Goal: Task Accomplishment & Management: Complete application form

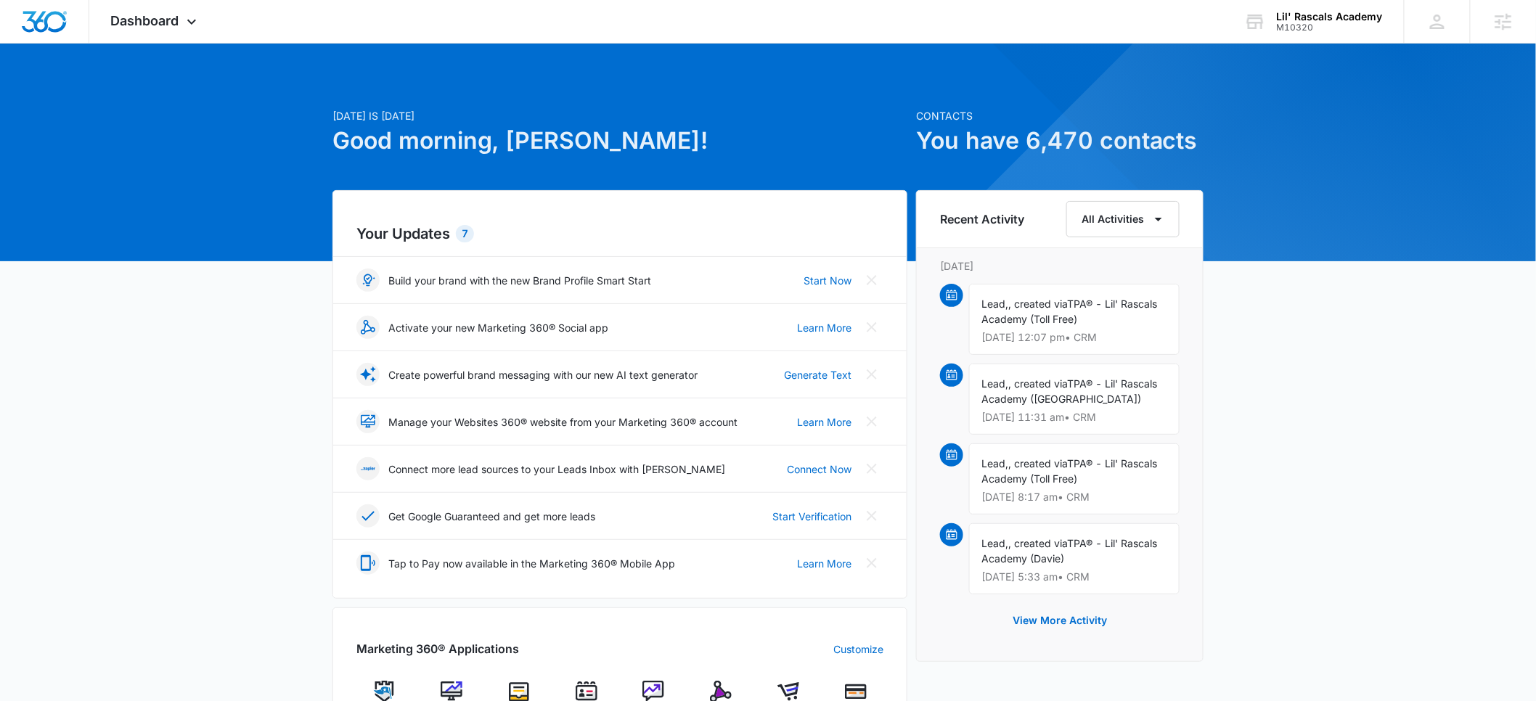
click at [1321, 28] on div "M10320" at bounding box center [1330, 27] width 106 height 10
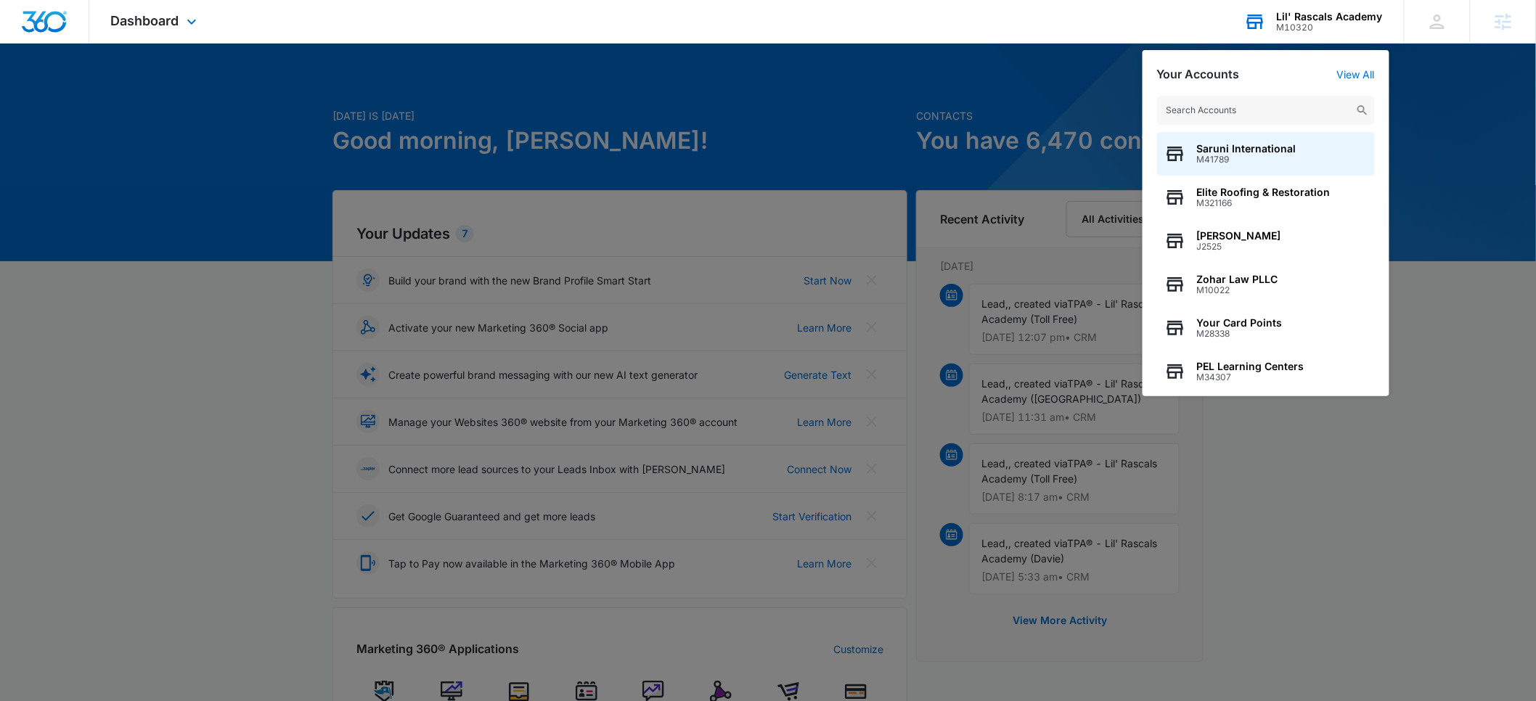
click at [1222, 110] on input "text" at bounding box center [1266, 110] width 218 height 29
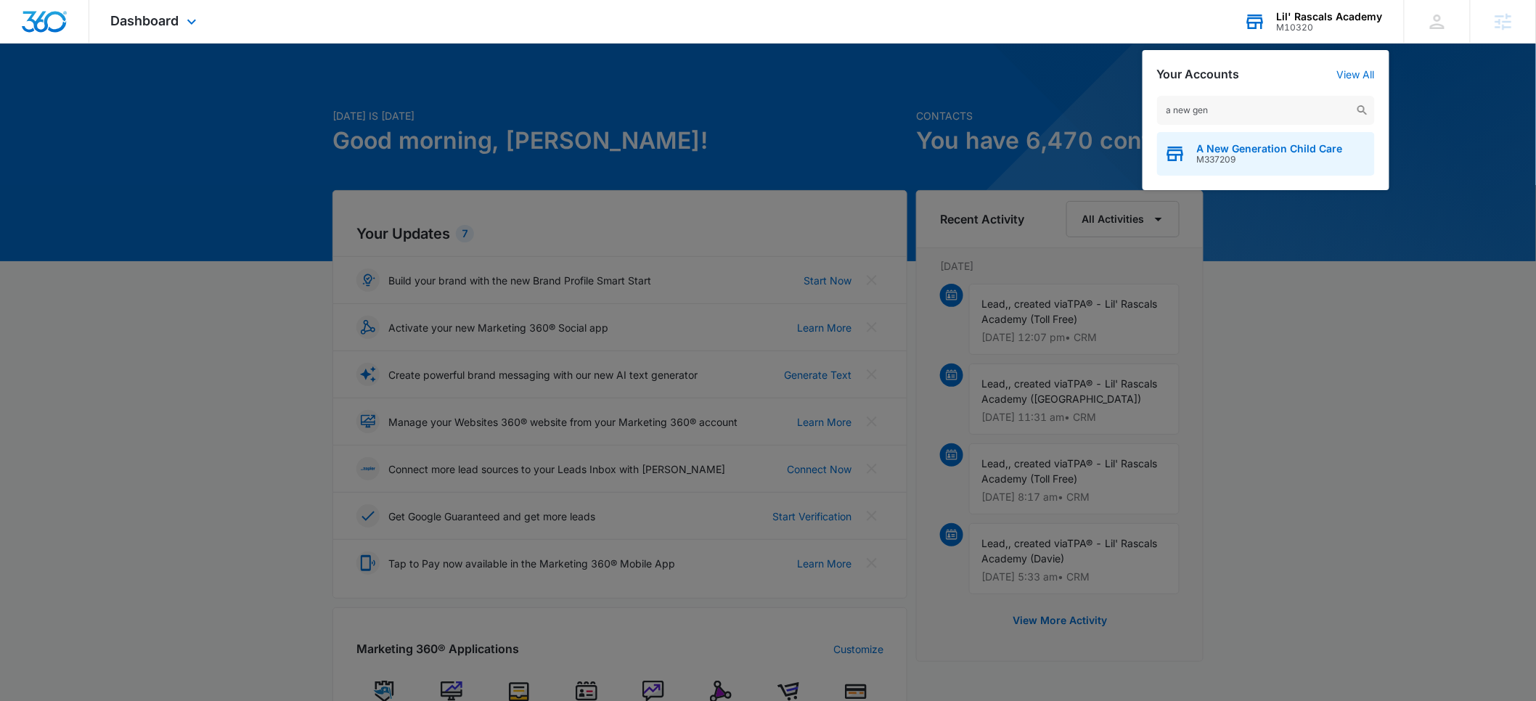
type input "a new gen"
click at [1224, 147] on span "A New Generation Child Care" at bounding box center [1270, 149] width 146 height 12
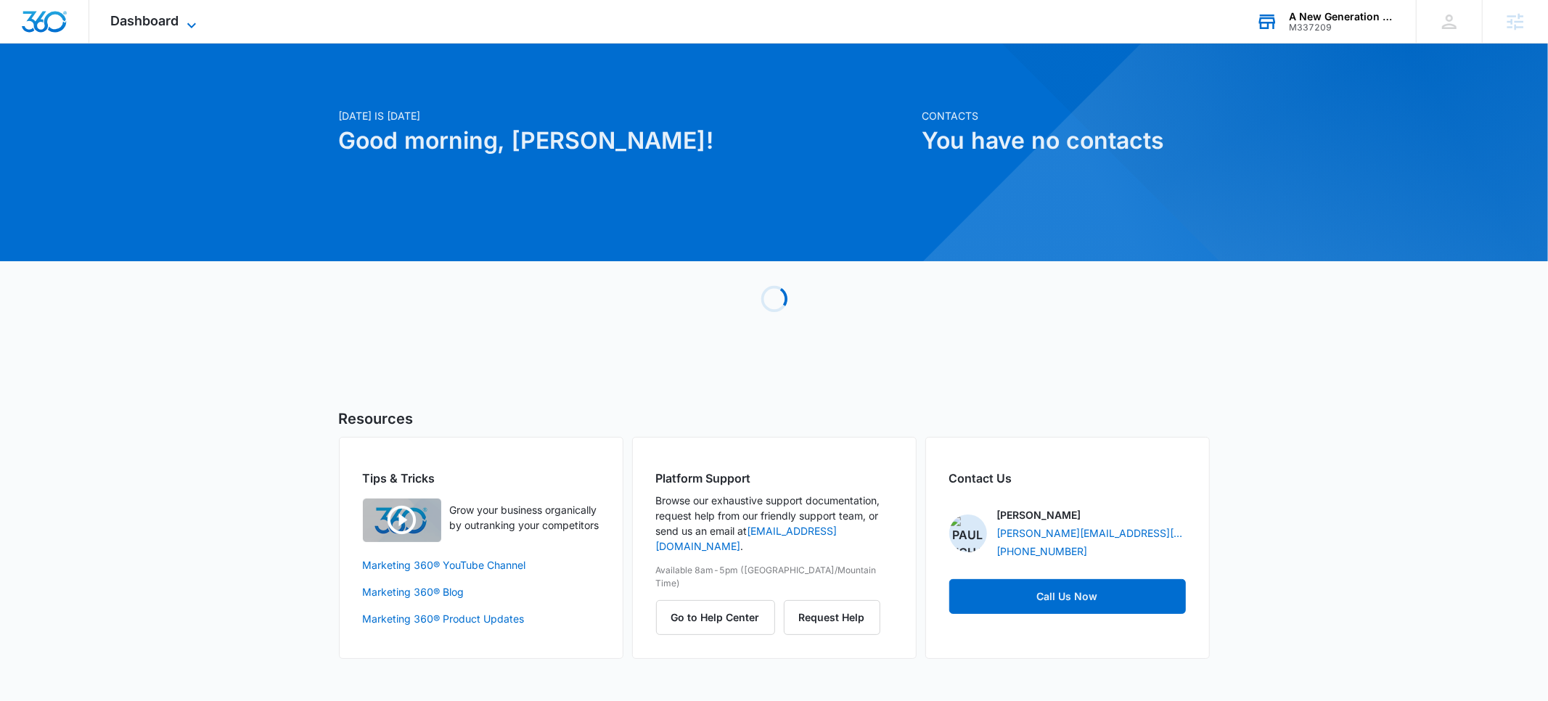
click at [161, 16] on span "Dashboard" at bounding box center [145, 20] width 68 height 15
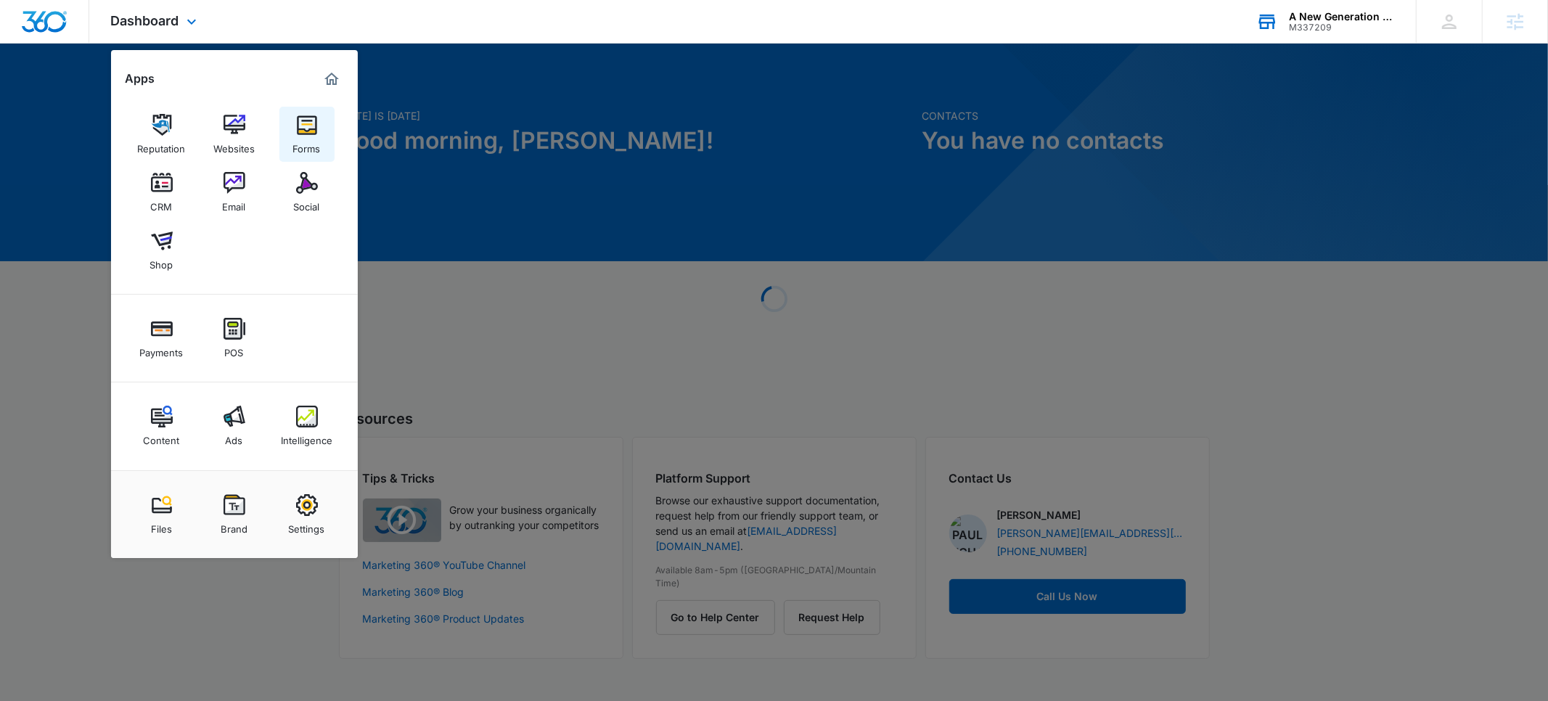
click at [311, 128] on img at bounding box center [307, 125] width 22 height 22
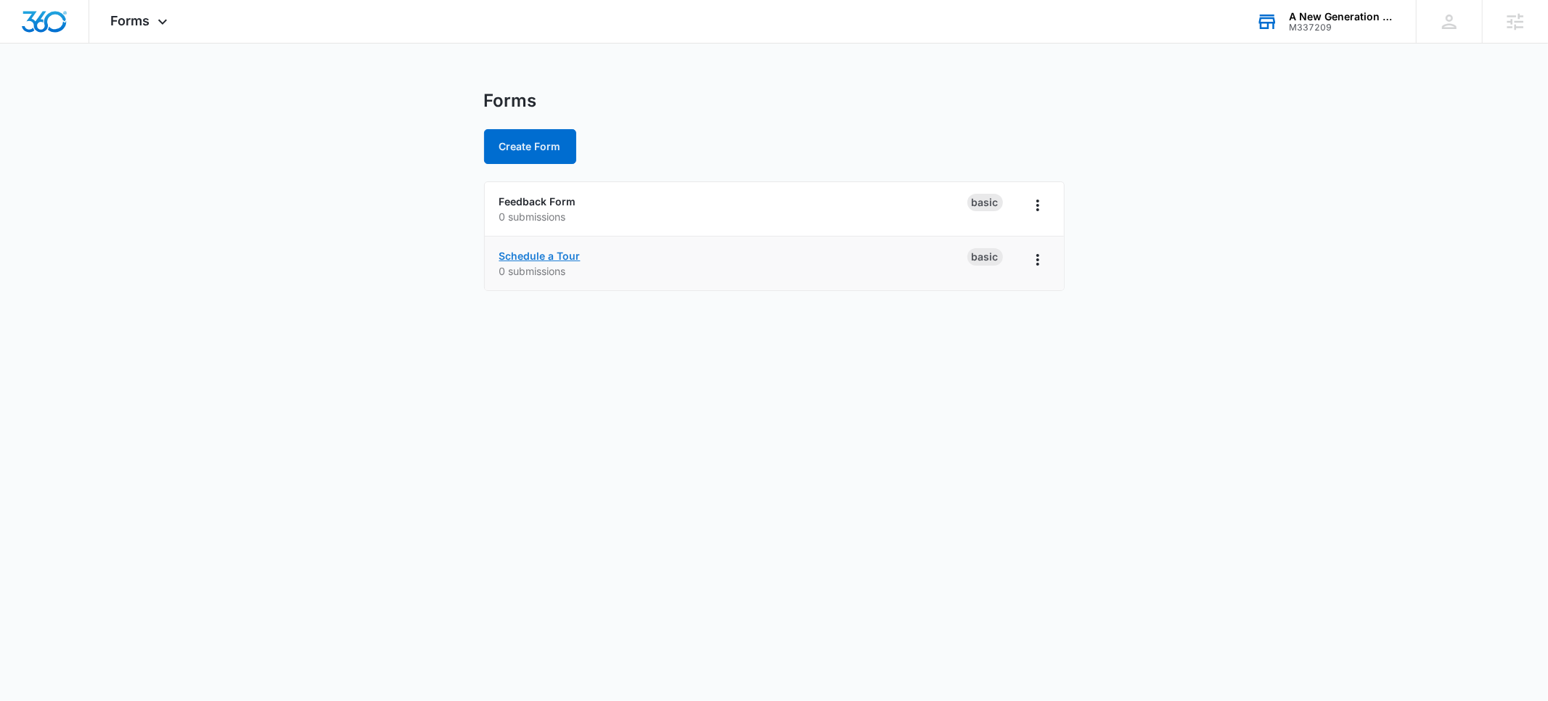
click at [528, 258] on link "Schedule a Tour" at bounding box center [539, 256] width 81 height 12
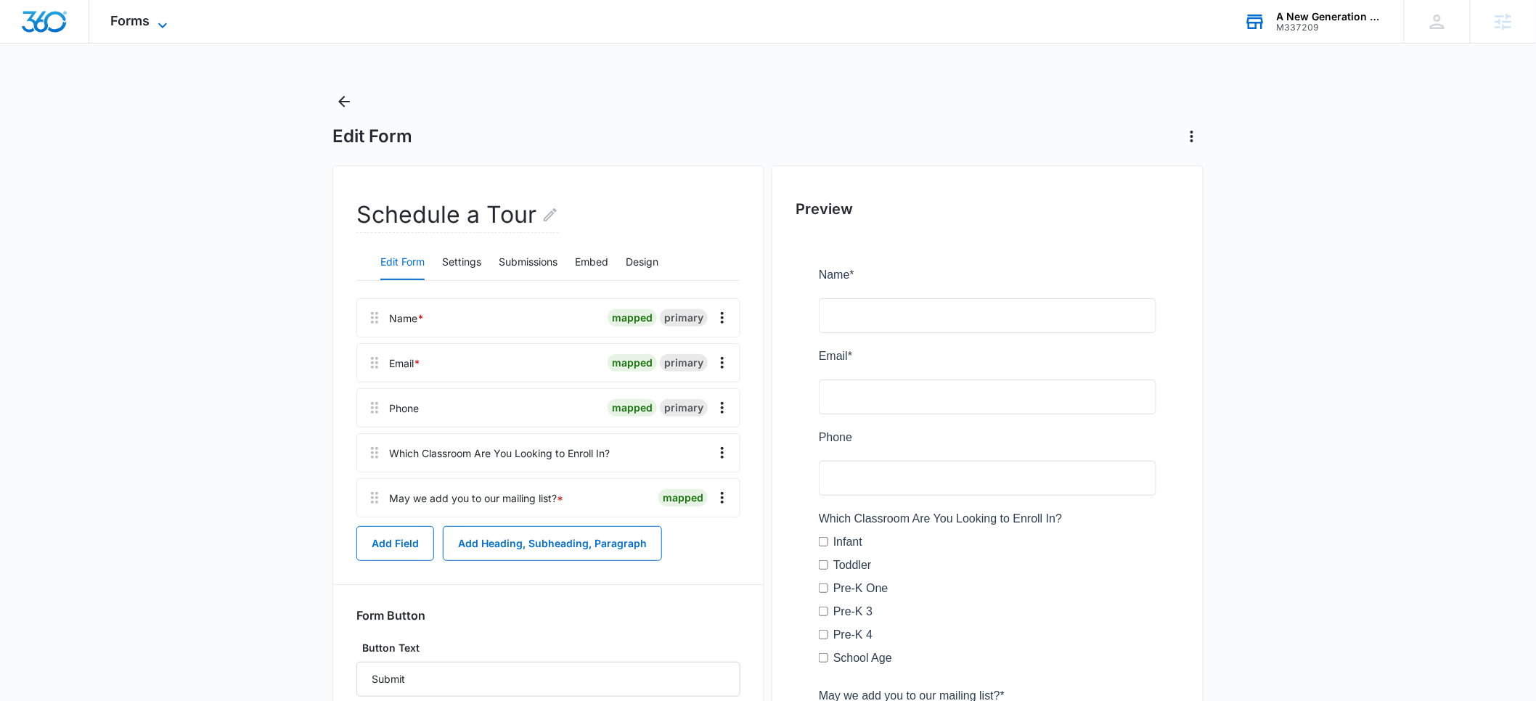
click at [159, 22] on icon at bounding box center [162, 25] width 17 height 17
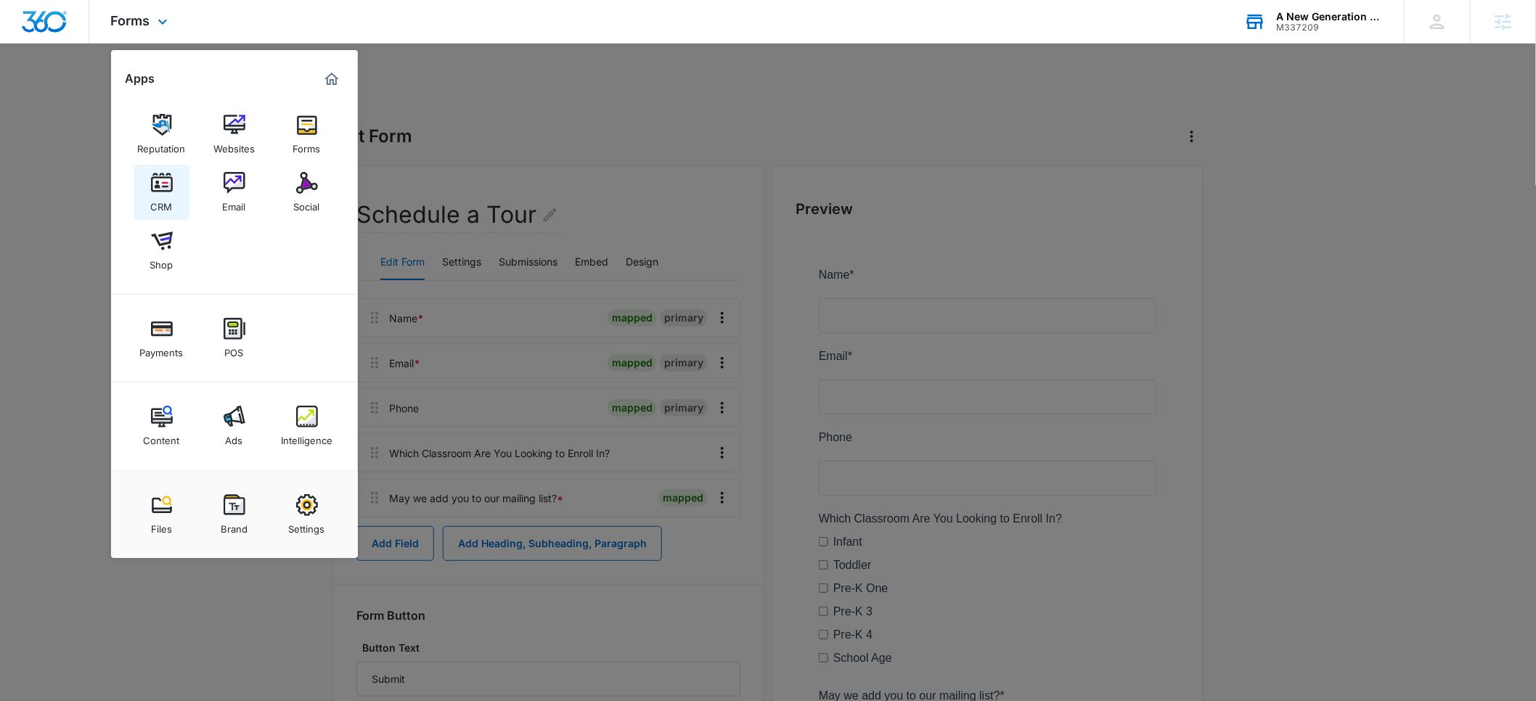
click at [152, 192] on img at bounding box center [162, 183] width 22 height 22
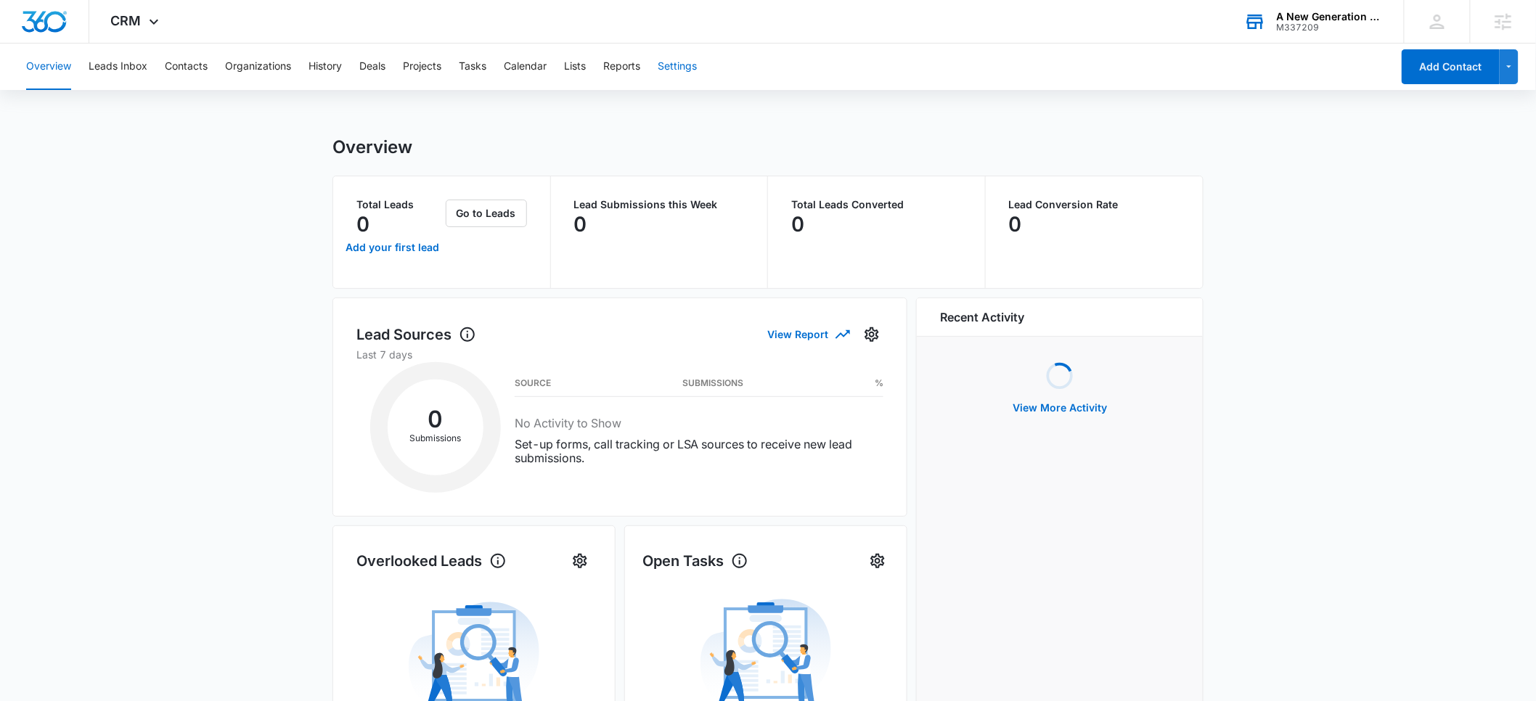
click at [683, 68] on button "Settings" at bounding box center [677, 67] width 39 height 46
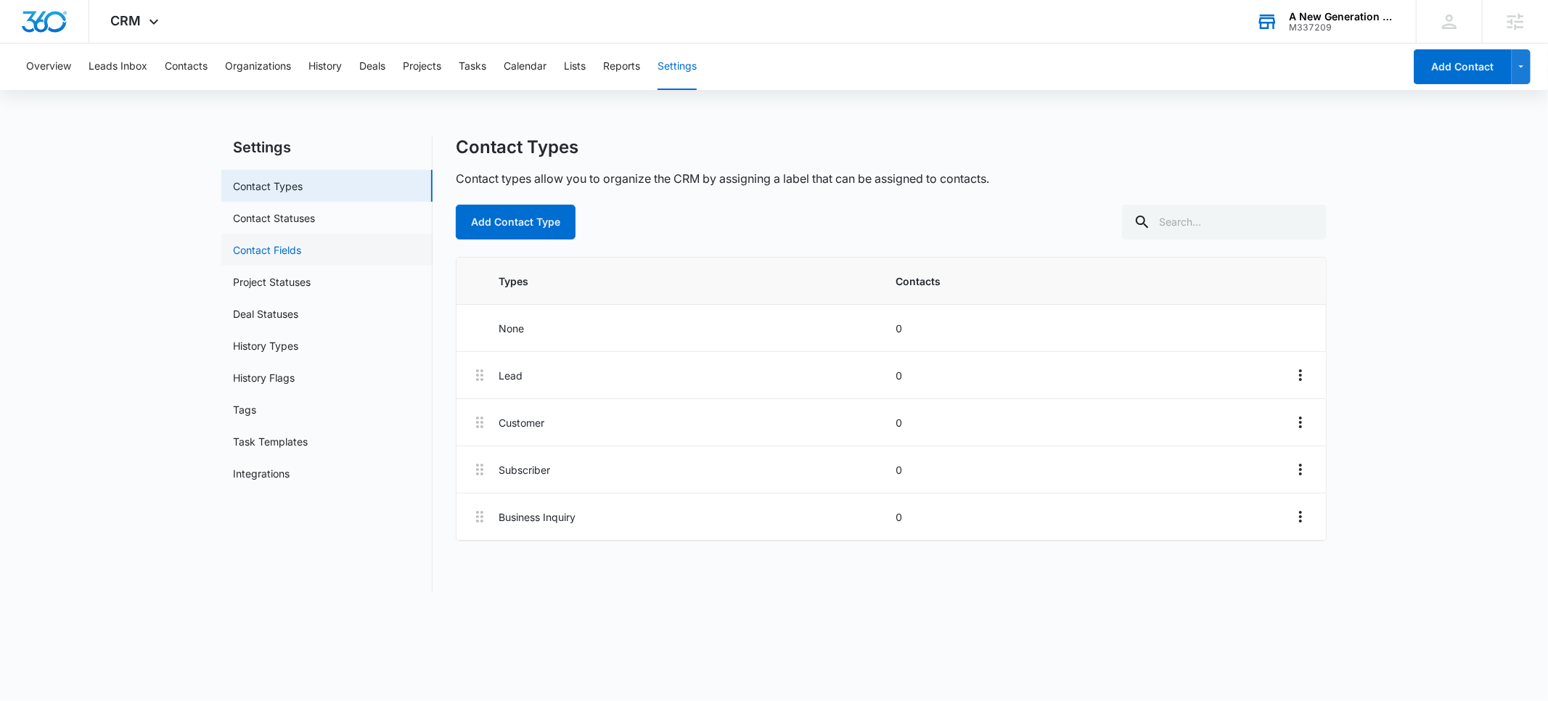
click at [263, 246] on link "Contact Fields" at bounding box center [267, 249] width 68 height 15
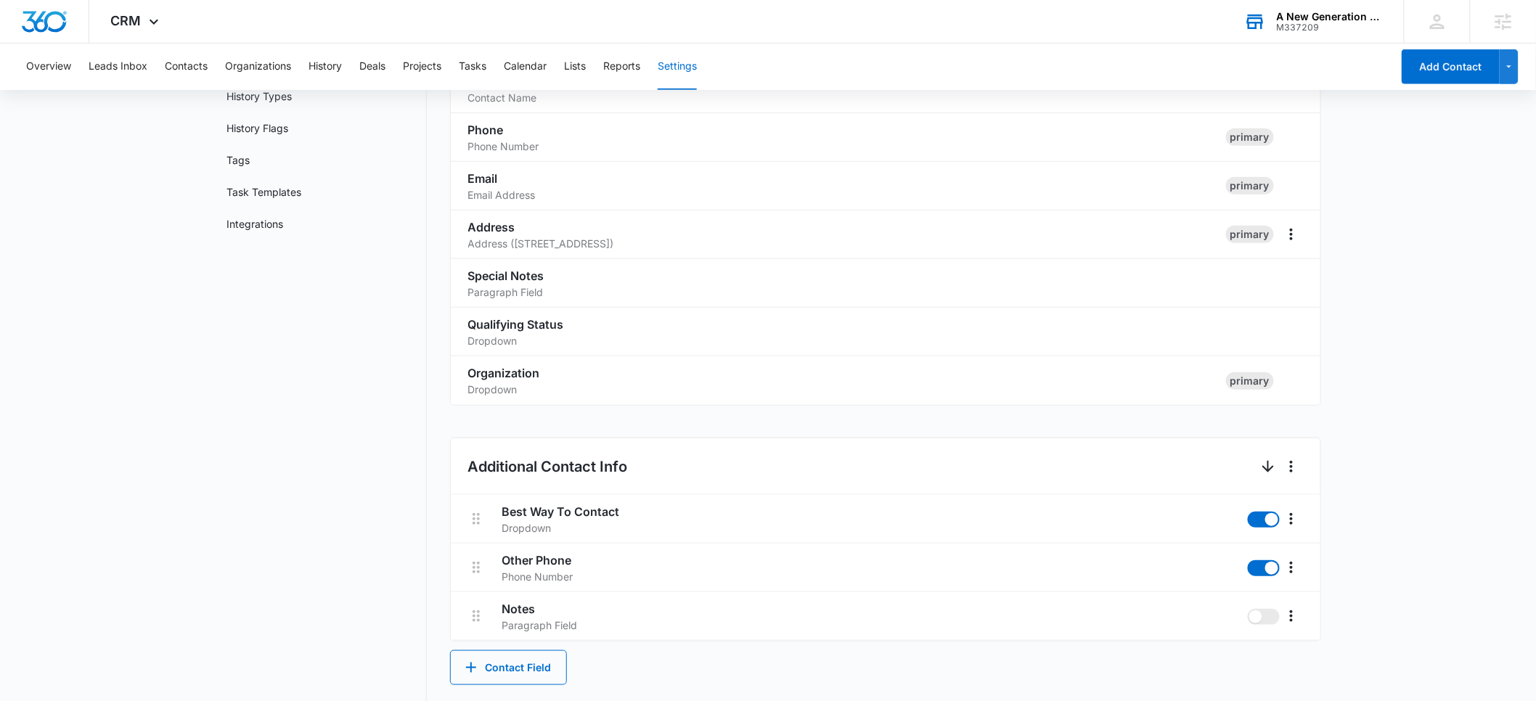
scroll to position [276, 0]
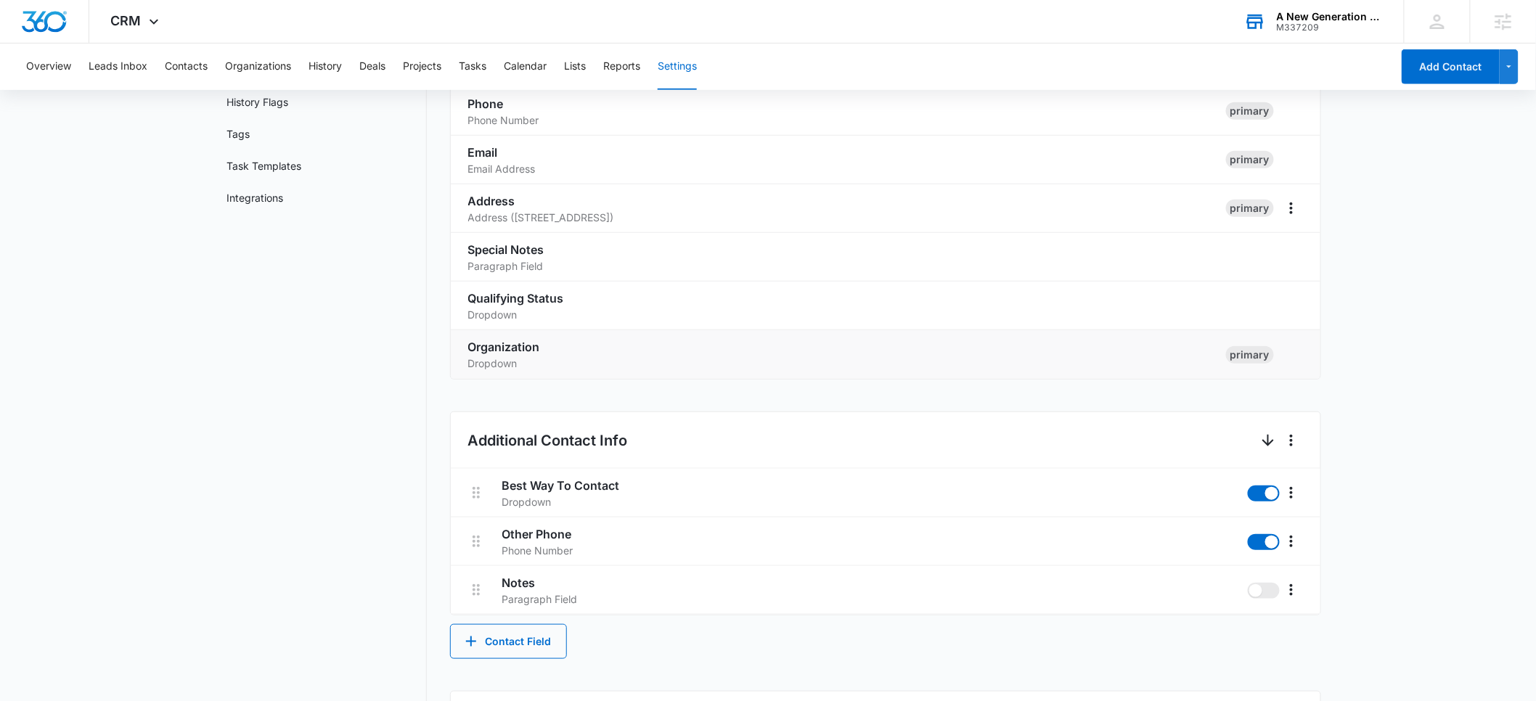
click at [588, 353] on h3 "Organization" at bounding box center [841, 346] width 746 height 17
click at [509, 353] on h3 "Organization" at bounding box center [841, 346] width 746 height 17
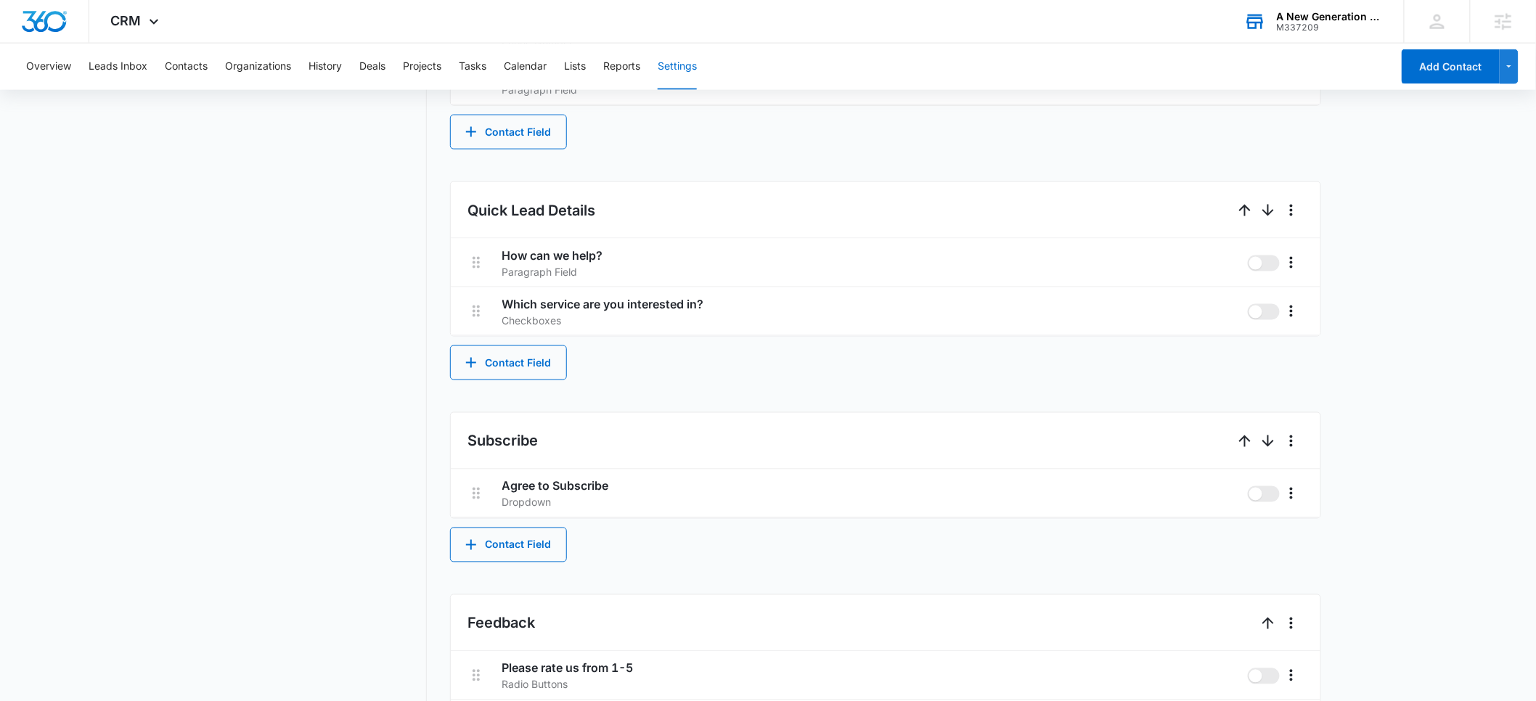
scroll to position [712, 0]
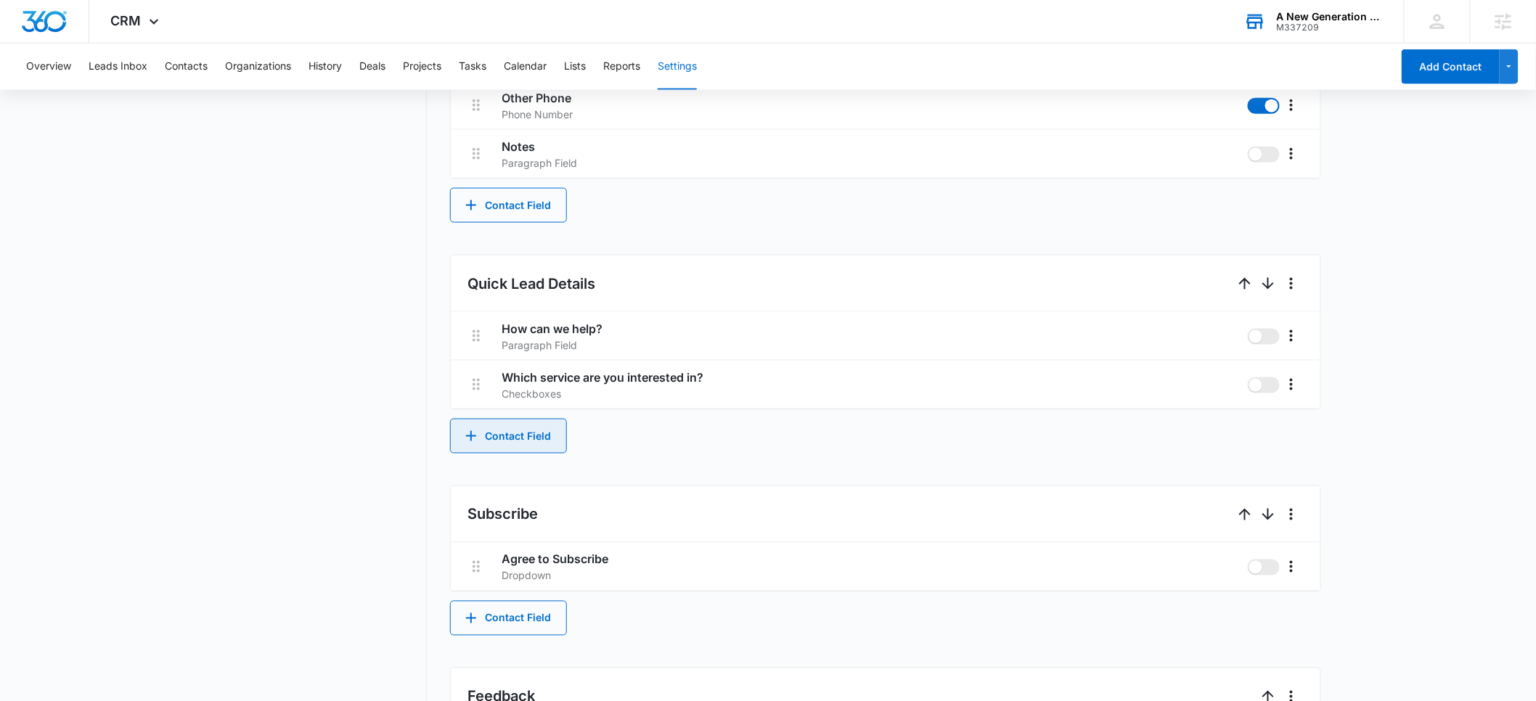
click at [520, 433] on button "Contact Field" at bounding box center [508, 436] width 117 height 35
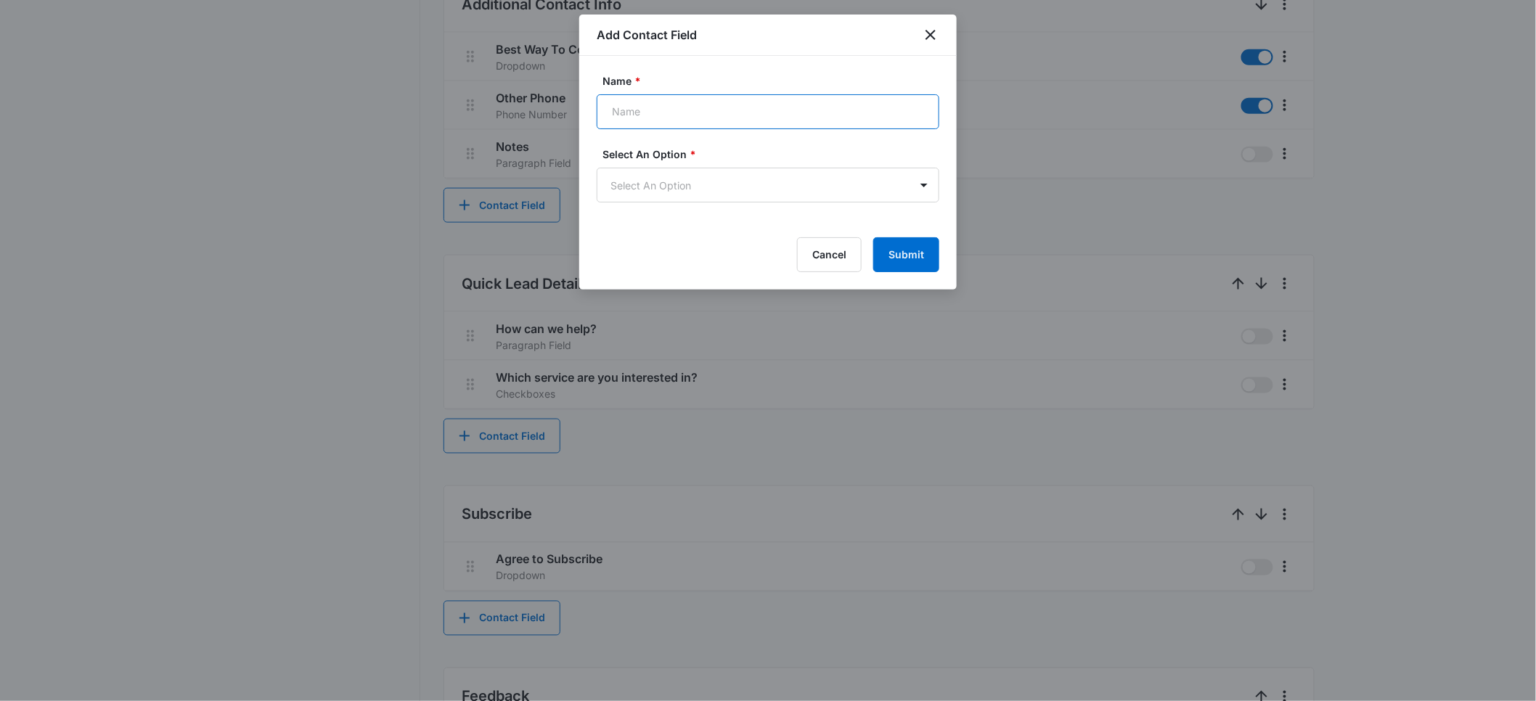
click at [648, 105] on input "Name *" at bounding box center [768, 111] width 343 height 35
click at [739, 110] on input "Which location are you insterested in?" at bounding box center [768, 111] width 343 height 35
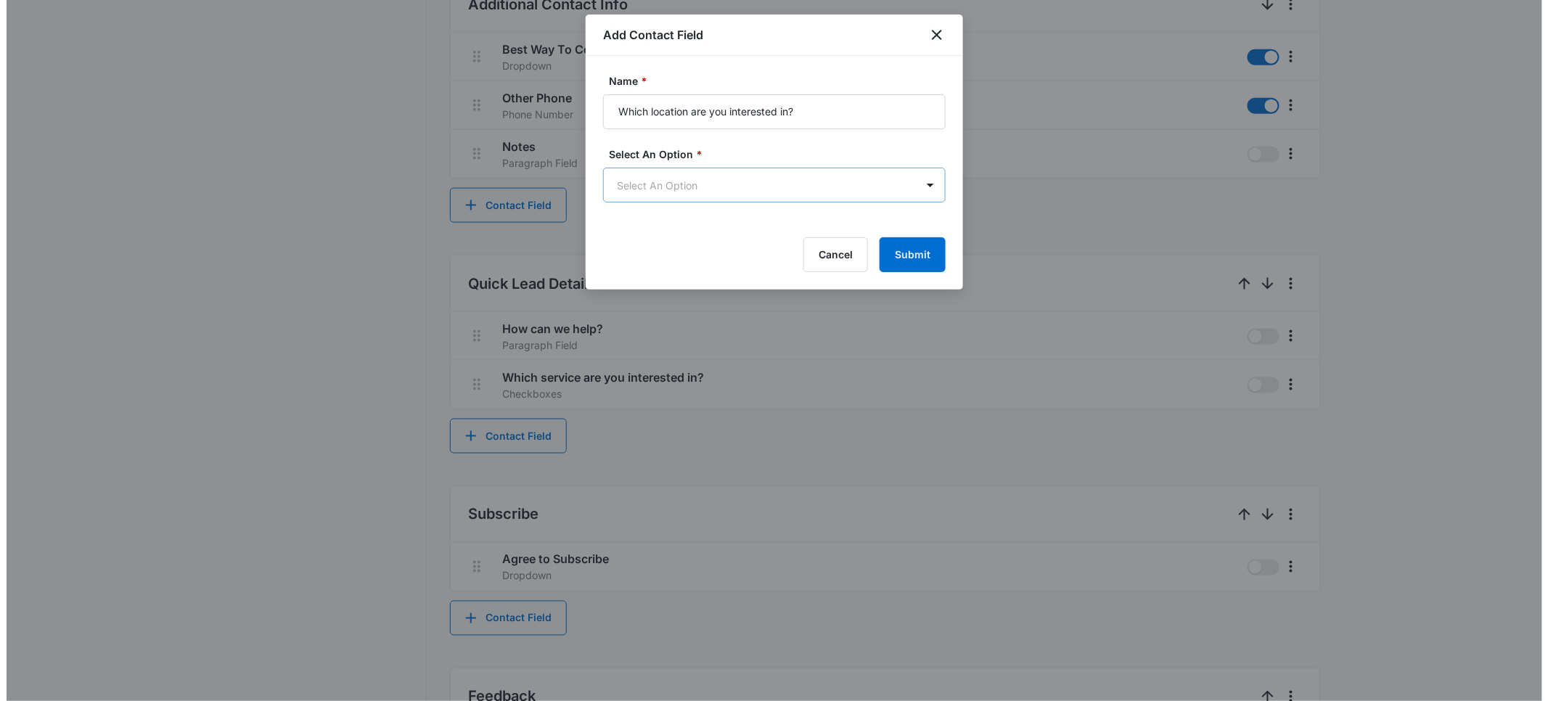
scroll to position [0, 0]
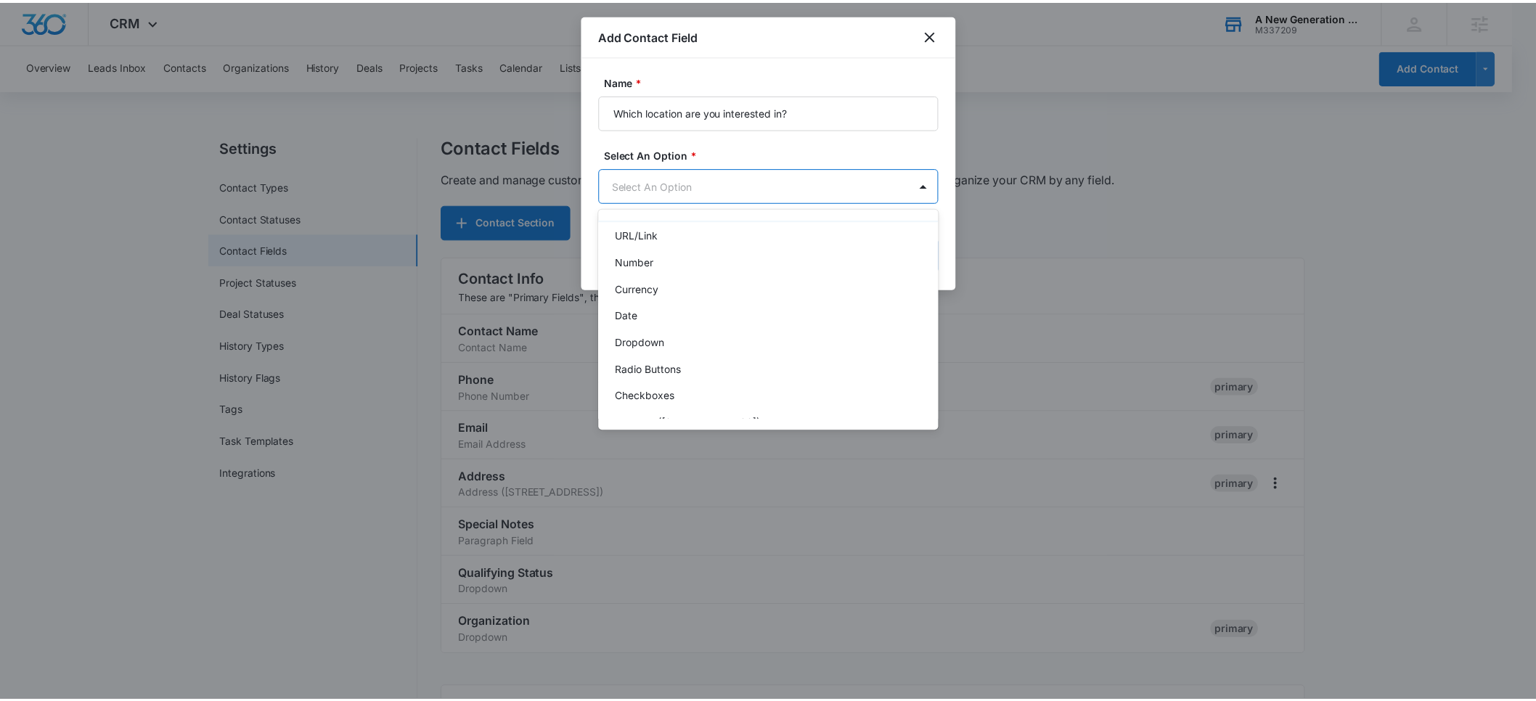
scroll to position [182, 0]
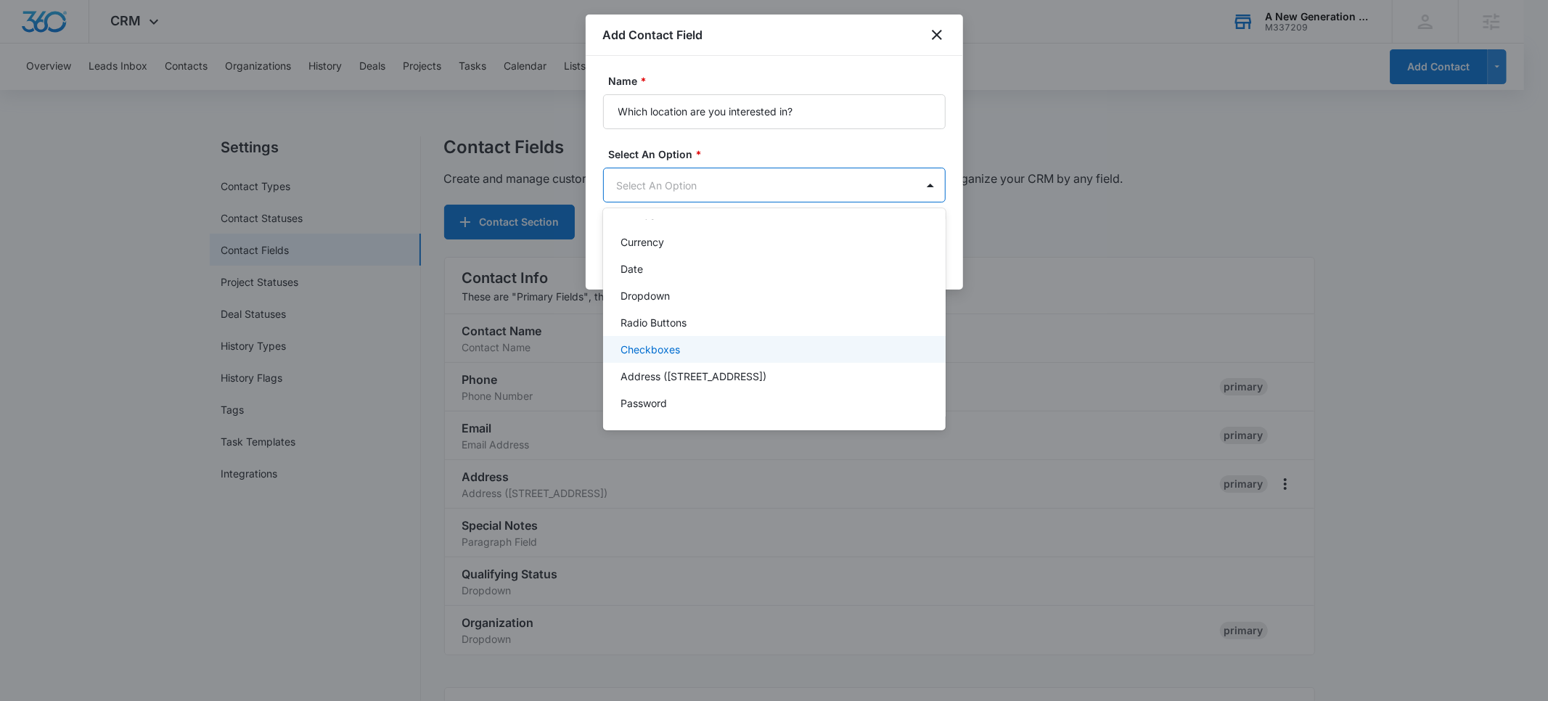
click at [656, 345] on p "Checkboxes" at bounding box center [651, 349] width 60 height 15
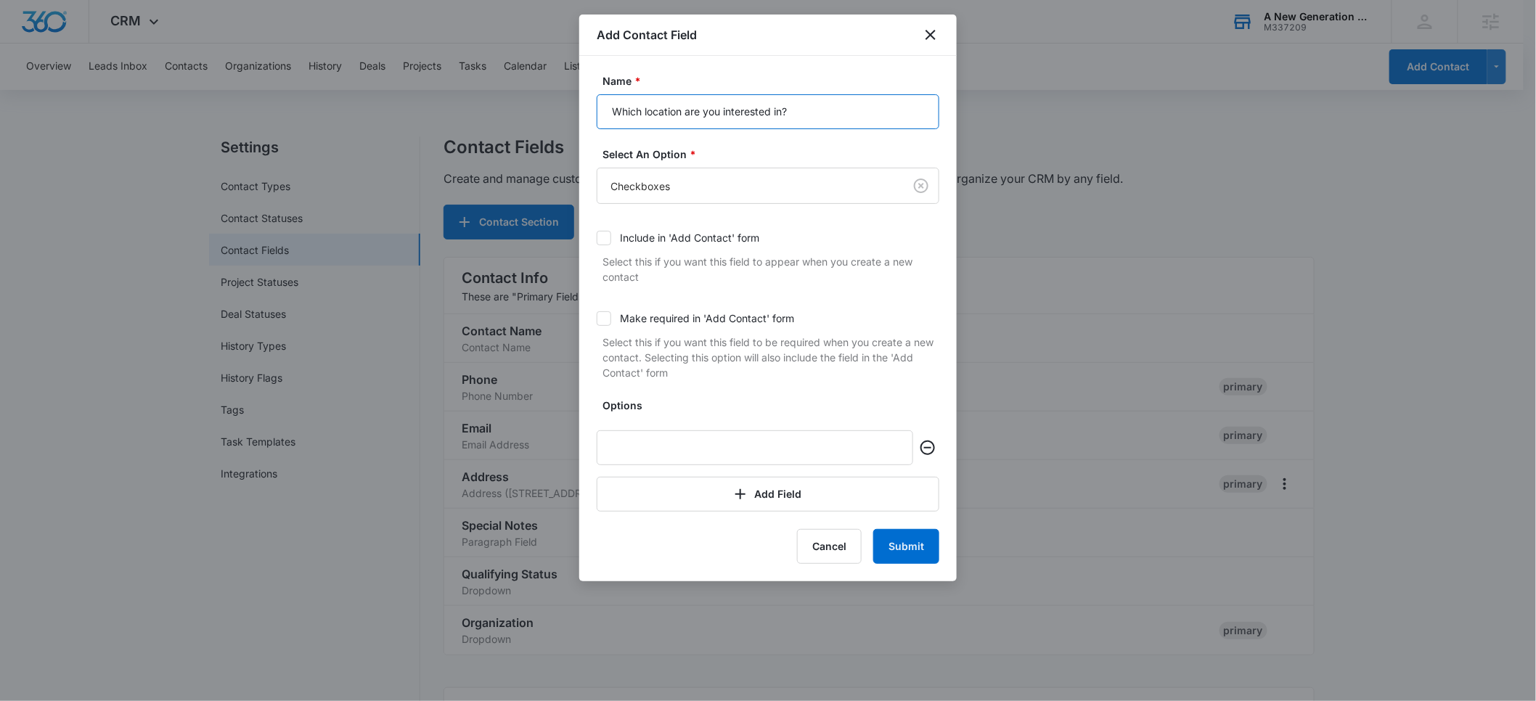
click at [684, 115] on input "Which location are you interested in?" at bounding box center [768, 111] width 343 height 35
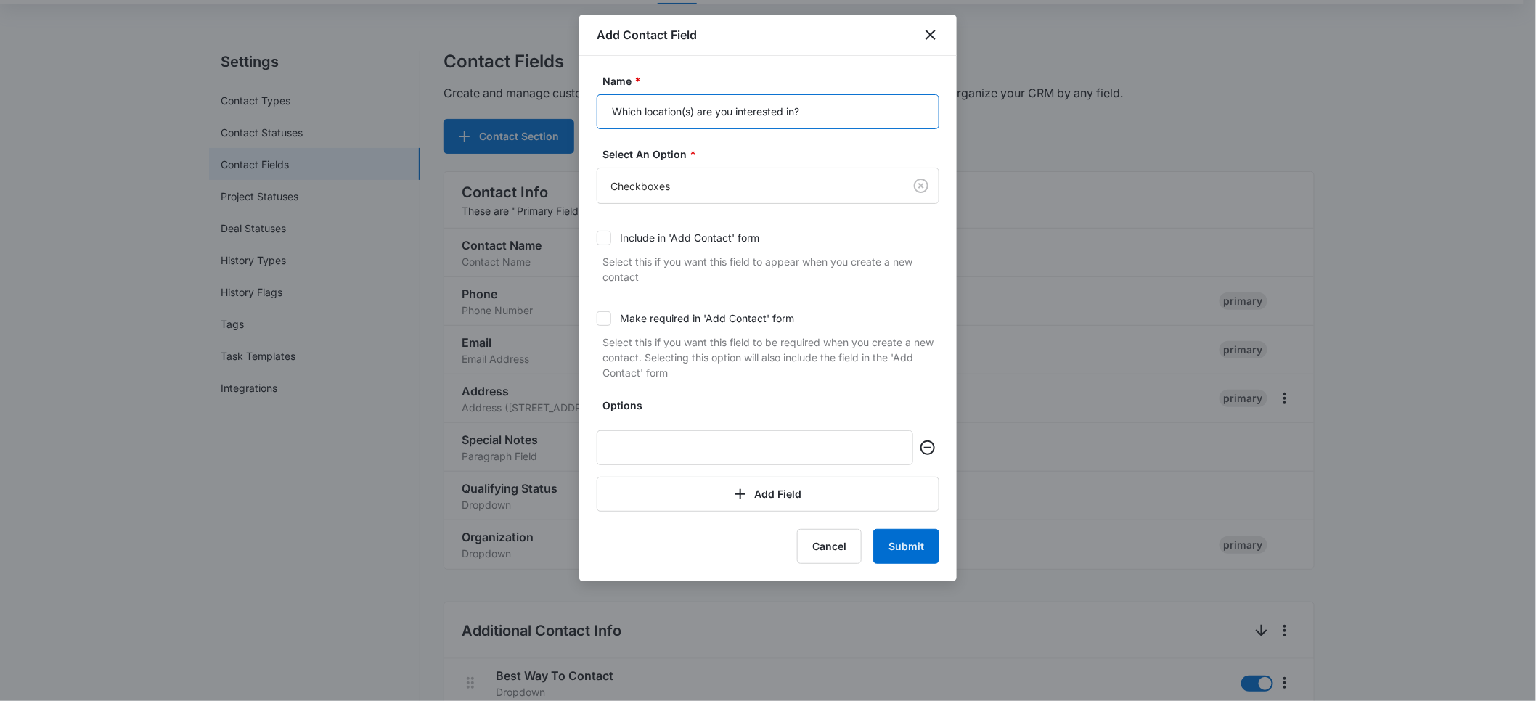
scroll to position [102, 0]
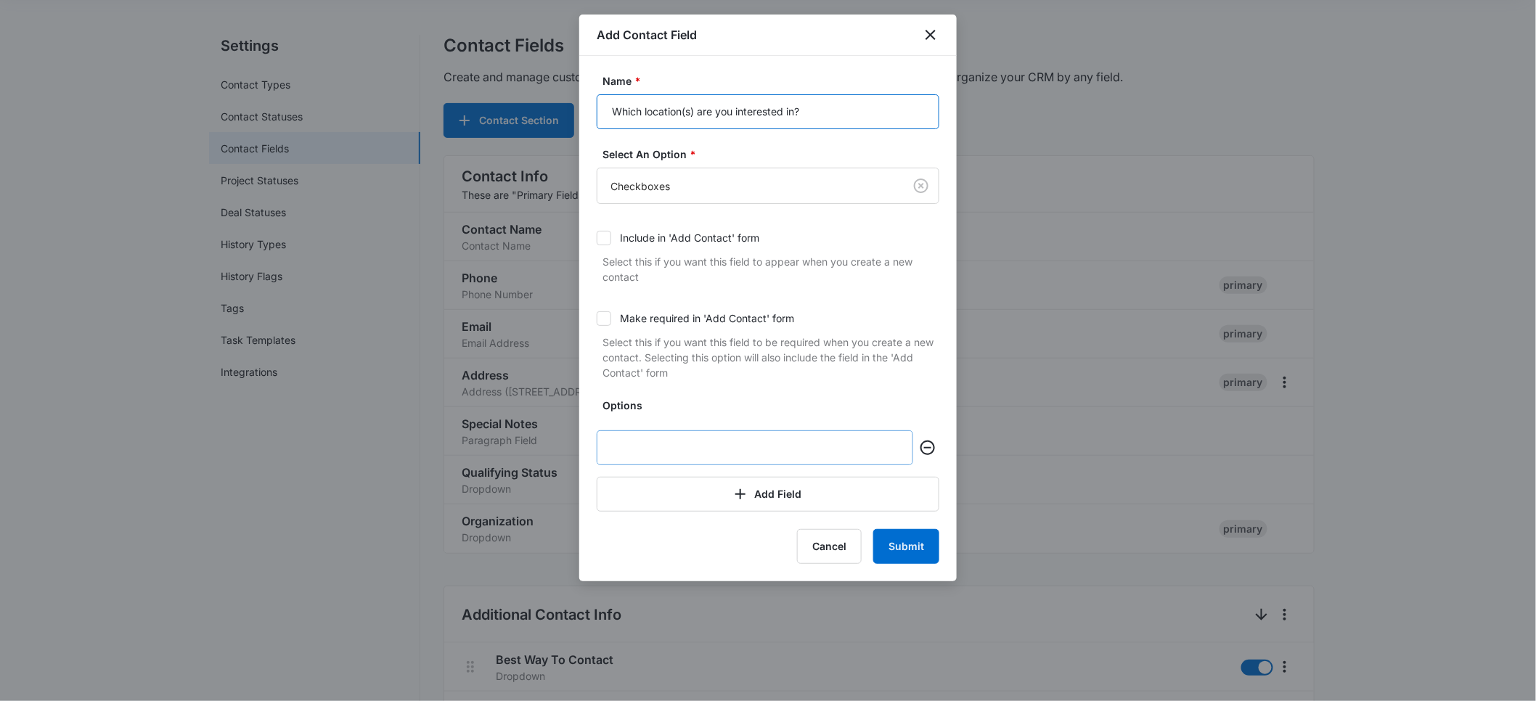
type input "Which location(s) are you interested in?"
click at [668, 445] on input "text" at bounding box center [755, 447] width 316 height 35
paste input "[STREET_ADDRESS][PERSON_NAME]"
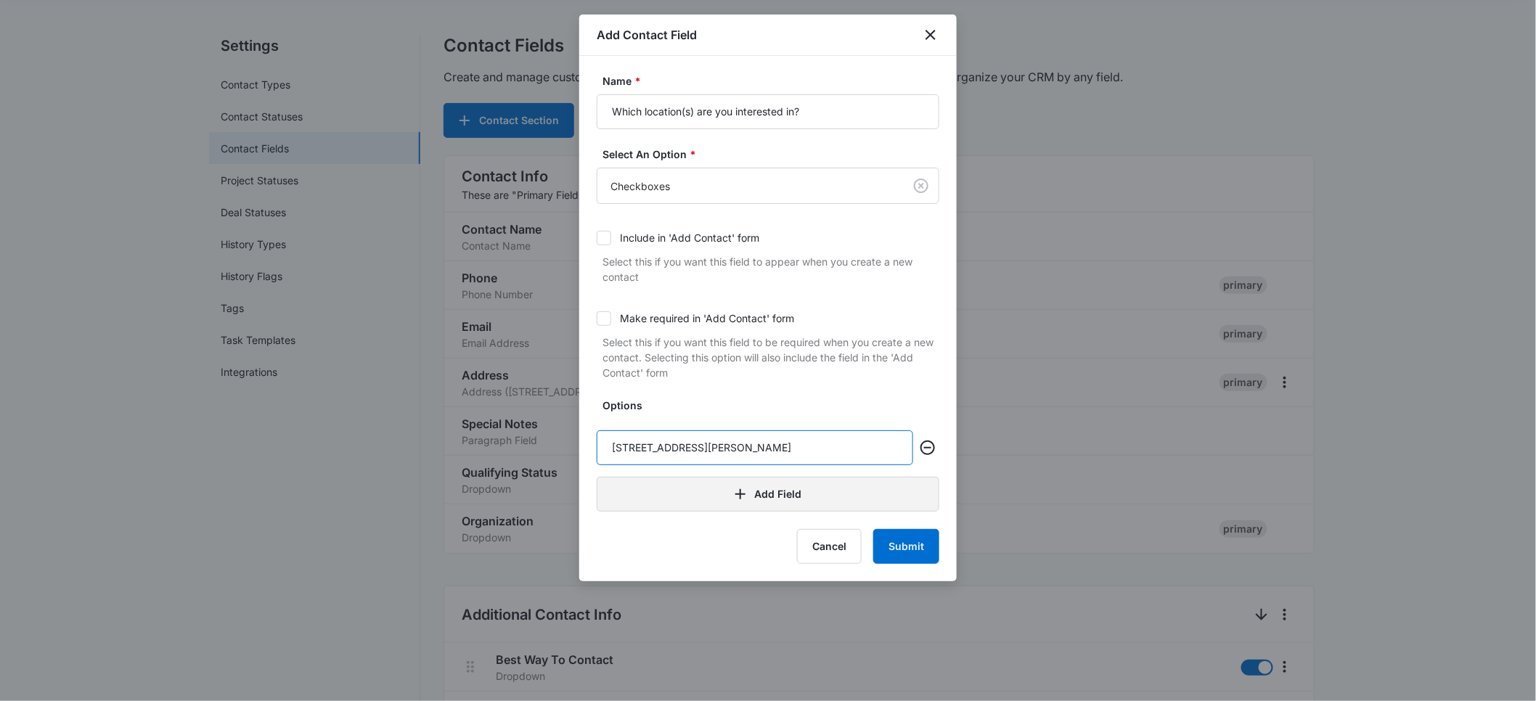
type input "[STREET_ADDRESS][PERSON_NAME]"
click at [753, 493] on button "Add Field" at bounding box center [768, 494] width 343 height 35
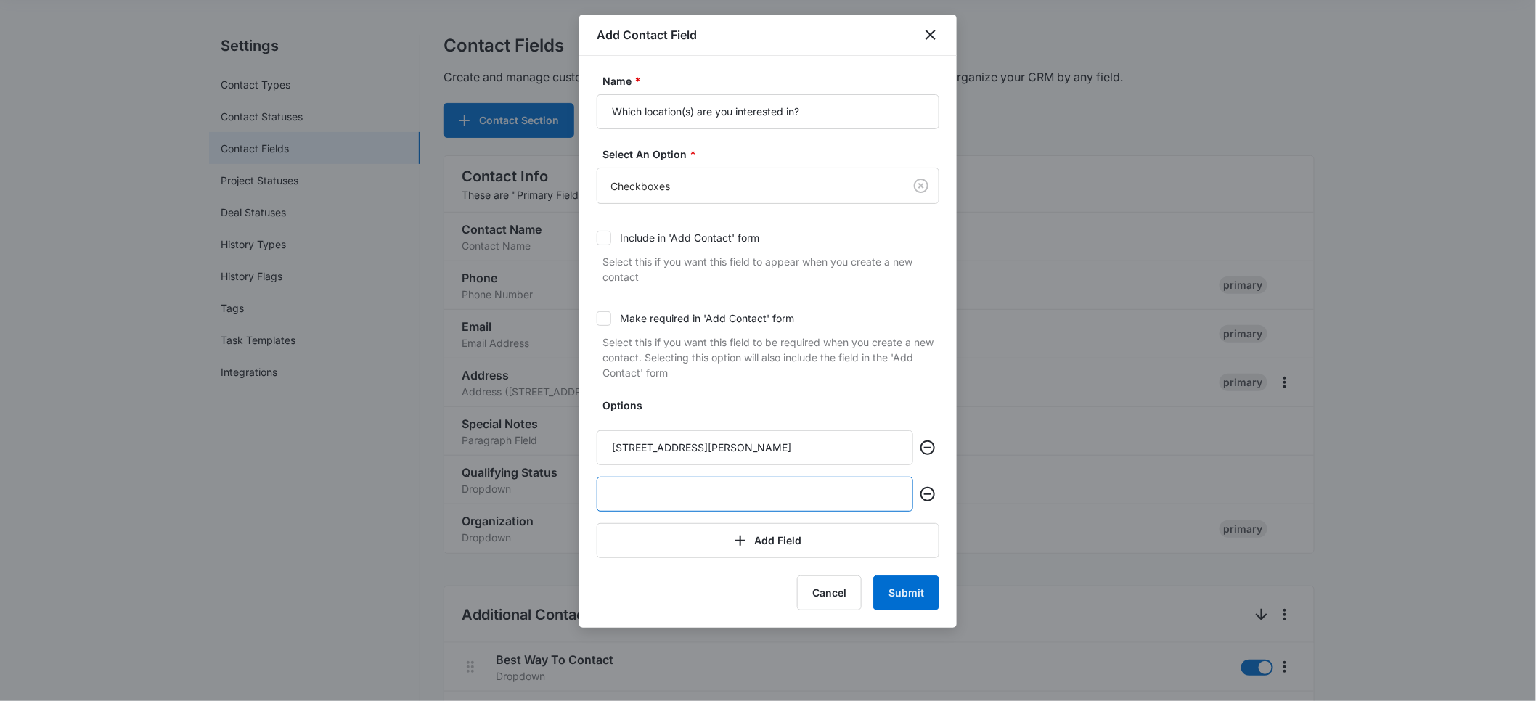
paste input "[STREET_ADDRESS][GEOGRAPHIC_DATA][PERSON_NAME][PERSON_NAME] [STREET_ADDRESS][PE…"
drag, startPoint x: 749, startPoint y: 493, endPoint x: 542, endPoint y: 493, distance: 206.8
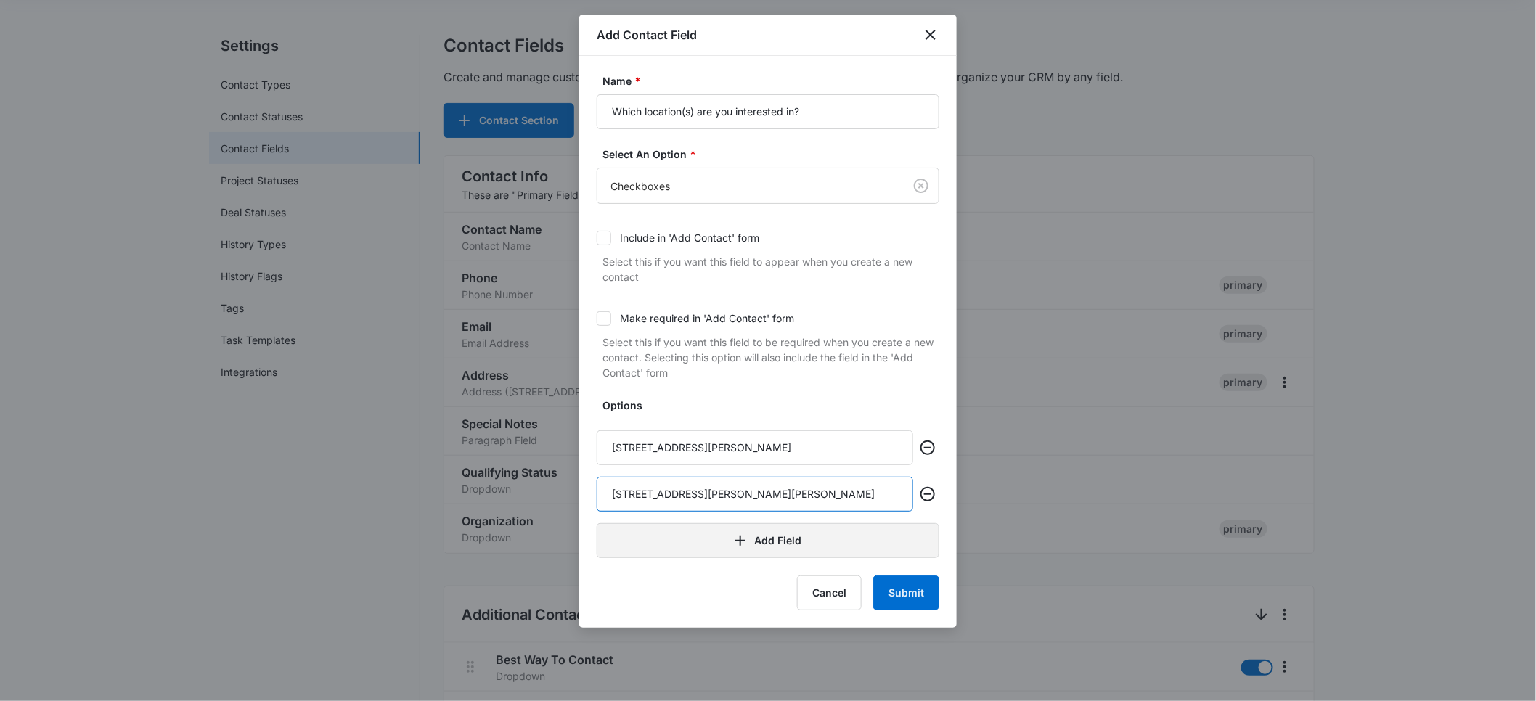
type input "[STREET_ADDRESS][PERSON_NAME][PERSON_NAME]"
click at [757, 549] on button "Add Field" at bounding box center [768, 540] width 343 height 35
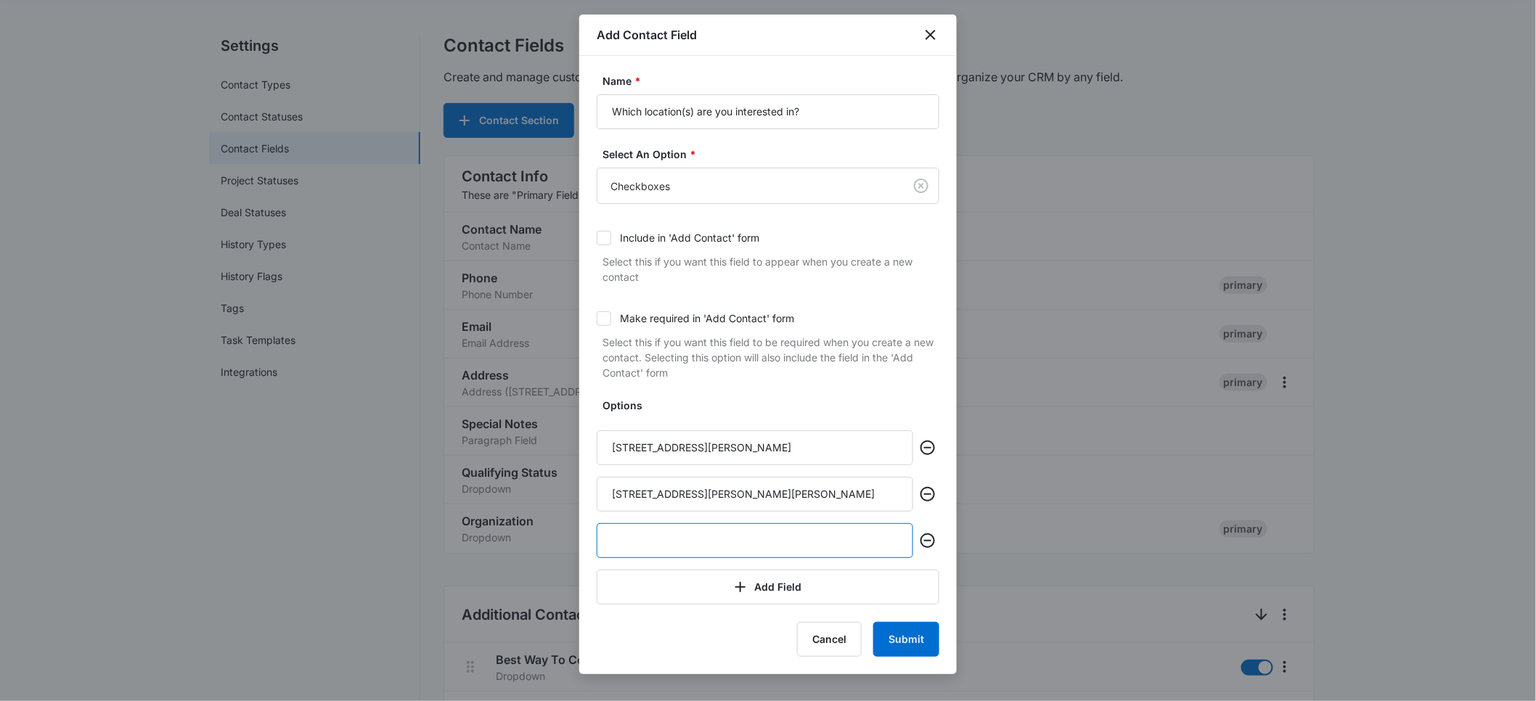
paste input "[STREET_ADDRESS][PERSON_NAME]"
type input "[STREET_ADDRESS][PERSON_NAME]"
click at [609, 447] on input "[STREET_ADDRESS][PERSON_NAME]" at bounding box center [755, 447] width 316 height 35
click at [700, 449] on input "[STREET_ADDRESS][PERSON_NAME]" at bounding box center [755, 447] width 316 height 35
click at [724, 453] on input "[STREET_ADDRESS][PERSON_NAME]" at bounding box center [755, 447] width 316 height 35
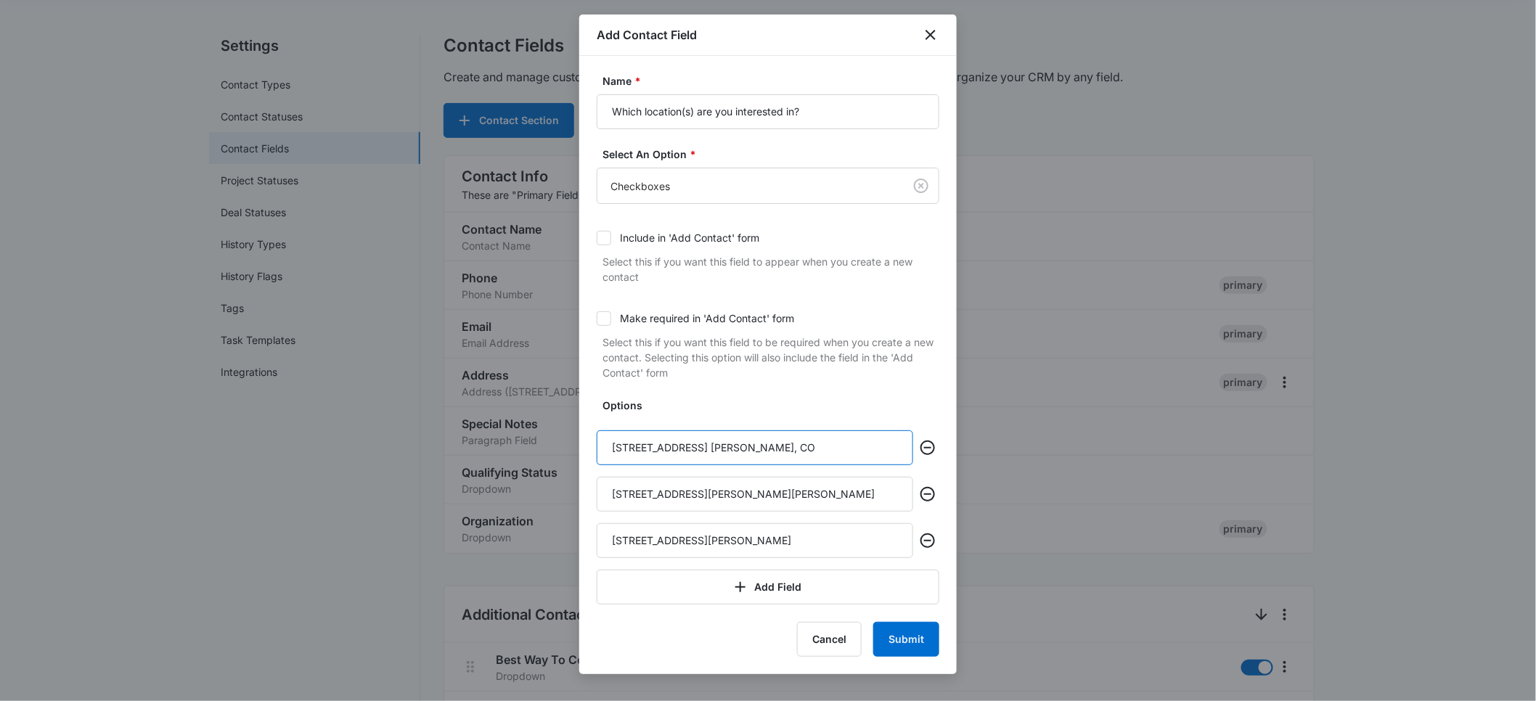
click at [734, 450] on input "[STREET_ADDRESS] [PERSON_NAME], CO" at bounding box center [755, 447] width 316 height 35
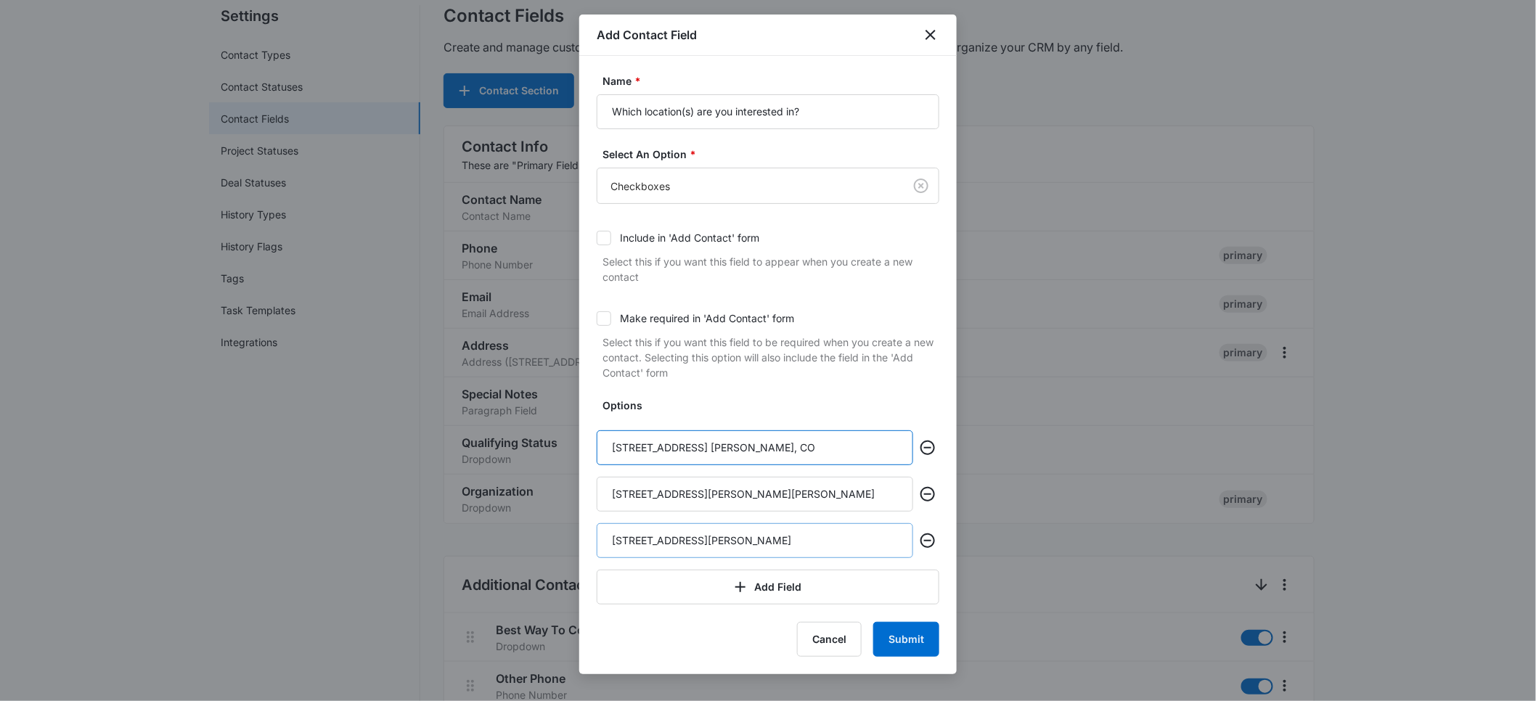
scroll to position [156, 0]
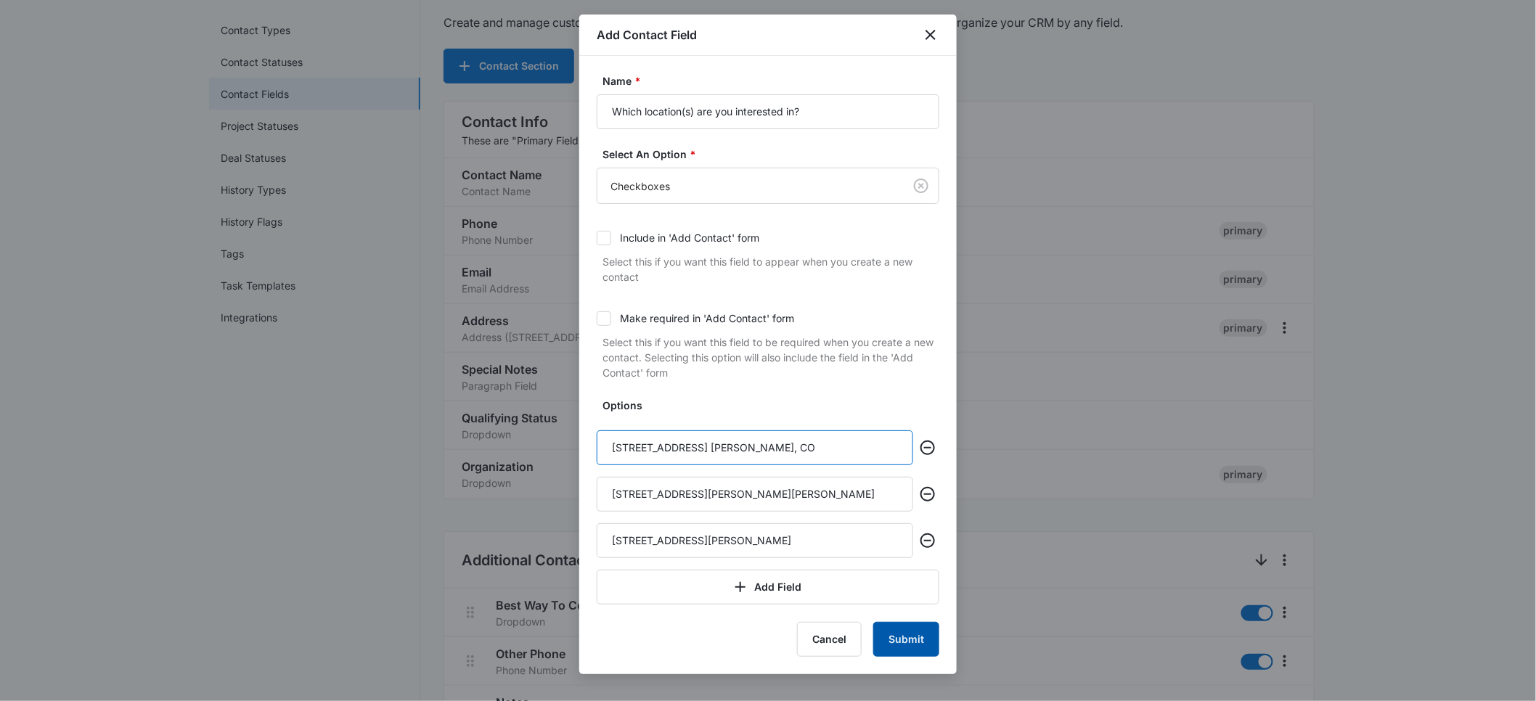
type input "[STREET_ADDRESS] [PERSON_NAME], CO"
click at [906, 644] on button "Submit" at bounding box center [906, 639] width 66 height 35
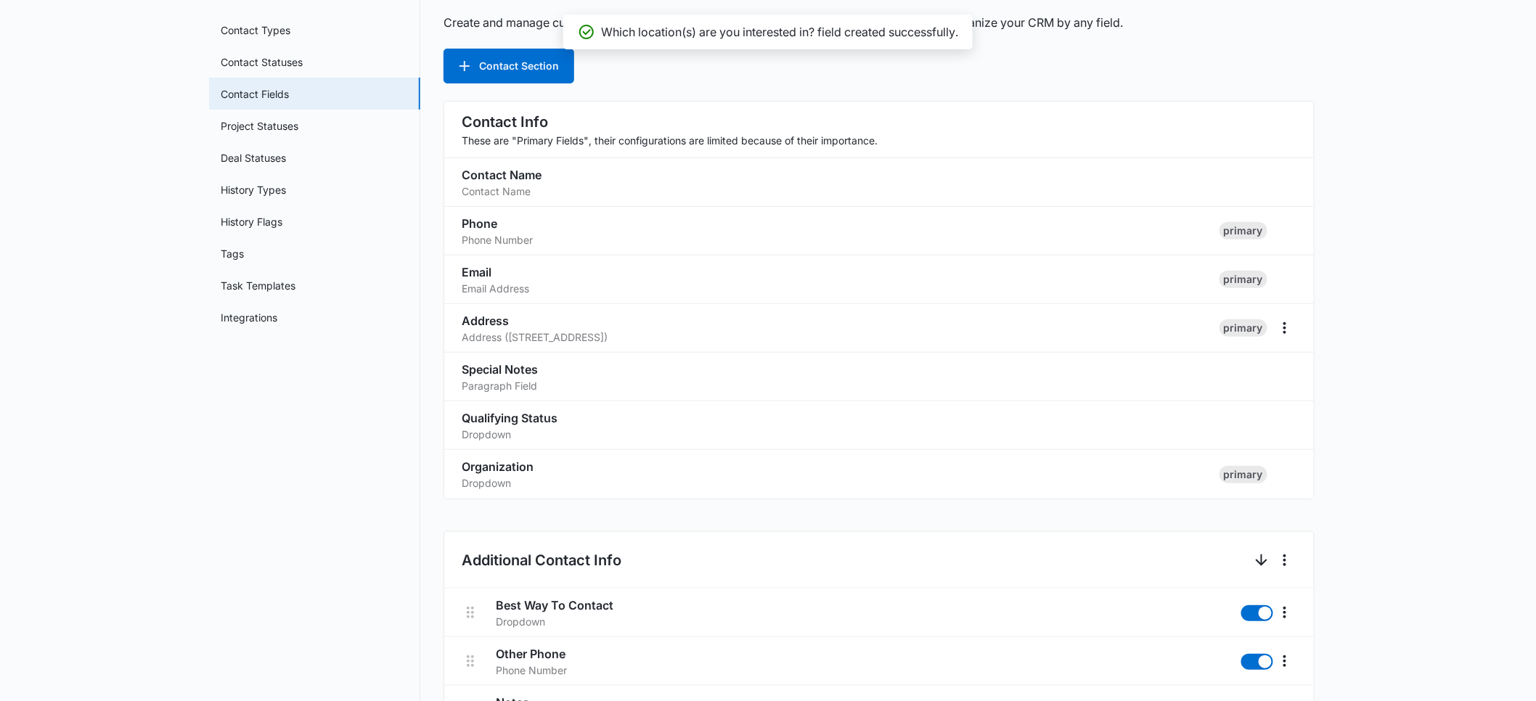
scroll to position [846, 0]
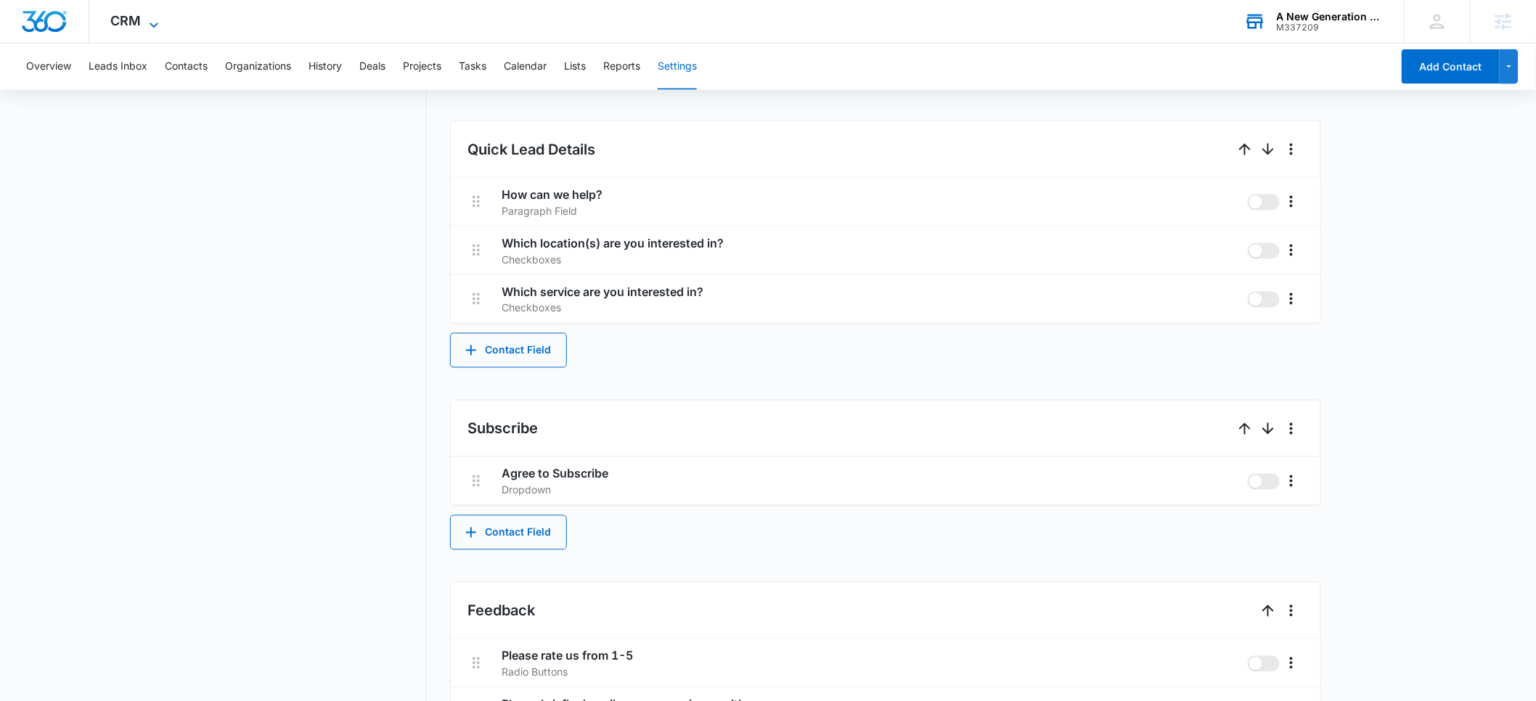
click at [140, 22] on span "CRM" at bounding box center [126, 20] width 30 height 15
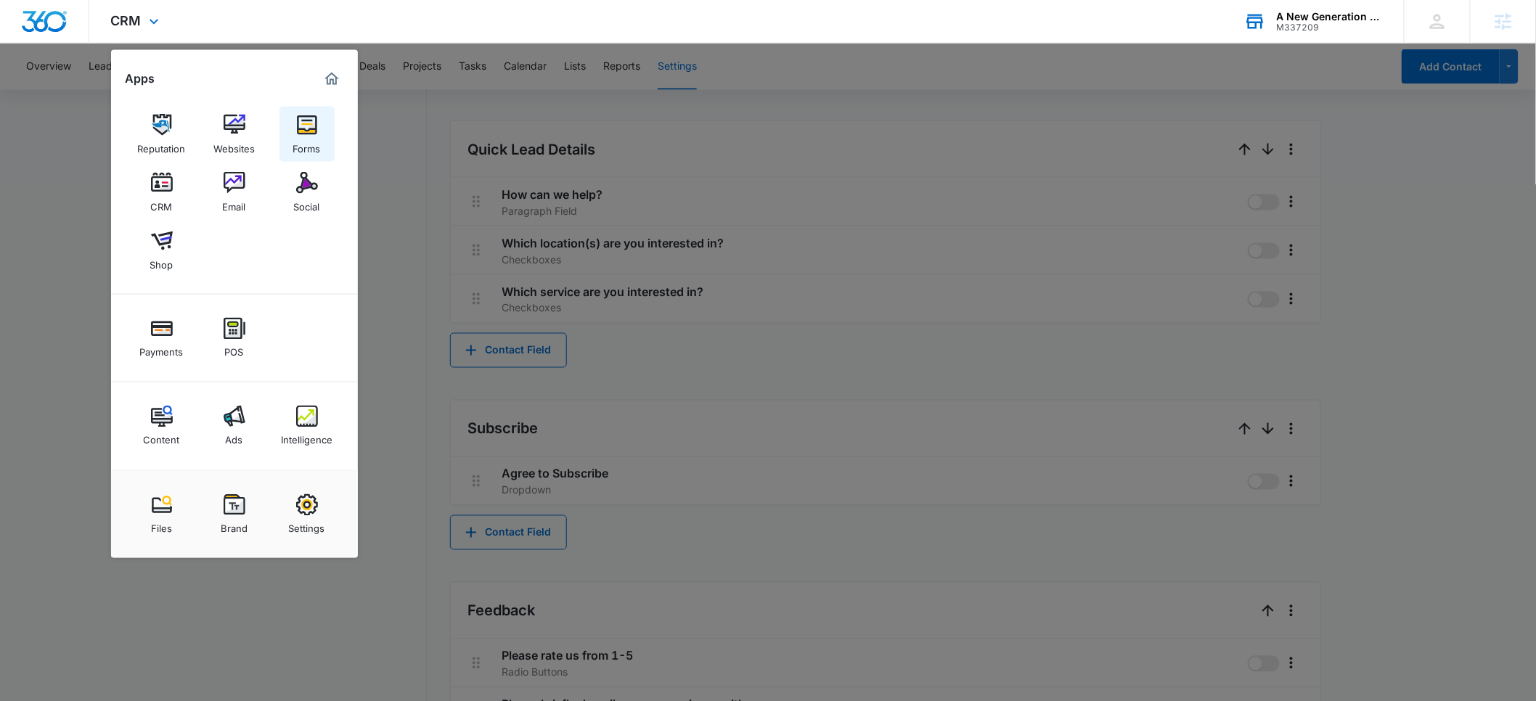
click at [288, 138] on link "Forms" at bounding box center [306, 134] width 55 height 55
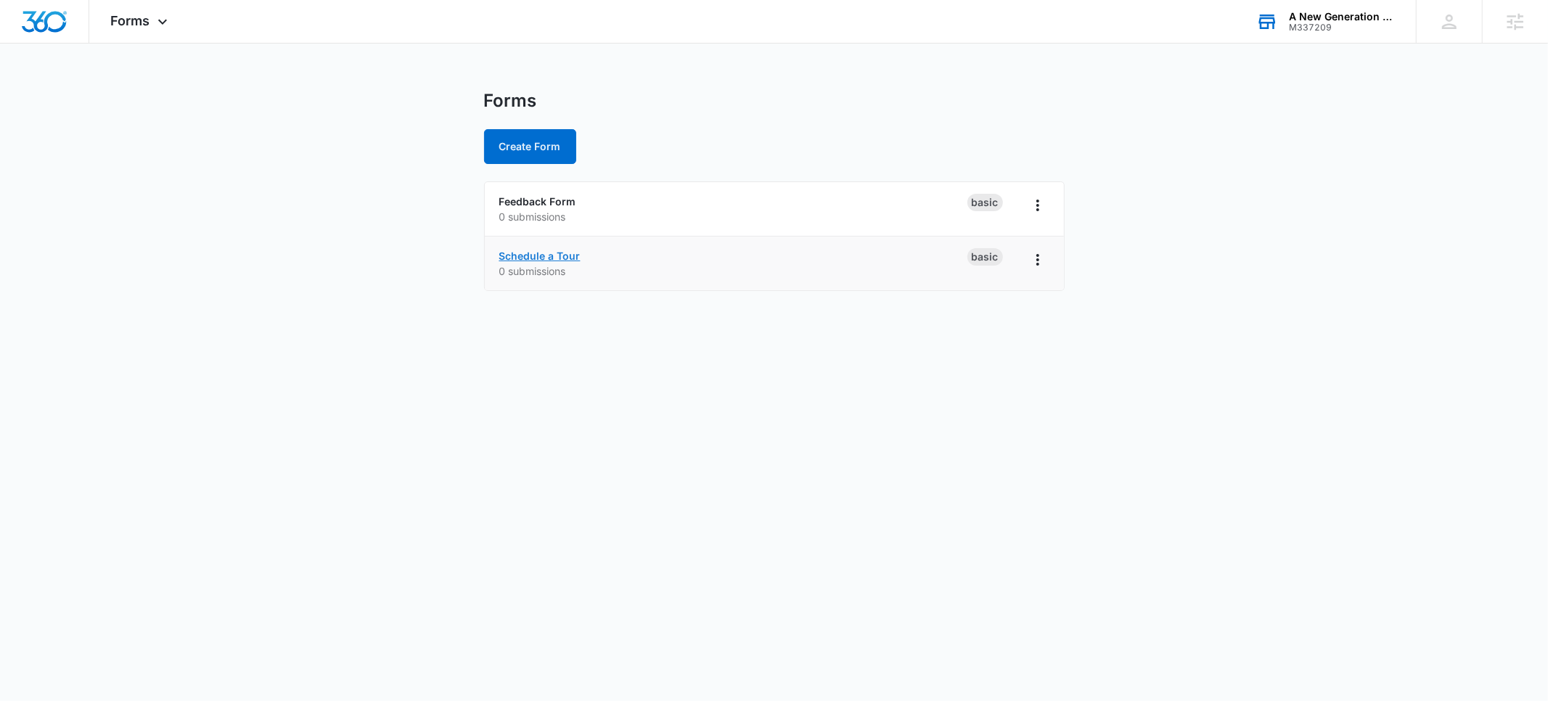
click at [536, 251] on link "Schedule a Tour" at bounding box center [539, 256] width 81 height 12
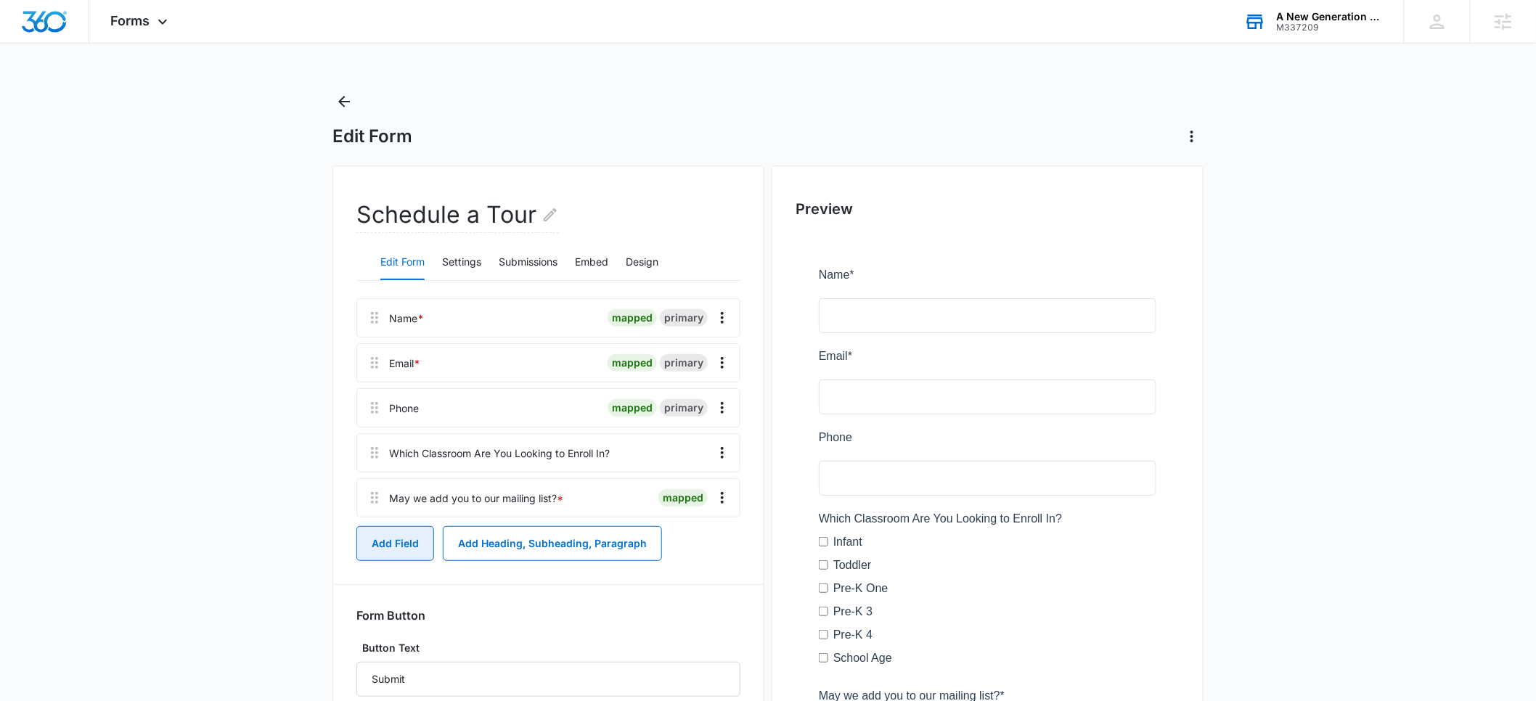
click at [416, 545] on button "Add Field" at bounding box center [395, 543] width 78 height 35
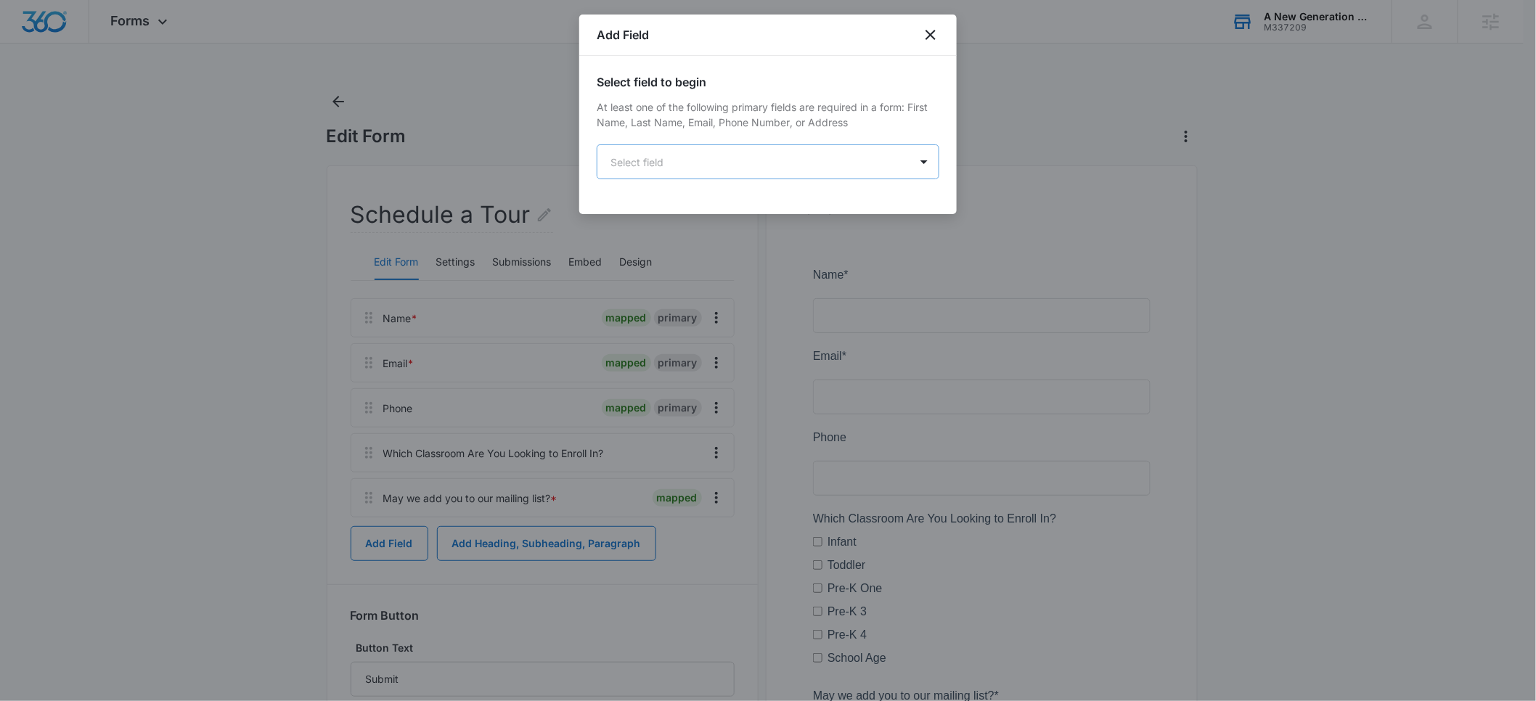
click at [740, 162] on body "Forms Apps Reputation Websites Forms CRM Email Social Shop Payments POS Content…" at bounding box center [768, 446] width 1536 height 892
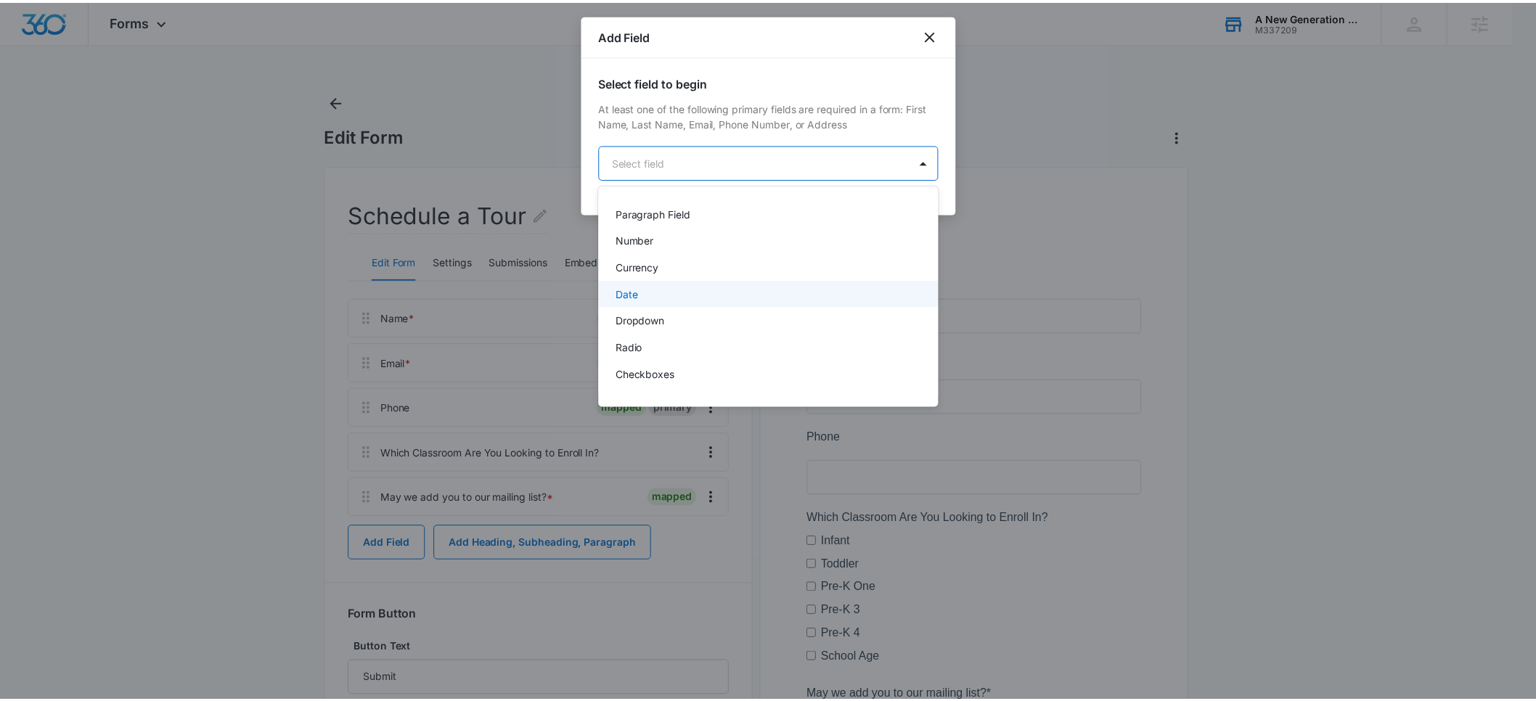
scroll to position [234, 0]
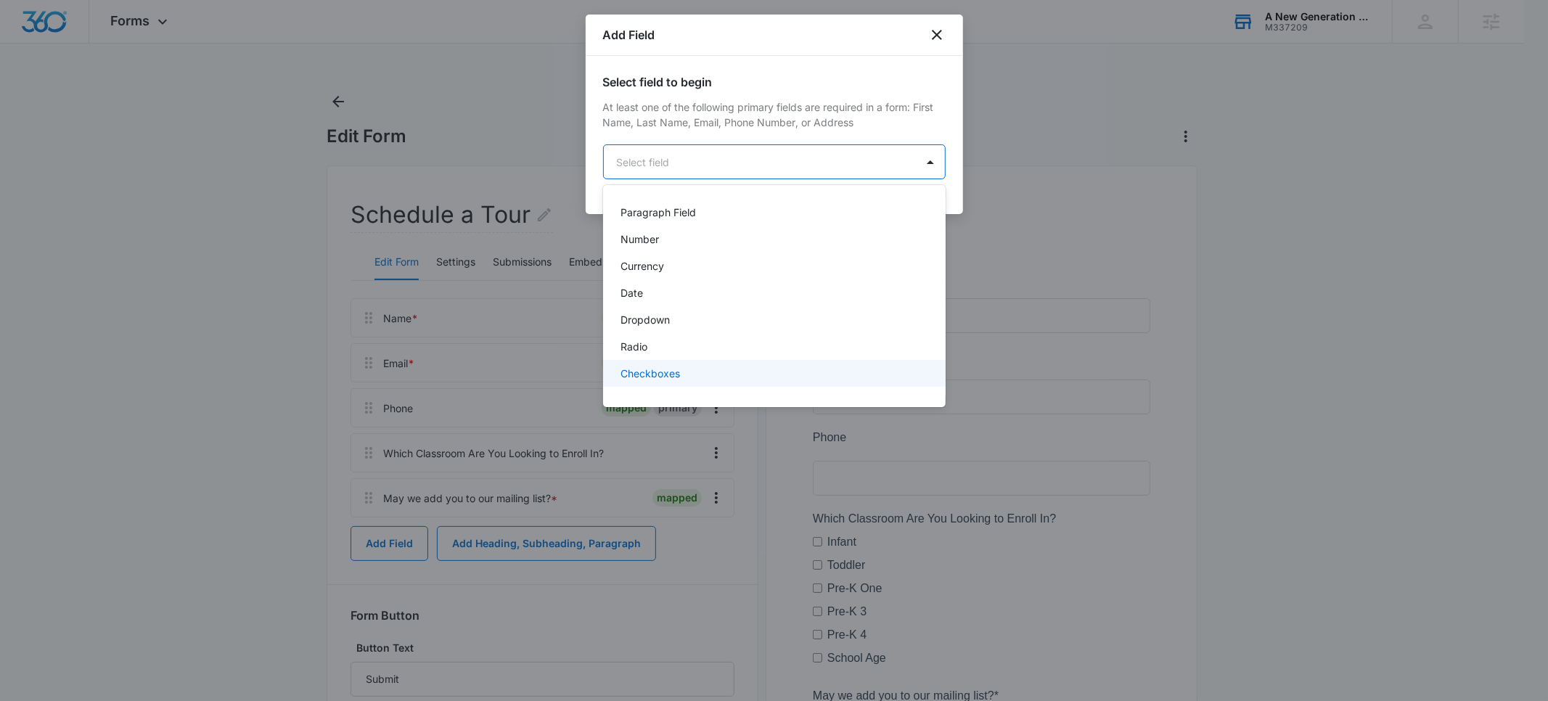
click at [662, 371] on p "Checkboxes" at bounding box center [651, 373] width 60 height 15
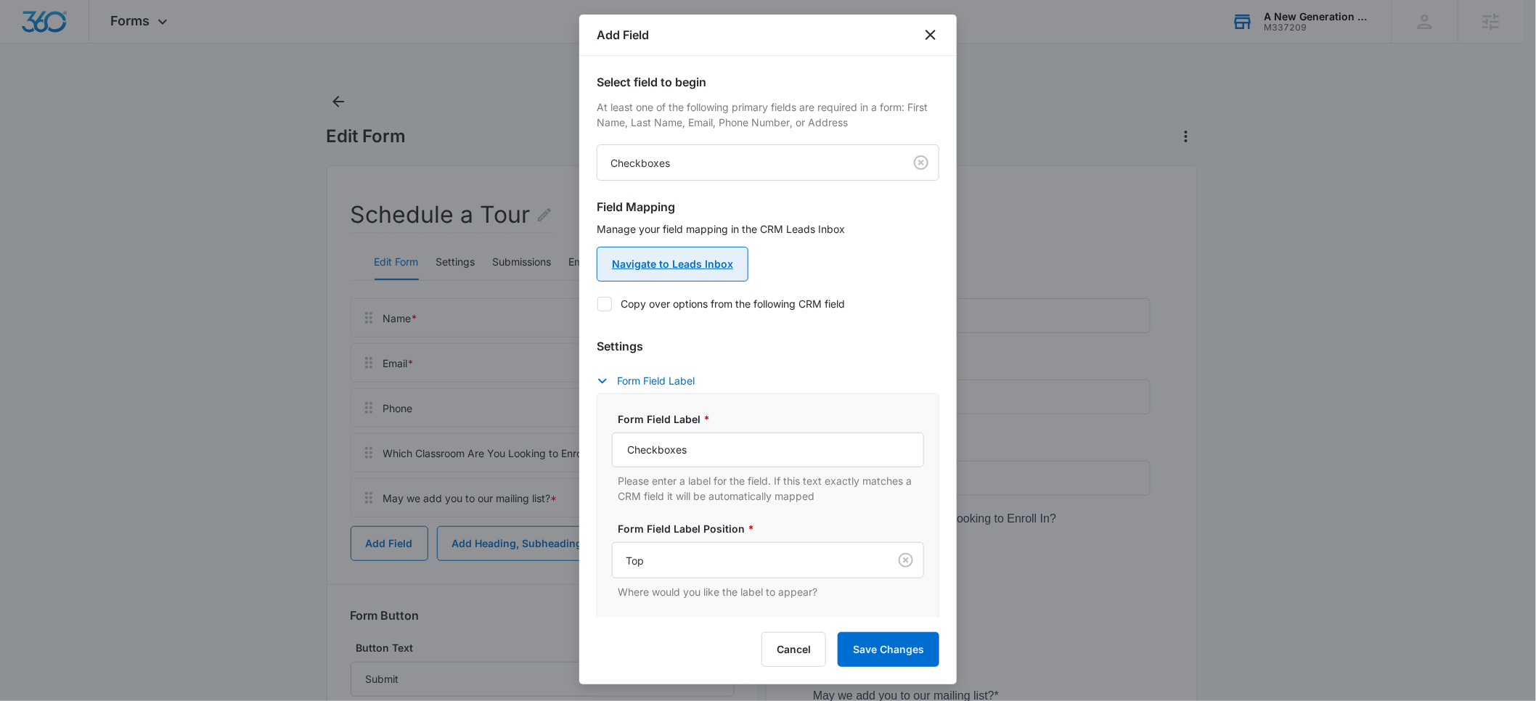
click at [690, 264] on link "Navigate to Leads Inbox" at bounding box center [673, 264] width 152 height 35
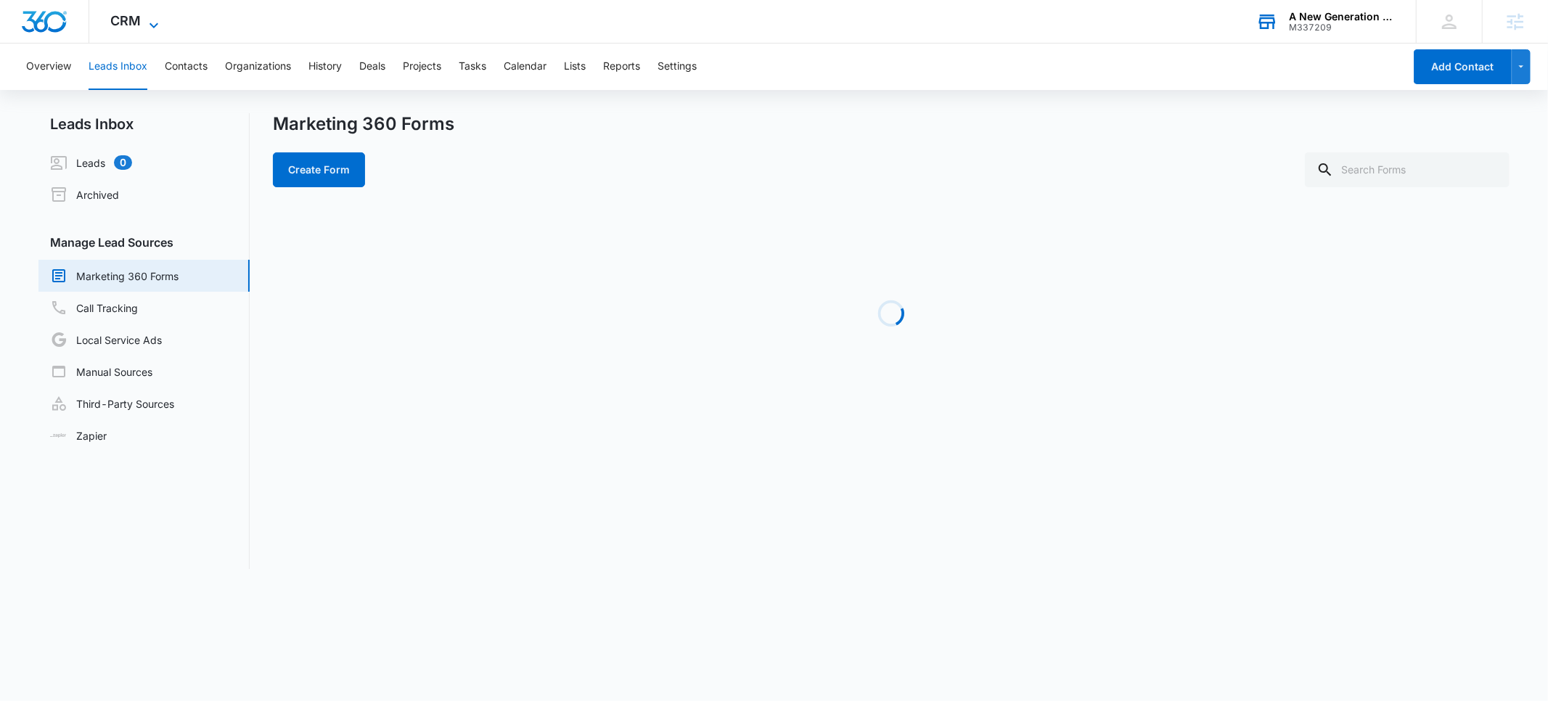
click at [139, 24] on span "CRM" at bounding box center [126, 20] width 30 height 15
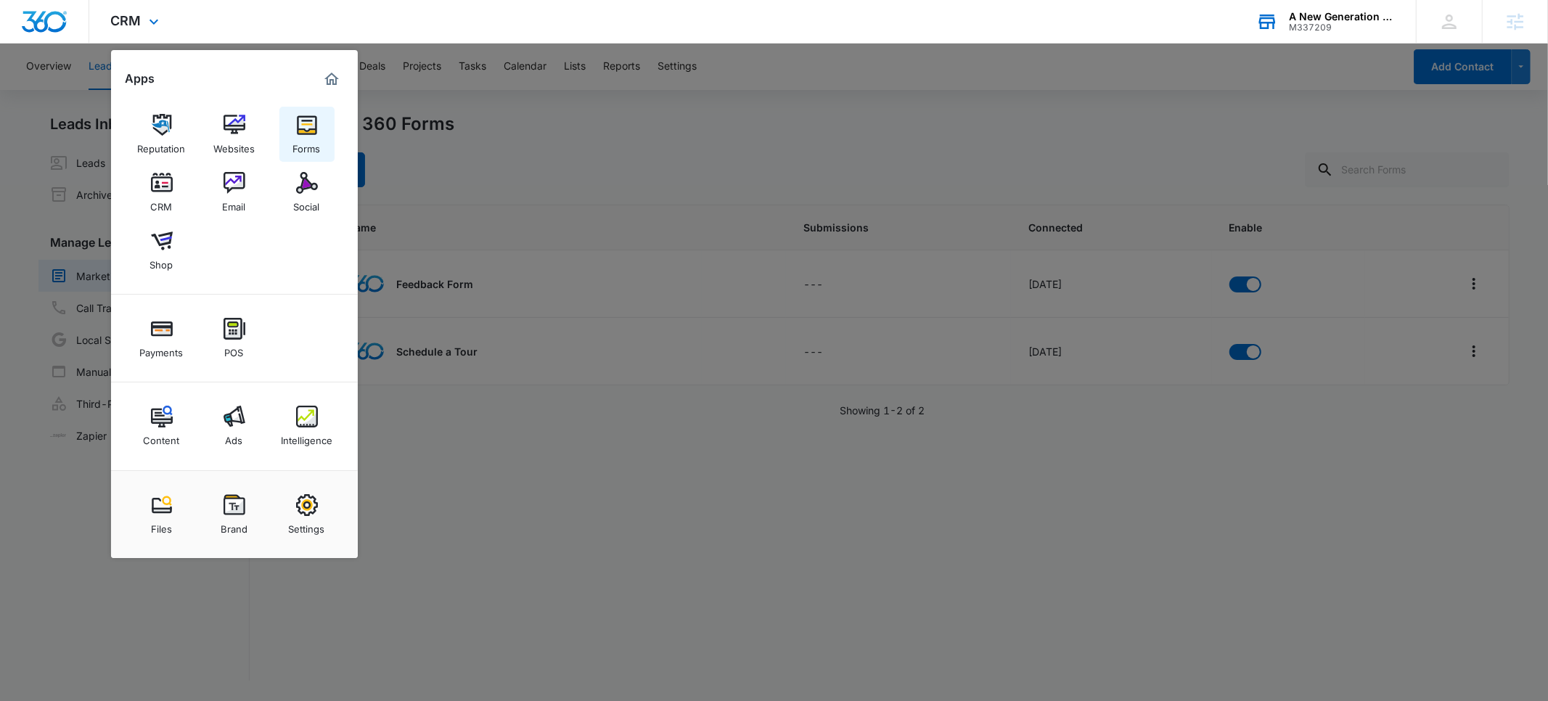
click at [319, 136] on div "Forms" at bounding box center [307, 145] width 28 height 19
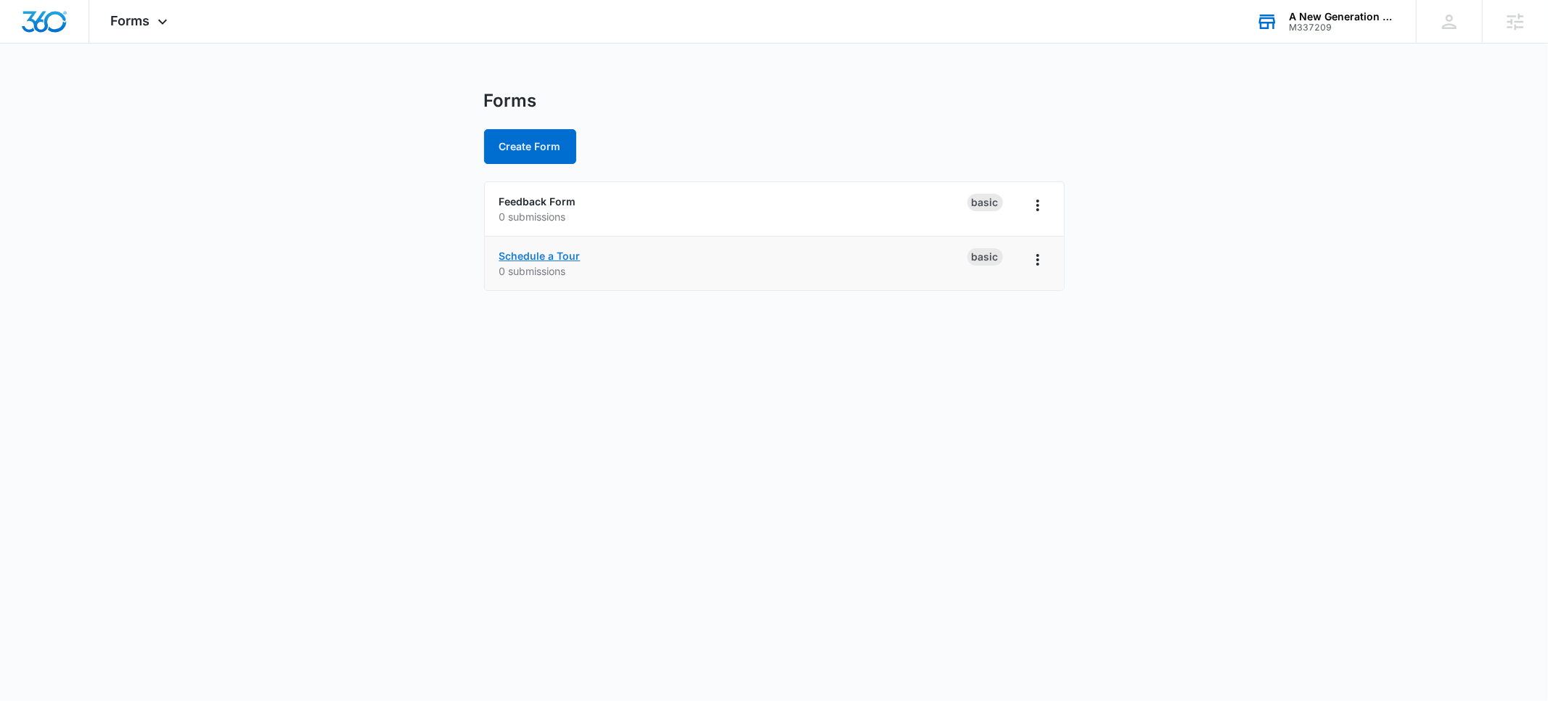
click at [539, 254] on link "Schedule a Tour" at bounding box center [539, 256] width 81 height 12
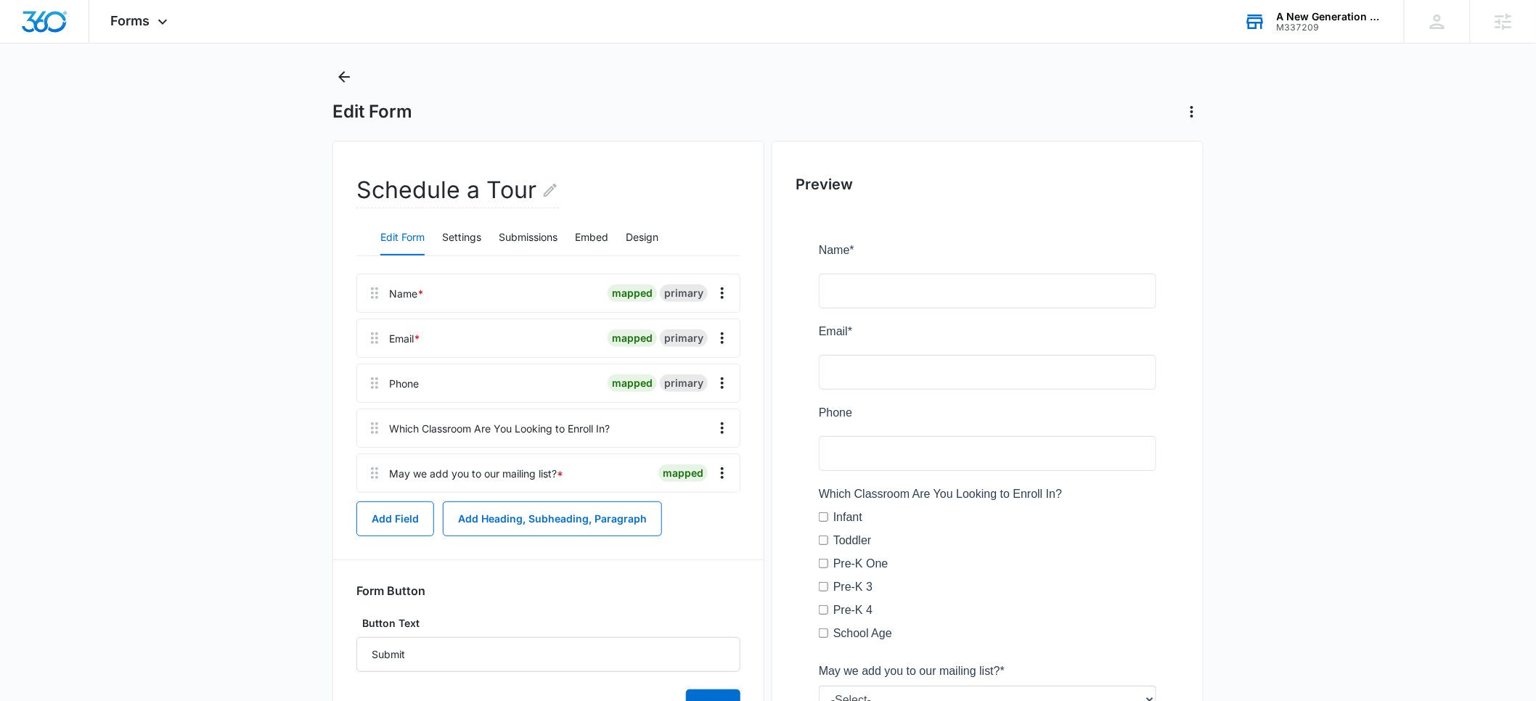
scroll to position [26, 0]
click at [417, 517] on button "Add Field" at bounding box center [395, 517] width 78 height 35
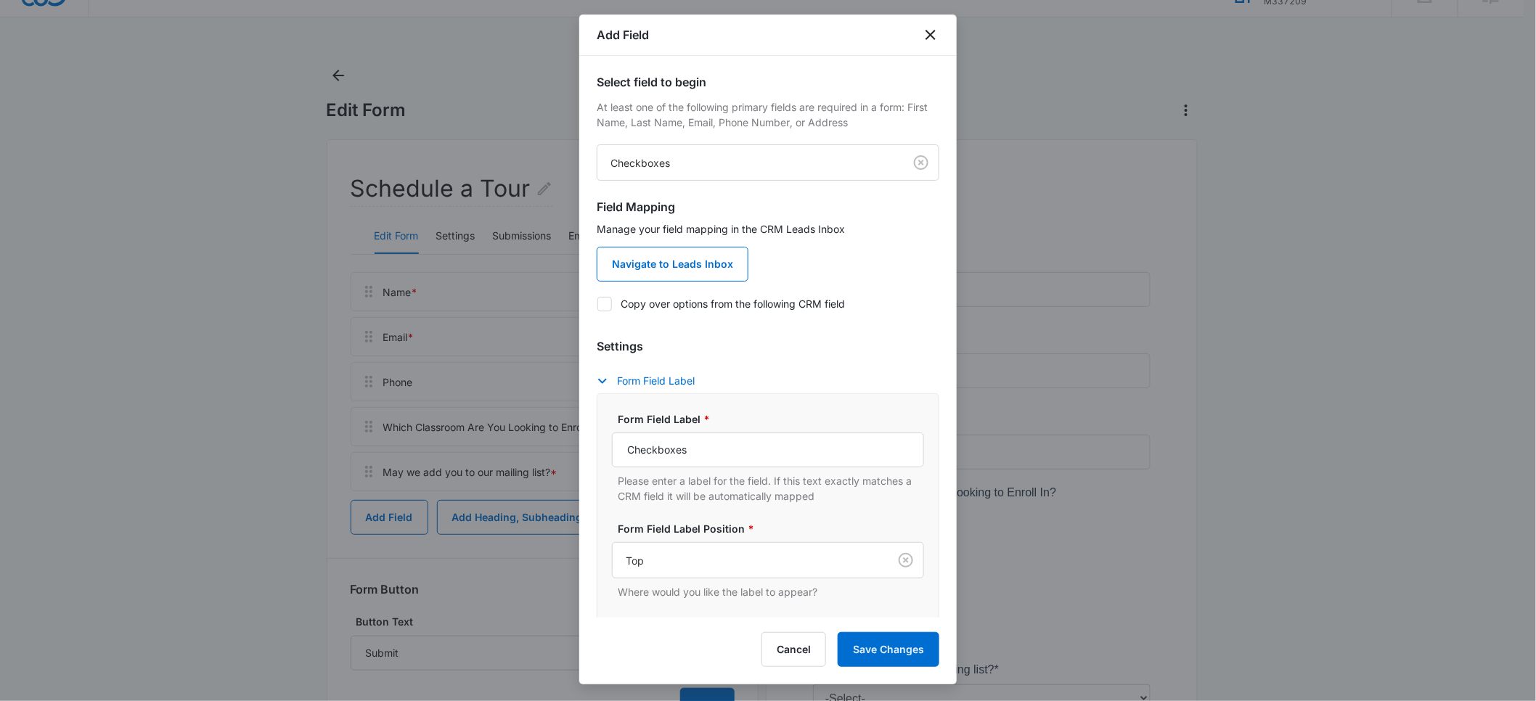
click at [605, 305] on icon at bounding box center [604, 303] width 9 height 7
click at [597, 304] on input "Copy over options from the following CRM field" at bounding box center [597, 303] width 1 height 1
checkbox input "true"
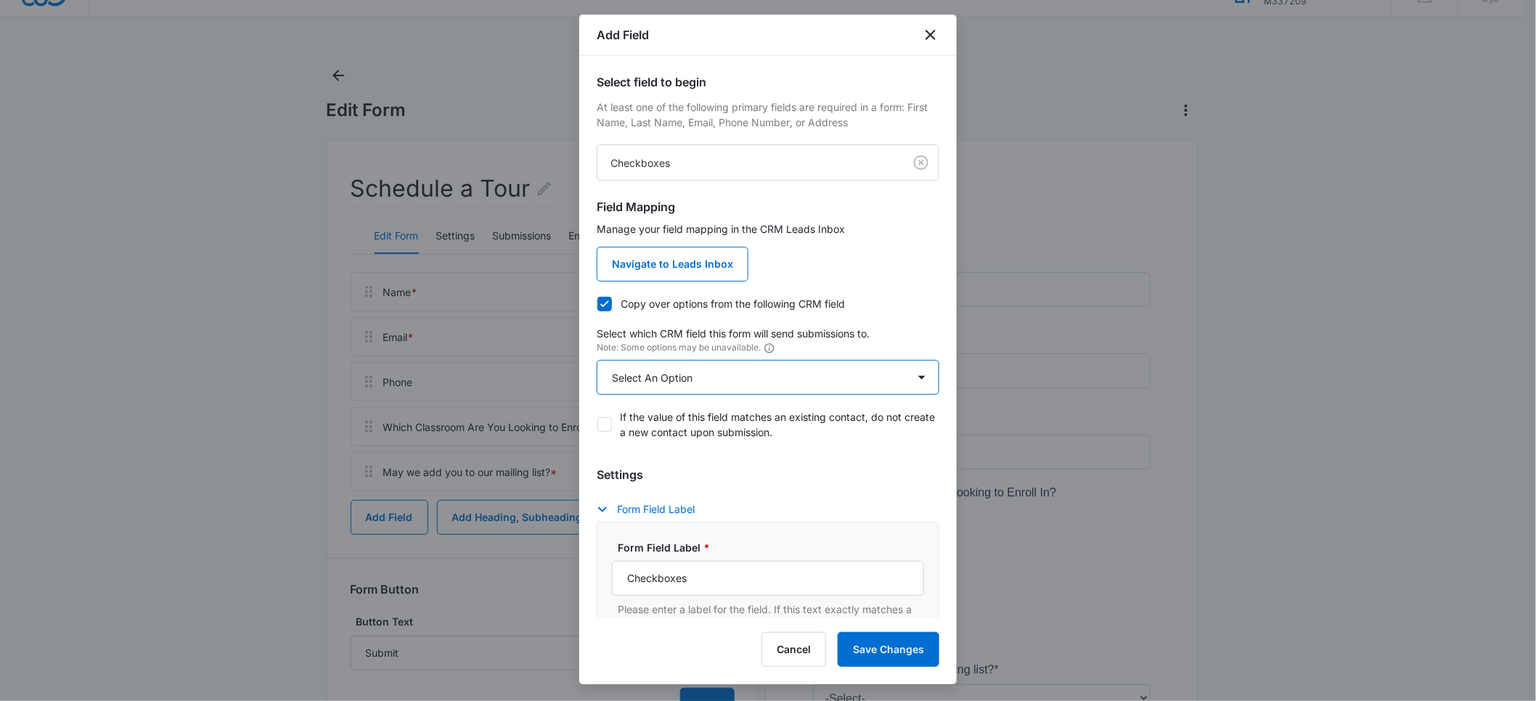
click at [700, 389] on select "Select An Option Select An Option Review Request Which location(s) are you inte…" at bounding box center [768, 377] width 343 height 35
select select "363"
click at [597, 360] on select "Select An Option Select An Option Review Request Which location(s) are you inte…" at bounding box center [768, 377] width 343 height 35
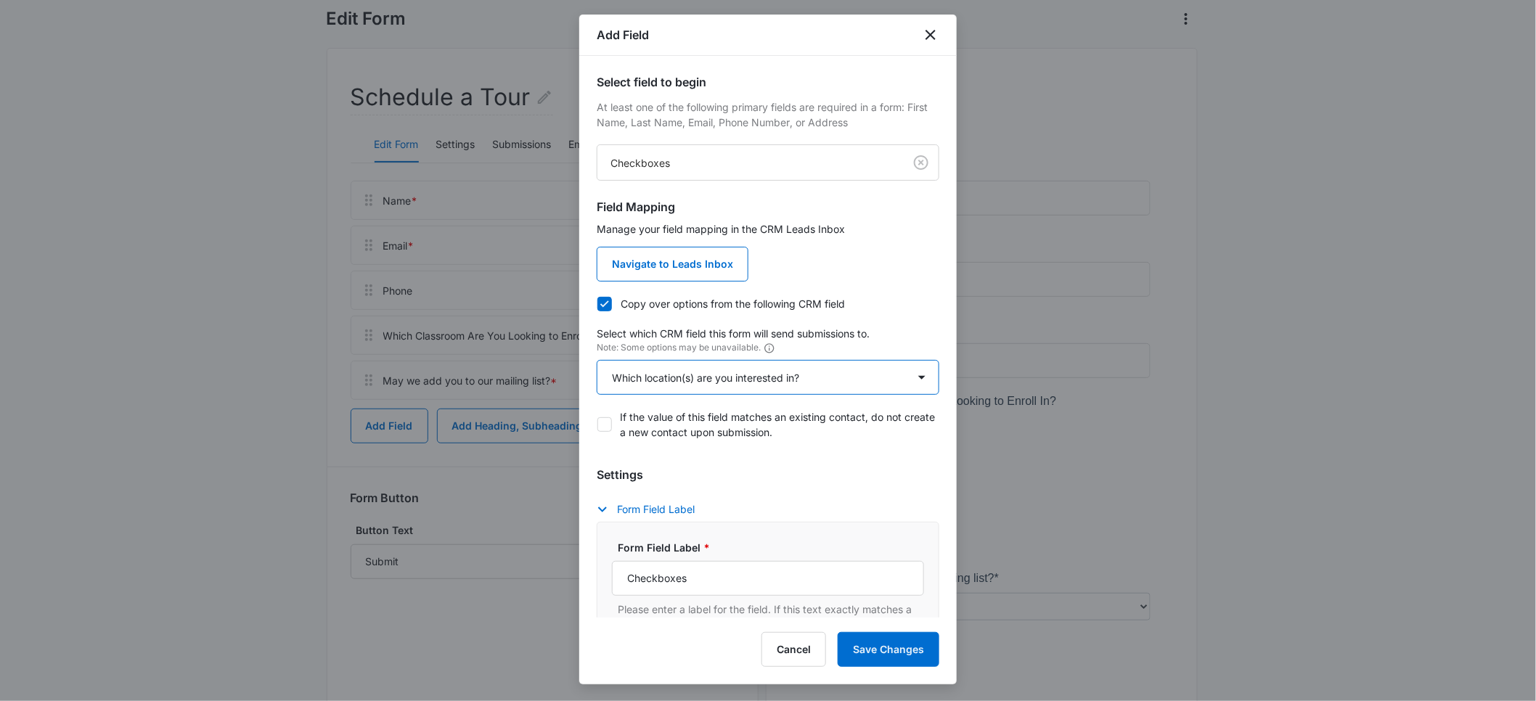
scroll to position [120, 0]
click at [874, 642] on button "Save Changes" at bounding box center [888, 649] width 102 height 35
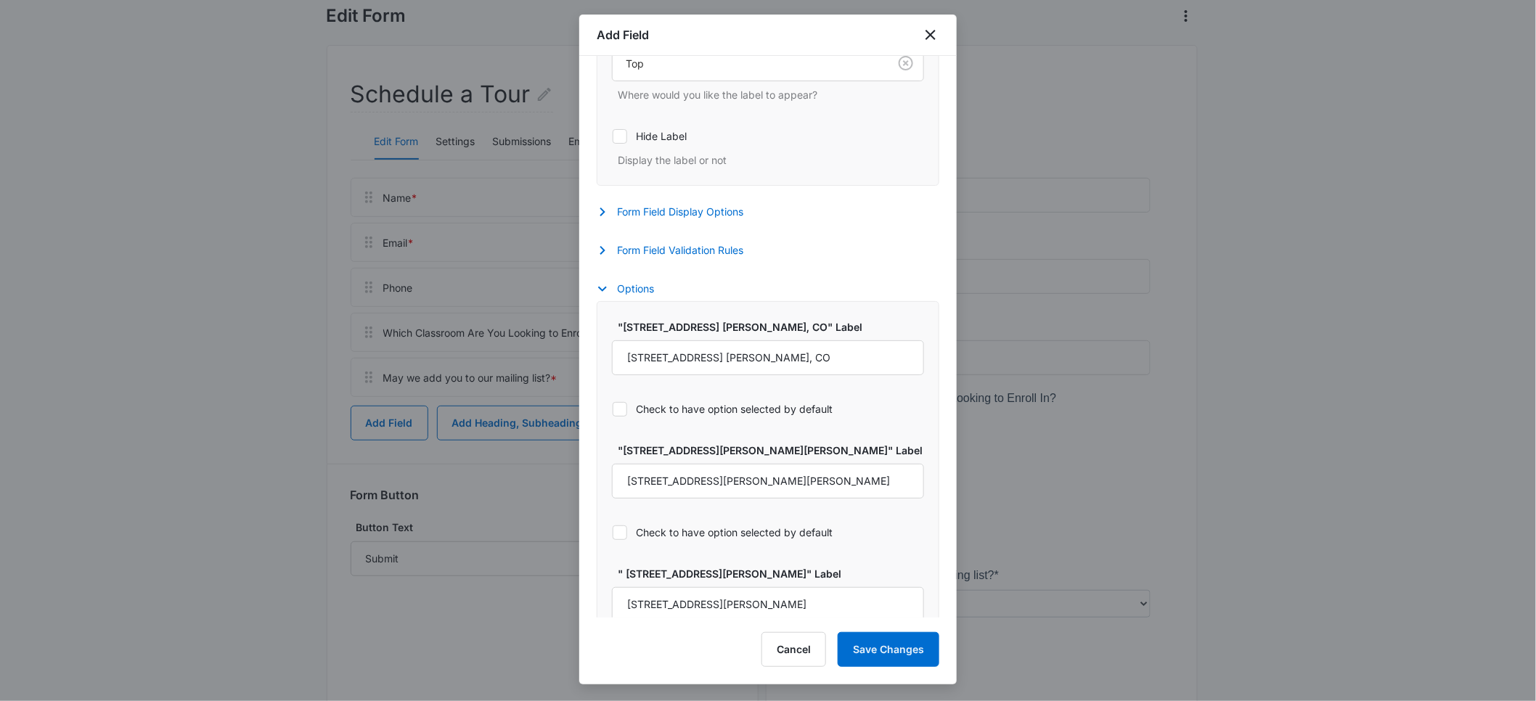
scroll to position [649, 0]
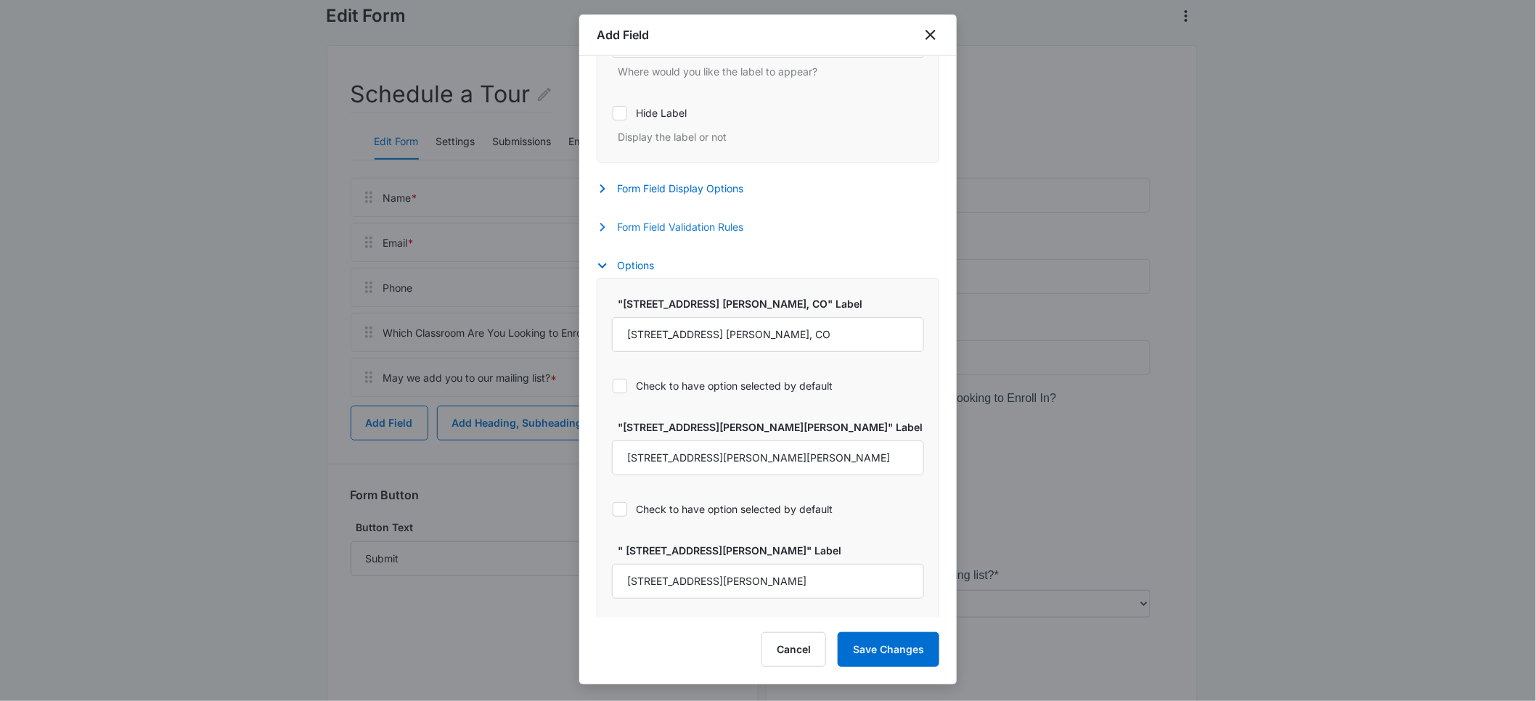
click at [602, 229] on icon "button" at bounding box center [602, 226] width 17 height 17
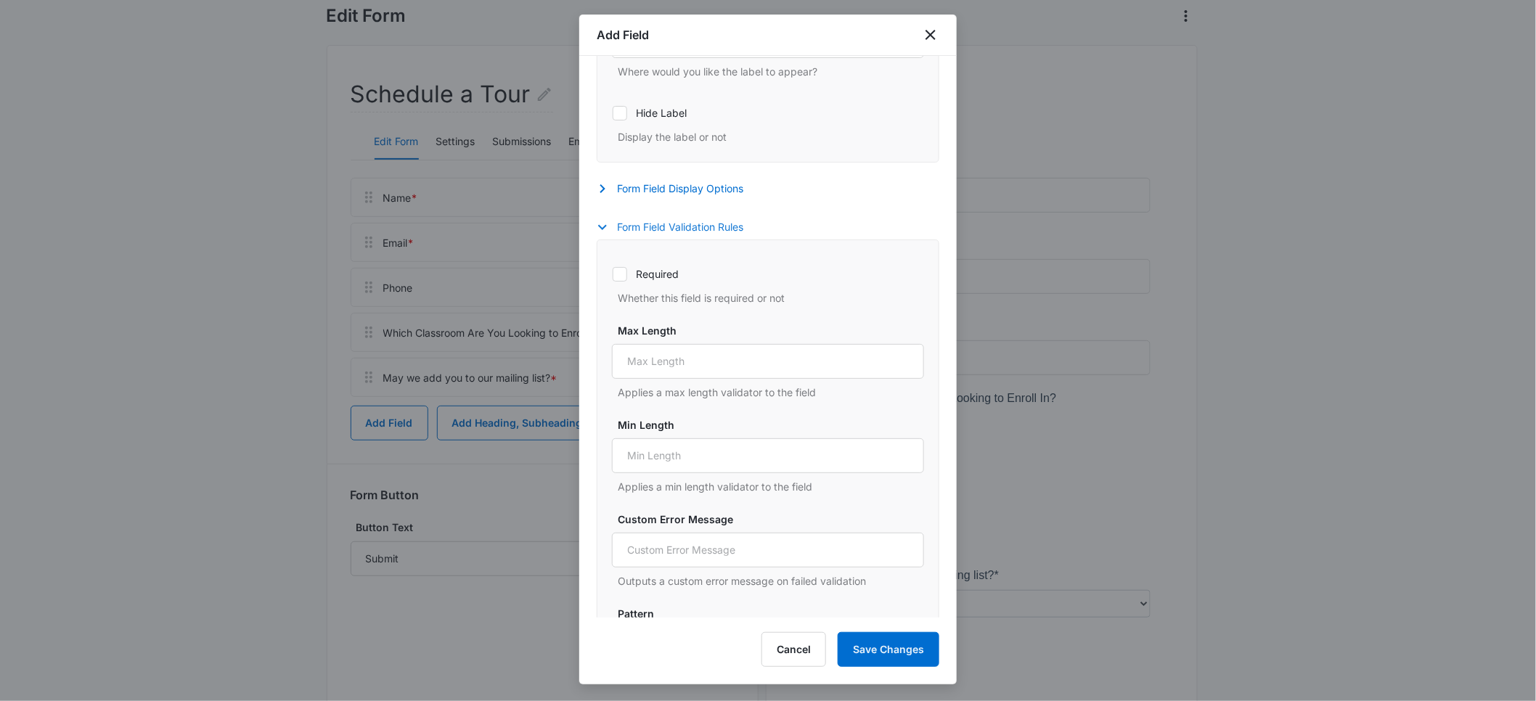
click at [623, 277] on icon at bounding box center [619, 274] width 13 height 13
click at [613, 274] on input "Required" at bounding box center [612, 274] width 1 height 1
checkbox input "true"
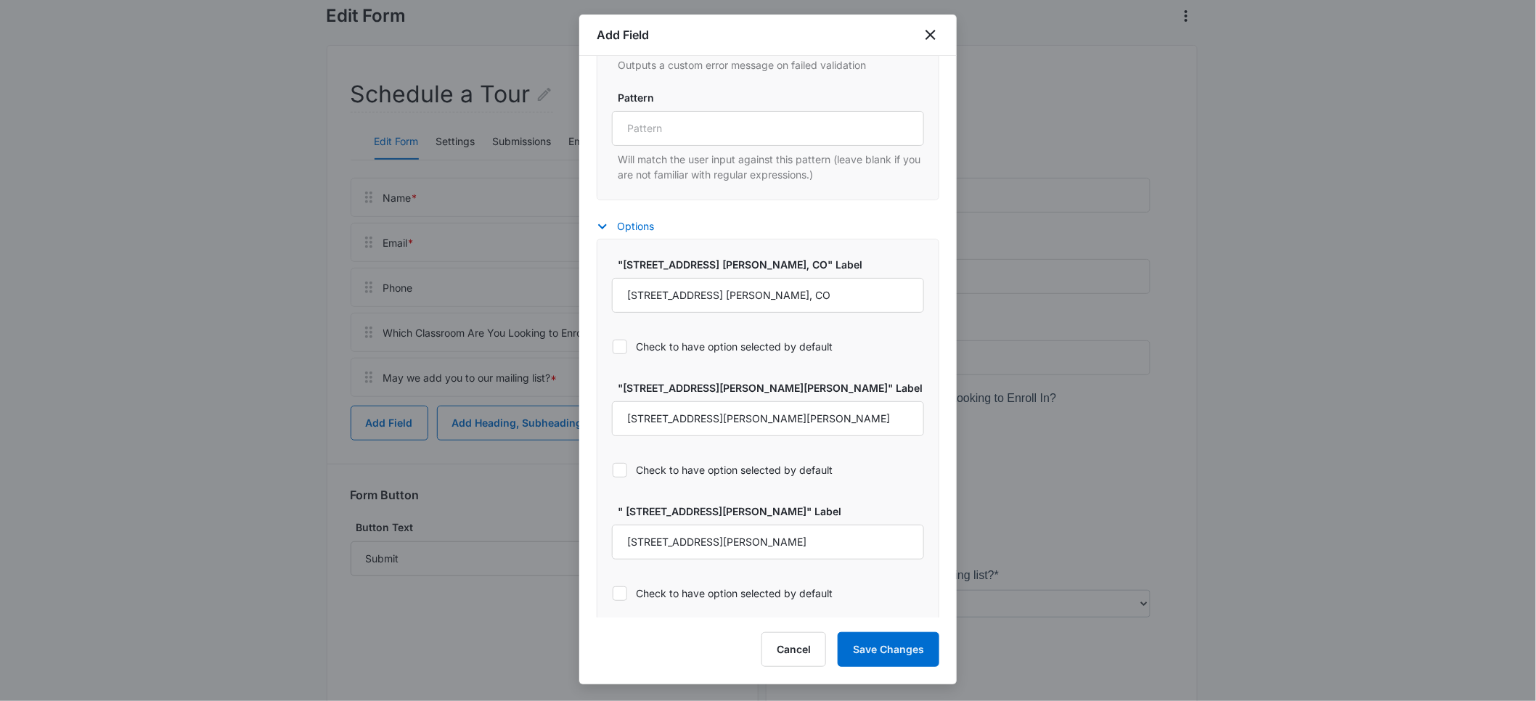
scroll to position [1179, 0]
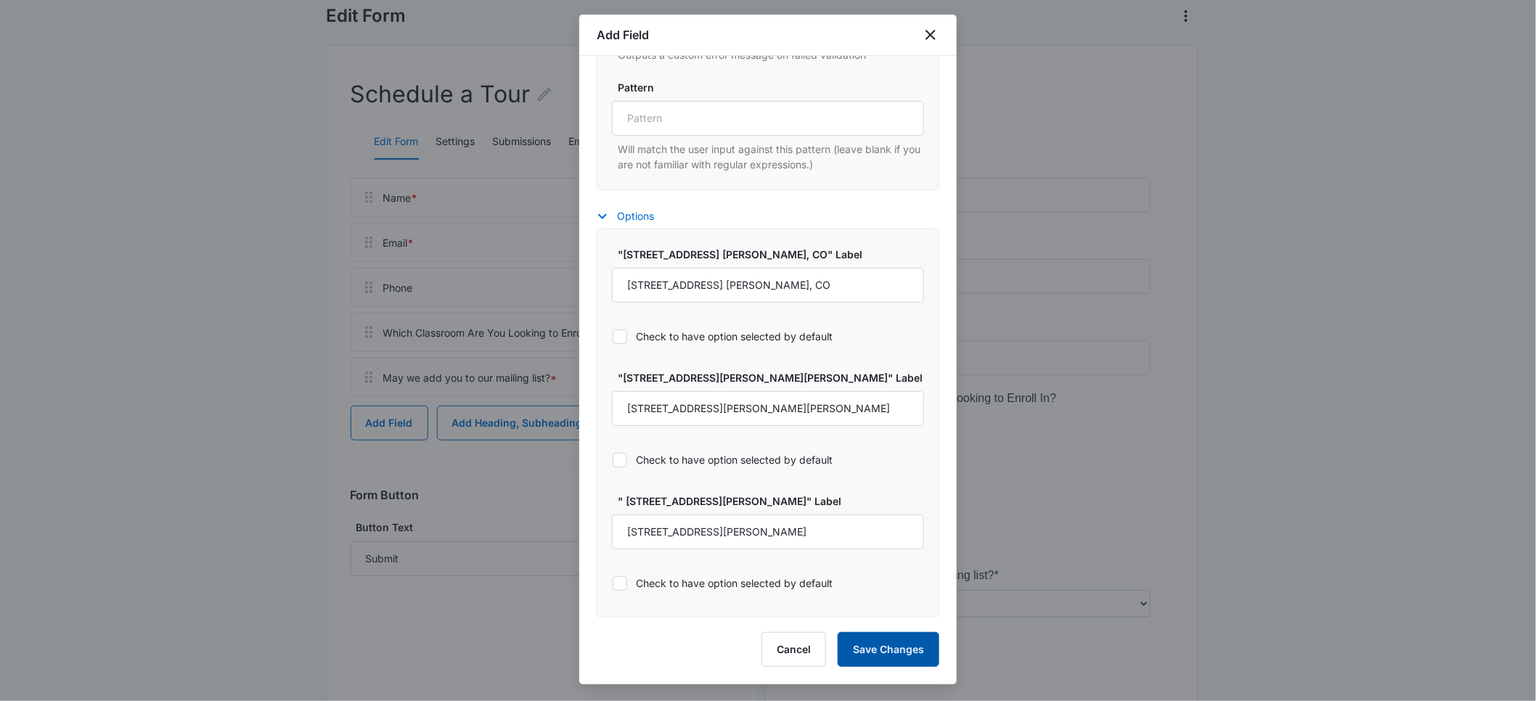
click at [870, 654] on button "Save Changes" at bounding box center [888, 649] width 102 height 35
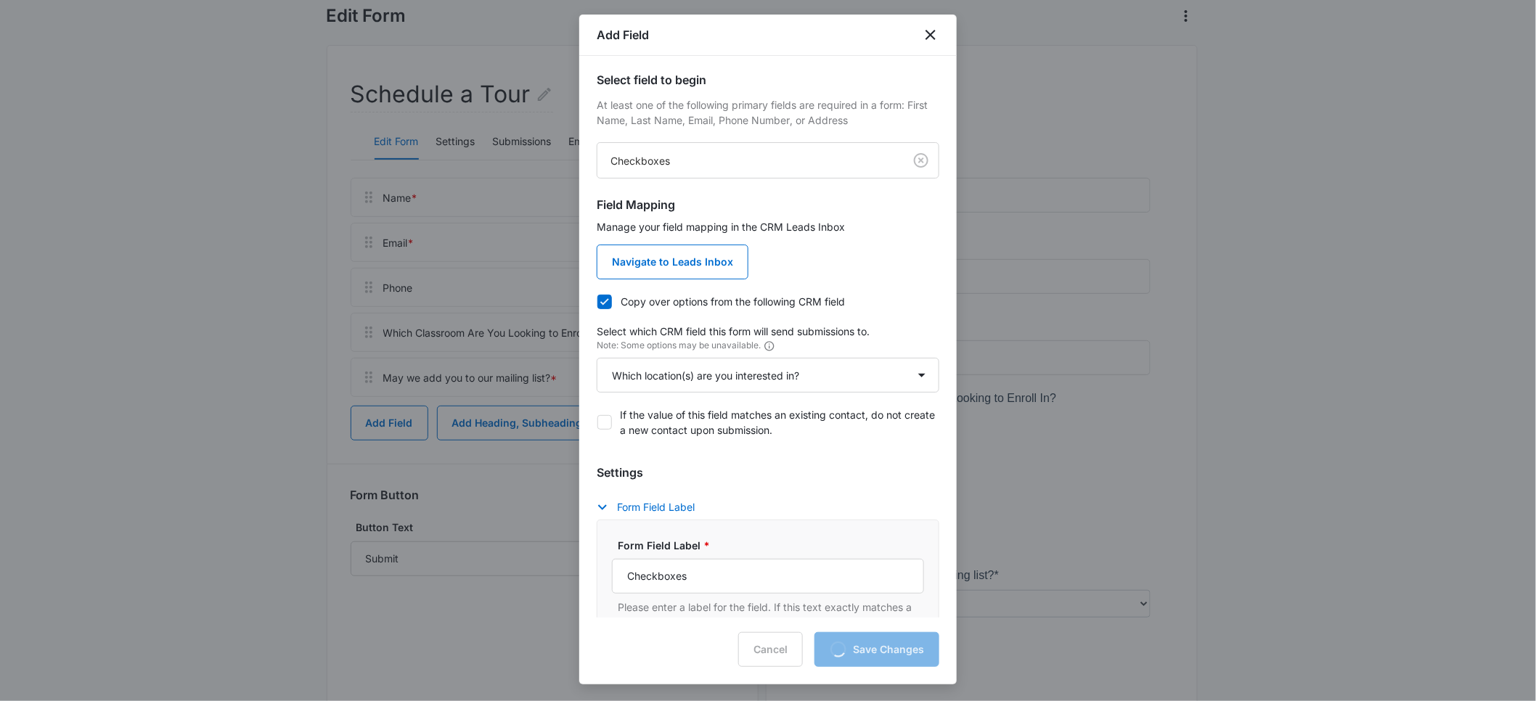
scroll to position [0, 0]
click at [927, 36] on icon "close" at bounding box center [930, 34] width 17 height 17
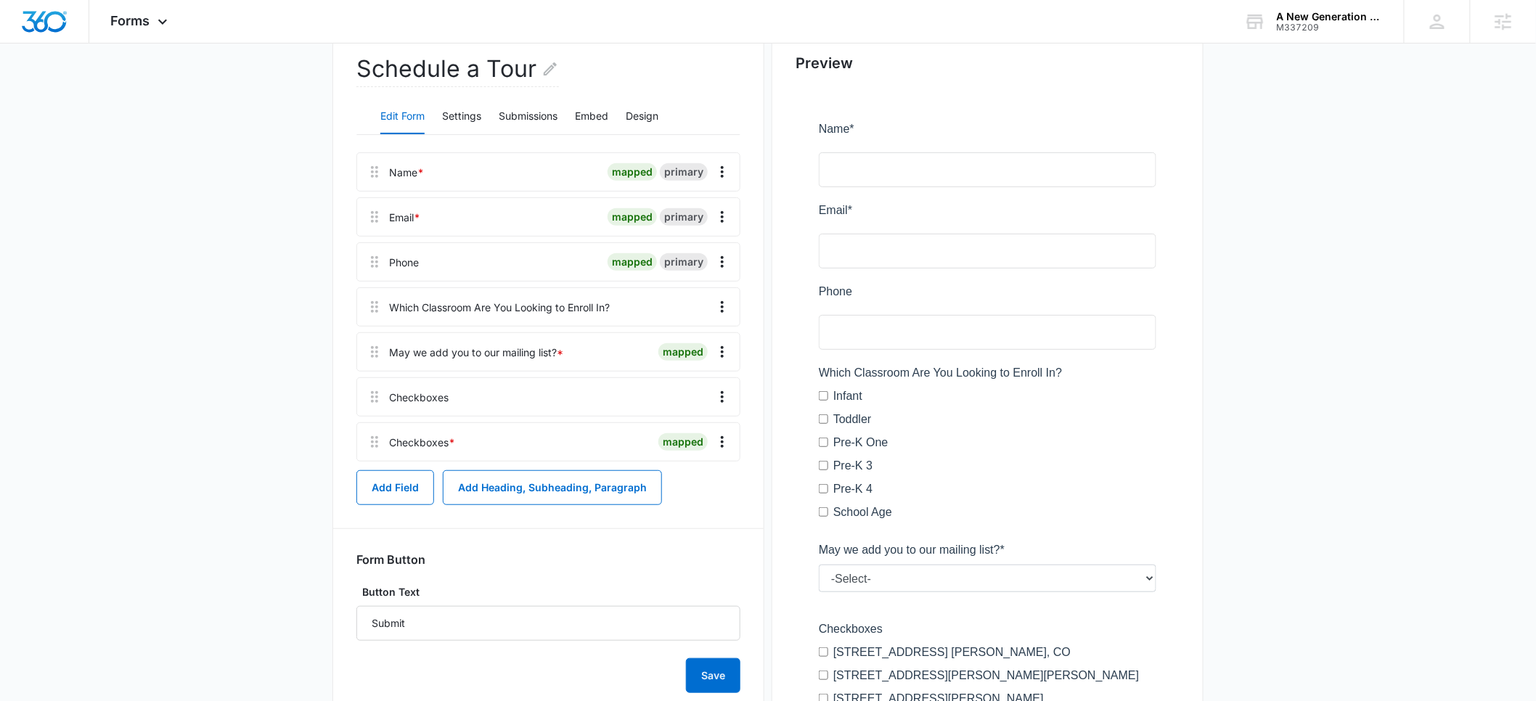
scroll to position [189, 0]
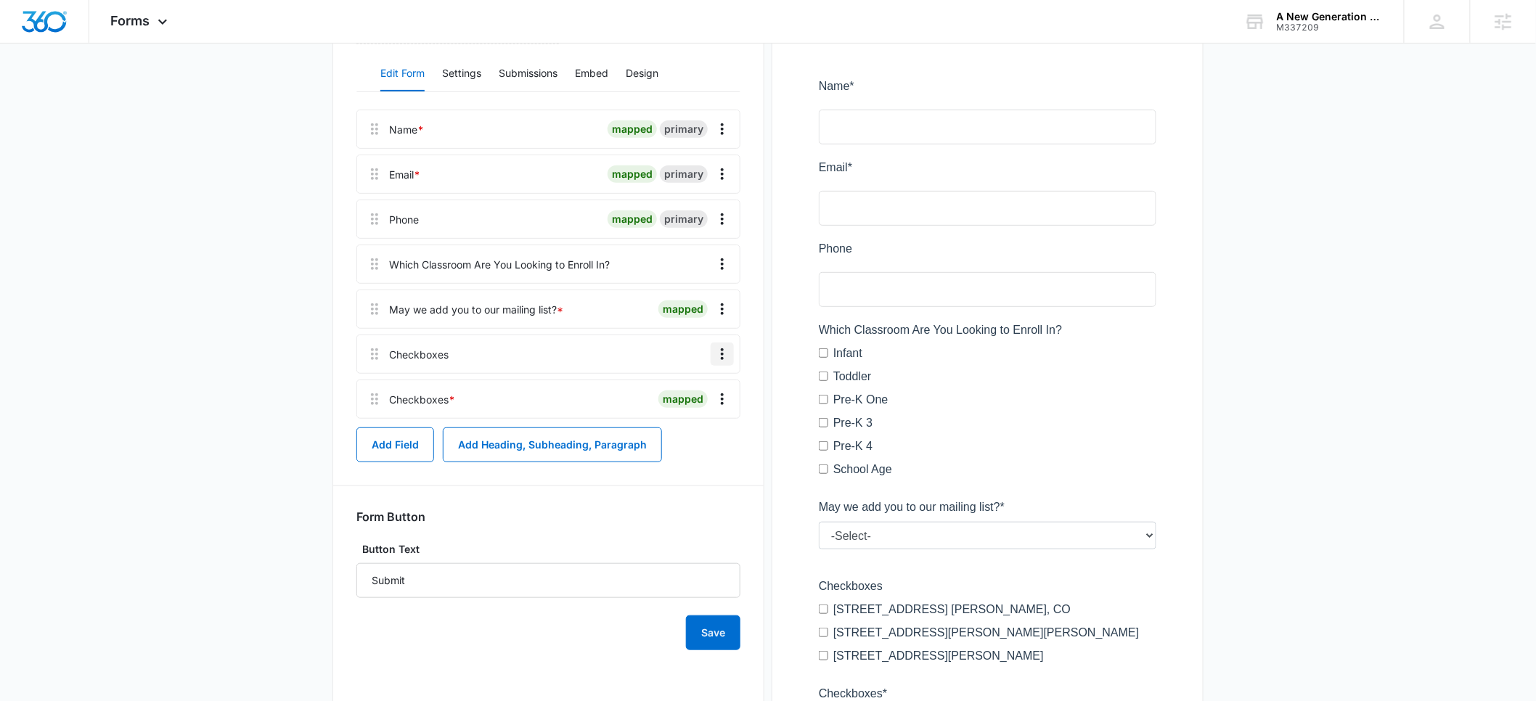
click at [718, 358] on icon "Overflow Menu" at bounding box center [721, 353] width 17 height 17
click at [682, 413] on div "Delete" at bounding box center [683, 416] width 30 height 10
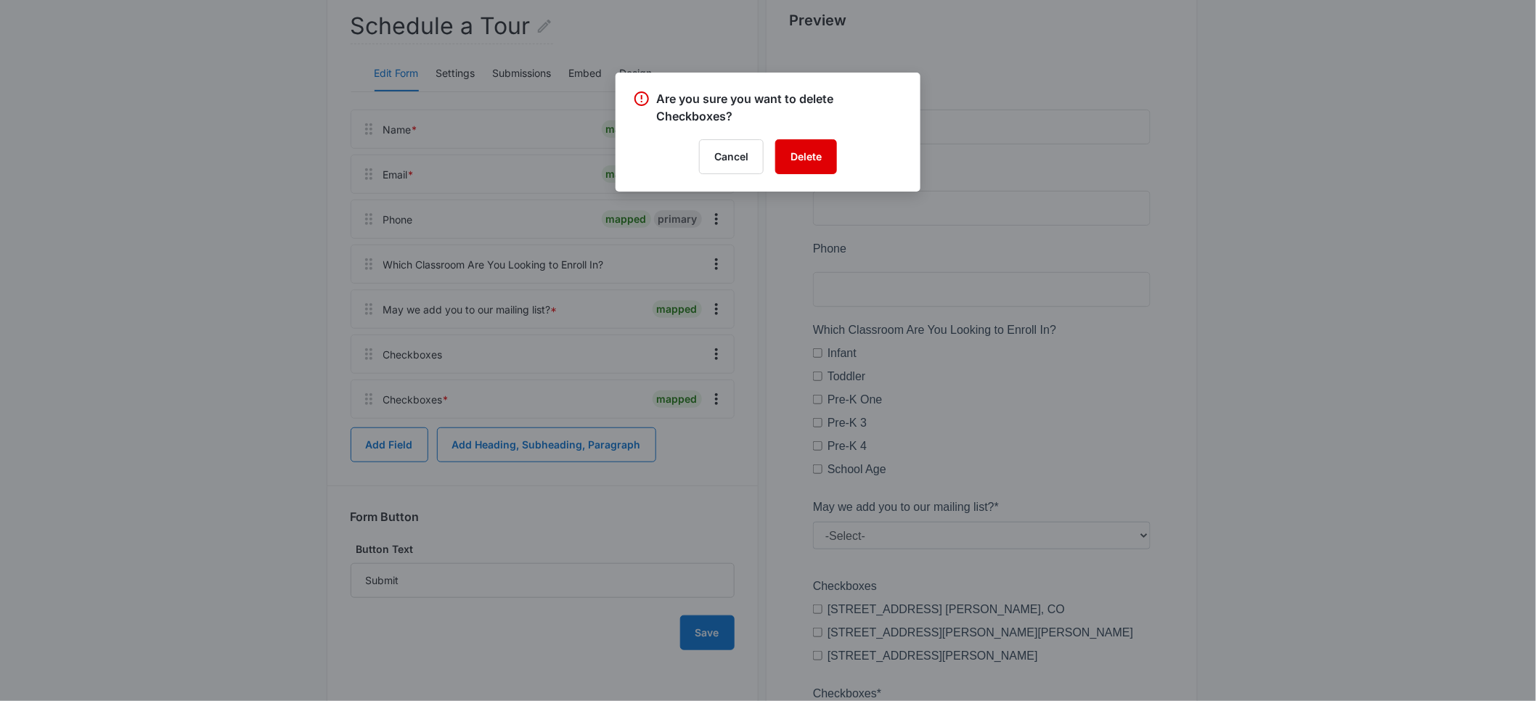
click at [790, 162] on button "Delete" at bounding box center [806, 156] width 62 height 35
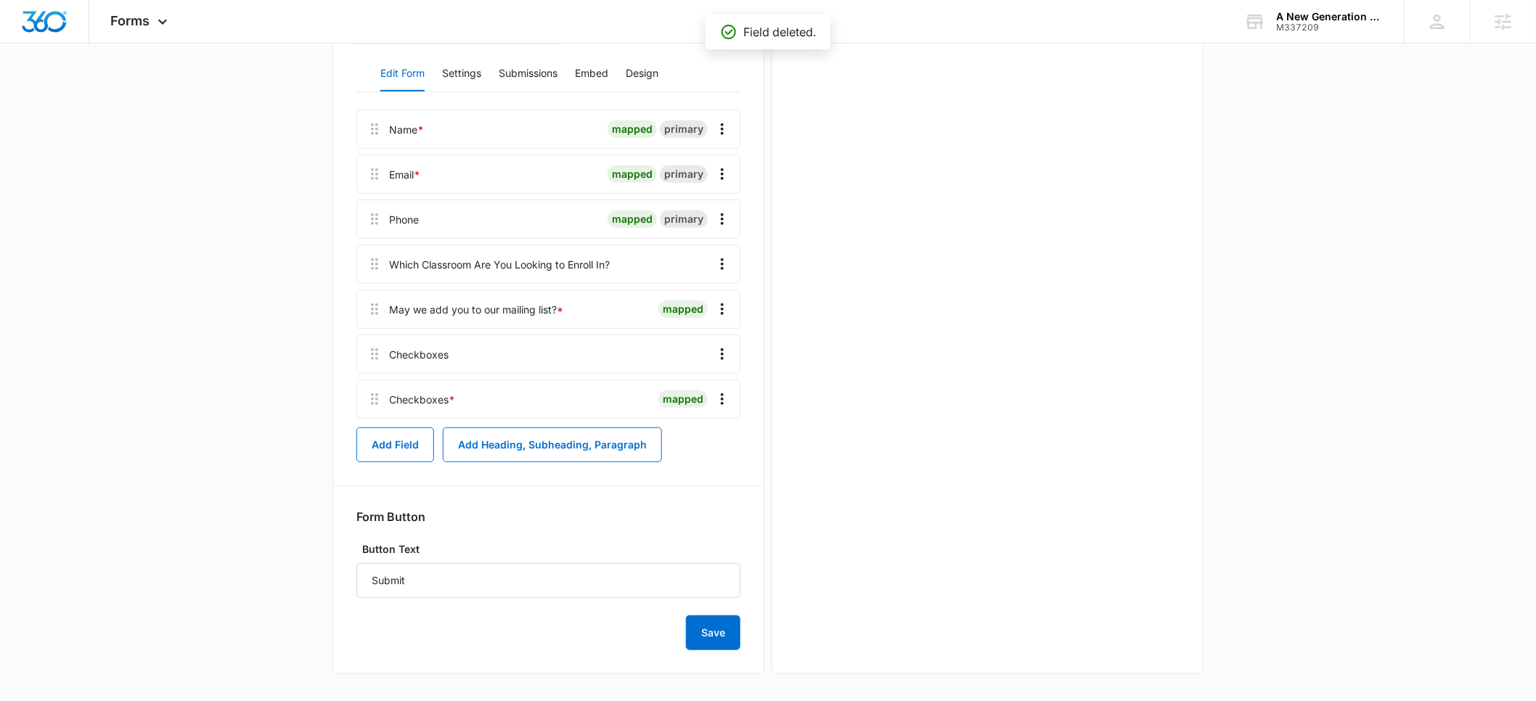
scroll to position [0, 0]
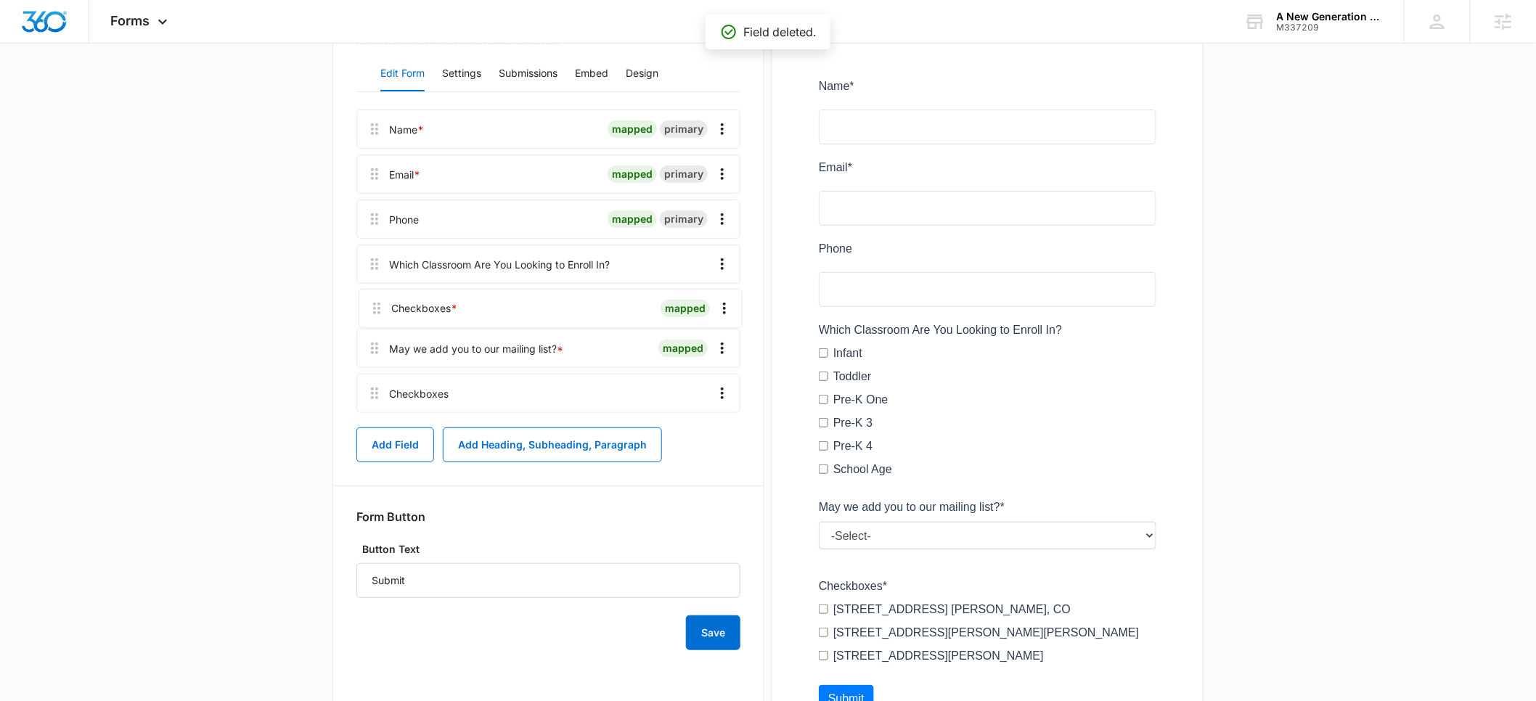
drag, startPoint x: 375, startPoint y: 398, endPoint x: 374, endPoint y: 292, distance: 105.2
click at [374, 292] on div "Name * mapped primary Email * mapped primary Phone mapped primary Which Classro…" at bounding box center [548, 264] width 384 height 309
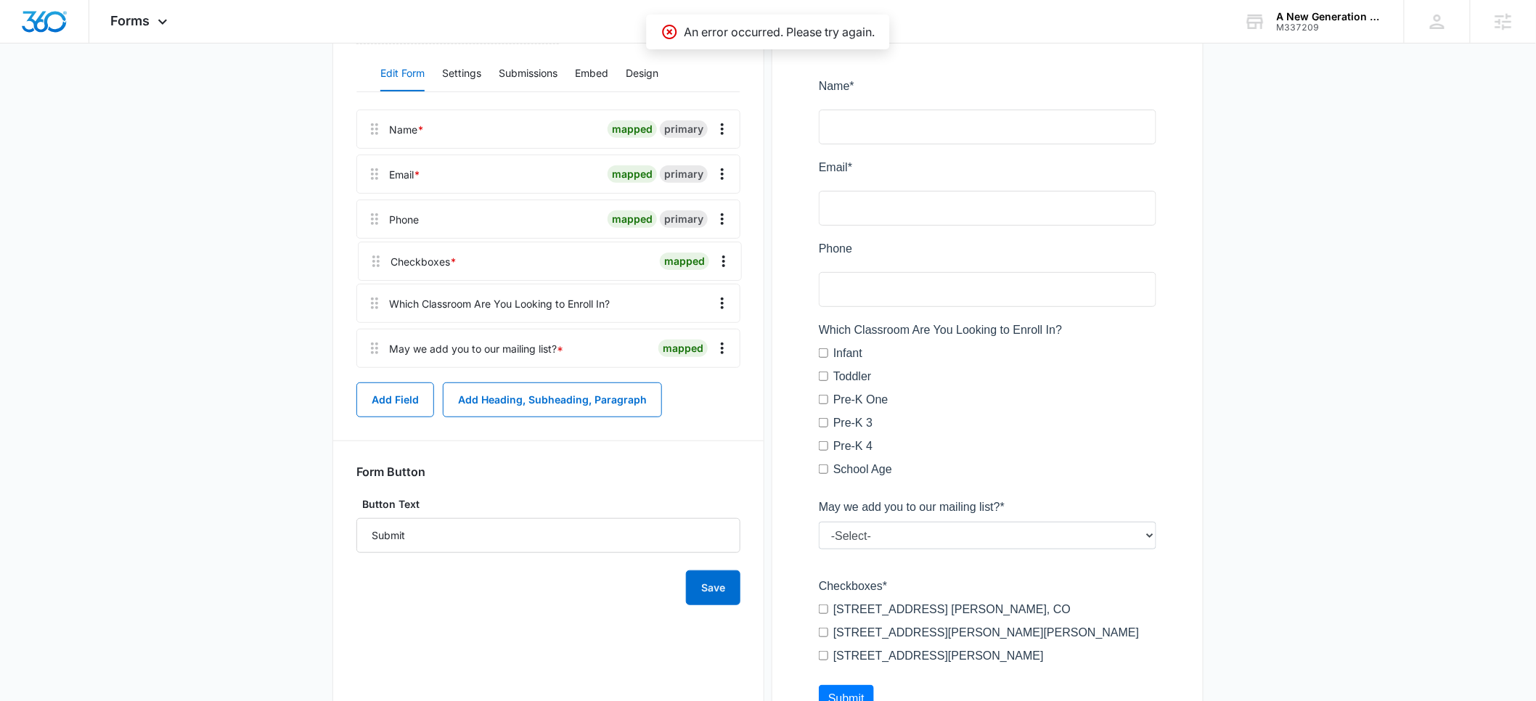
drag, startPoint x: 374, startPoint y: 353, endPoint x: 375, endPoint y: 239, distance: 113.2
click at [375, 239] on div "Name * mapped primary Email * mapped primary Phone mapped primary Which Classro…" at bounding box center [548, 242] width 384 height 264
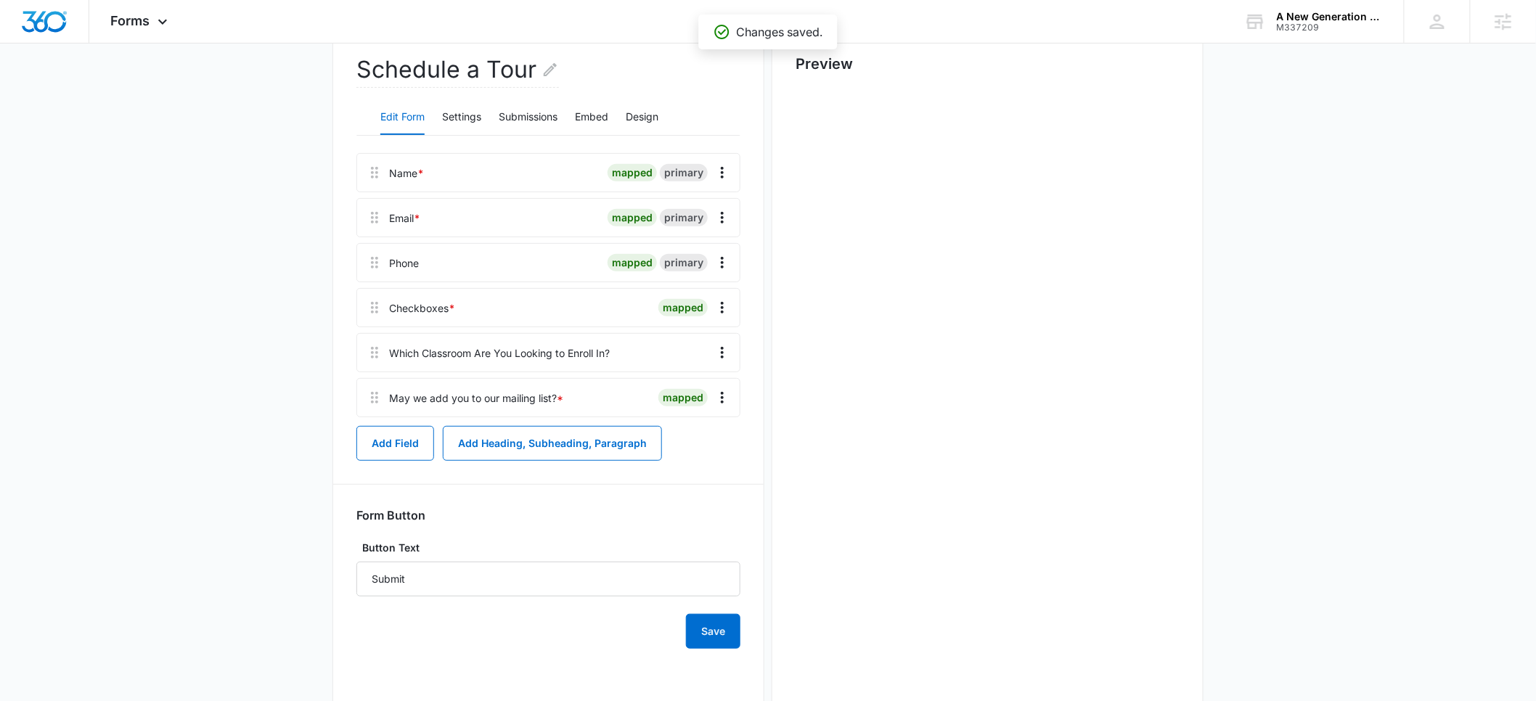
scroll to position [189, 0]
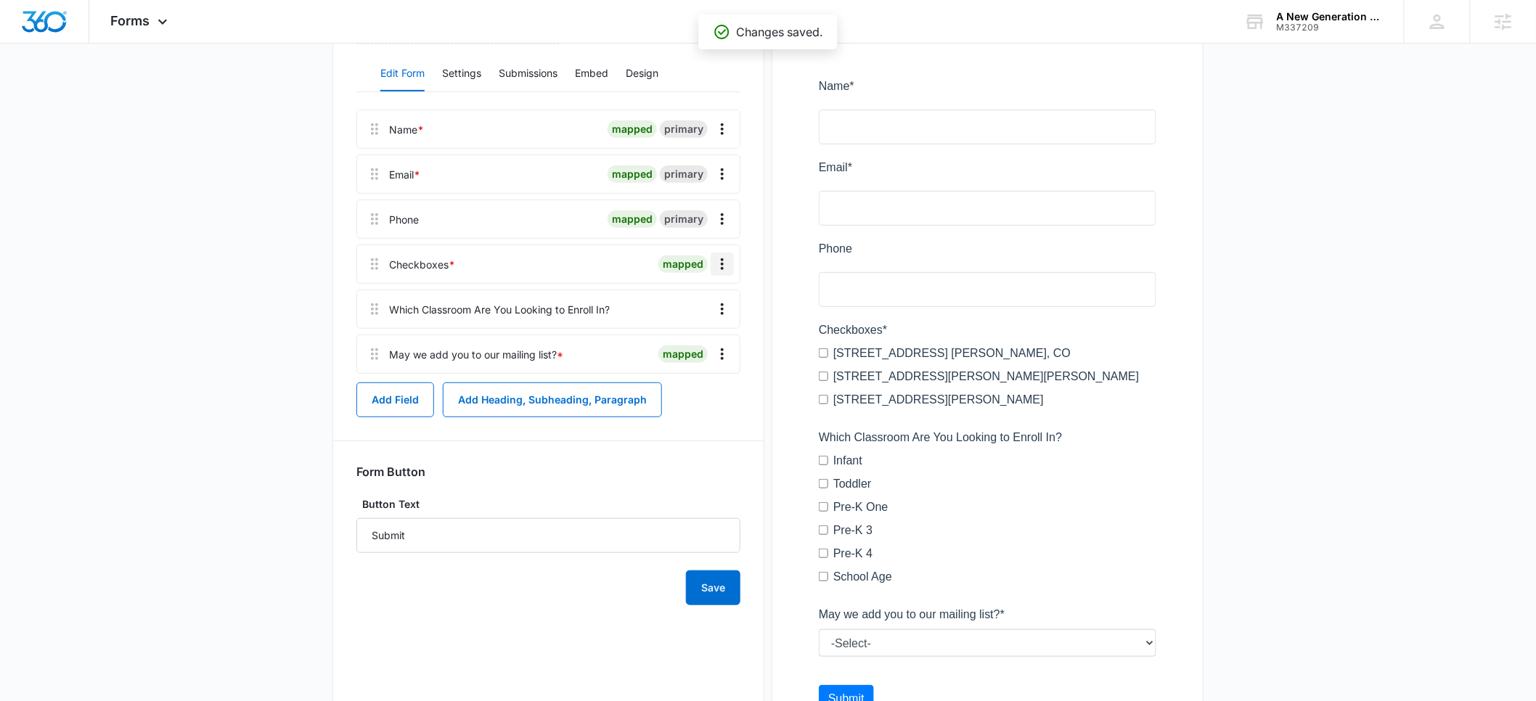
click at [721, 263] on icon "Overflow Menu" at bounding box center [721, 263] width 17 height 17
click at [689, 300] on div "Edit" at bounding box center [683, 305] width 30 height 10
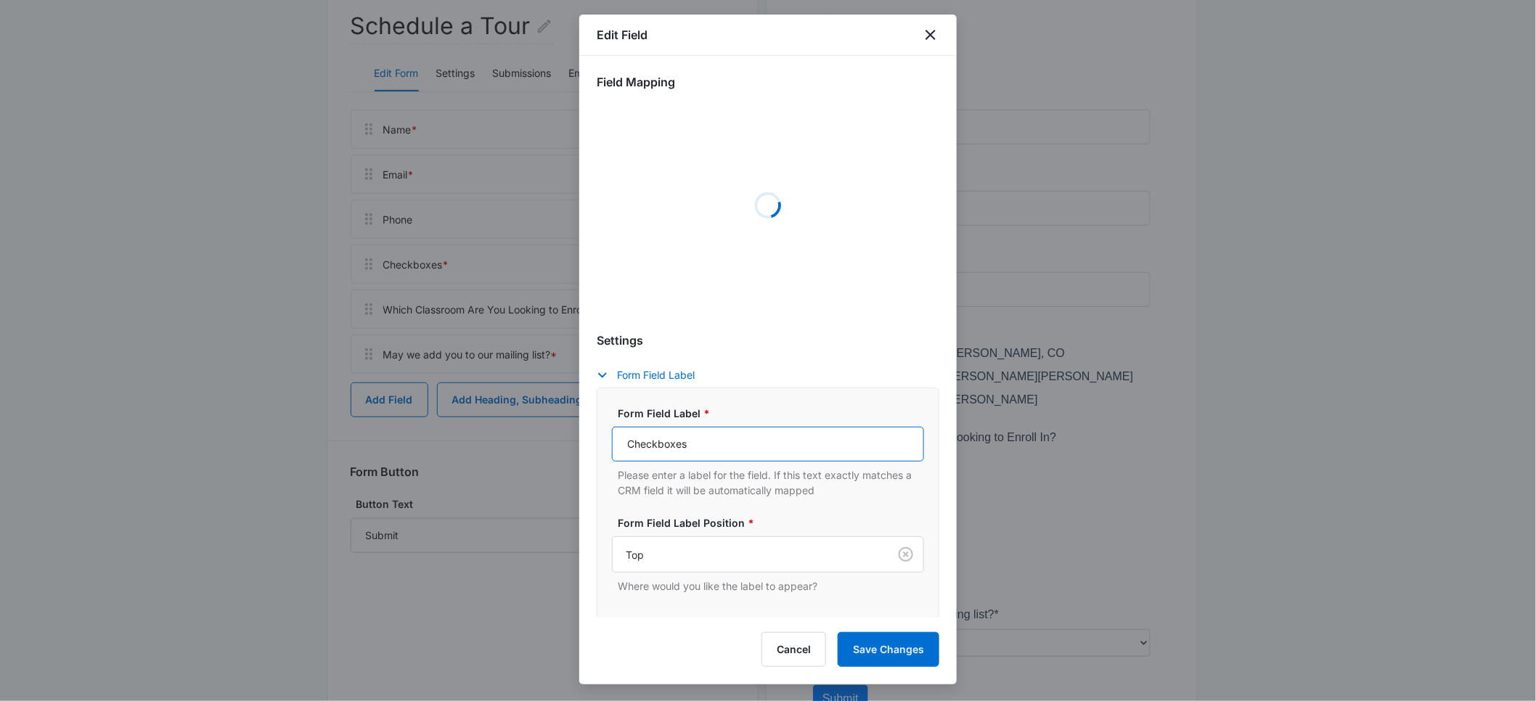
click at [655, 445] on input "Checkboxes" at bounding box center [768, 444] width 312 height 35
type input "Whi"
select select "363"
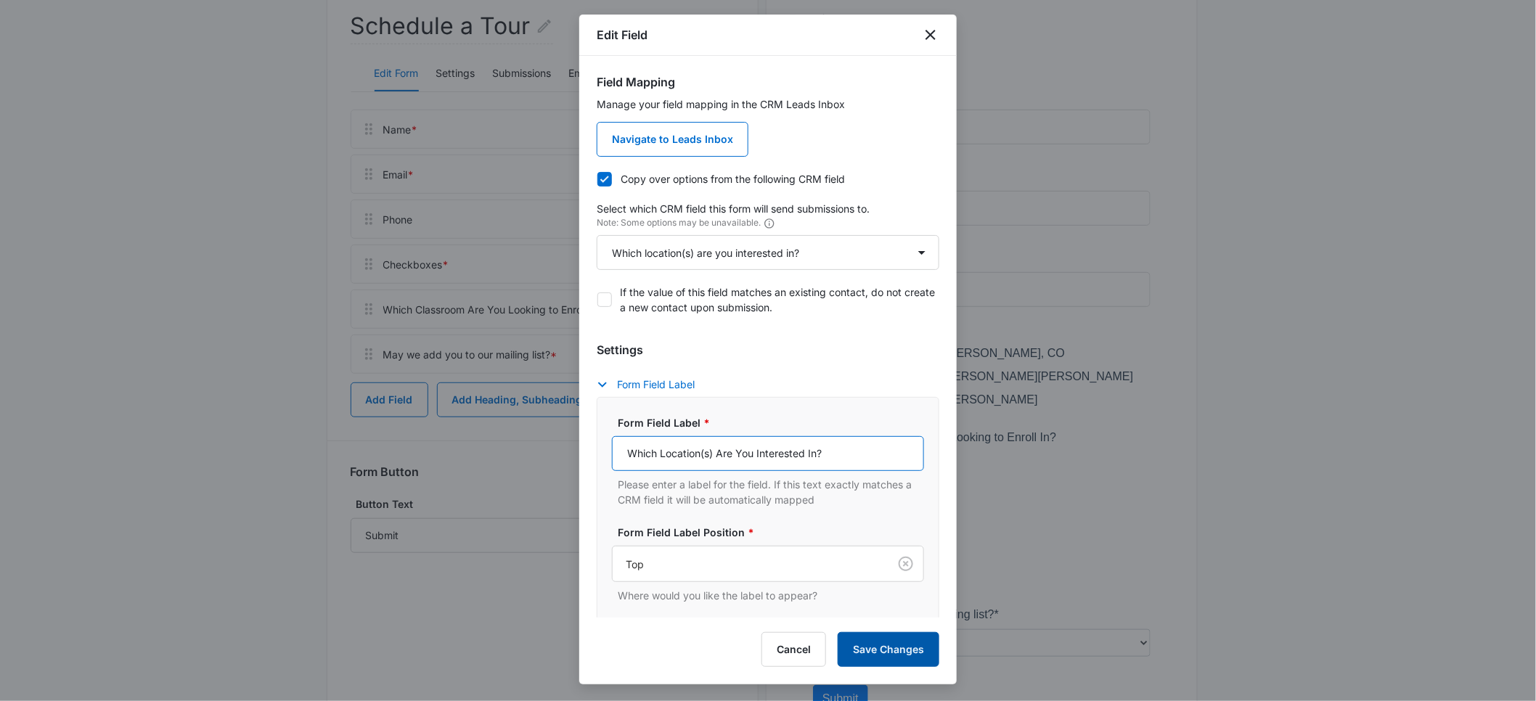
type input "Which Location(s) Are You Interested In?"
click at [879, 657] on button "Save Changes" at bounding box center [888, 649] width 102 height 35
drag, startPoint x: 837, startPoint y: 452, endPoint x: 599, endPoint y: 455, distance: 238.8
click at [599, 455] on div "Form Field Label * Which Location(s) Are You Interested In? Please enter a labe…" at bounding box center [768, 542] width 343 height 290
click at [827, 457] on input "Which Location(s) Are You Interested In?" at bounding box center [768, 453] width 312 height 35
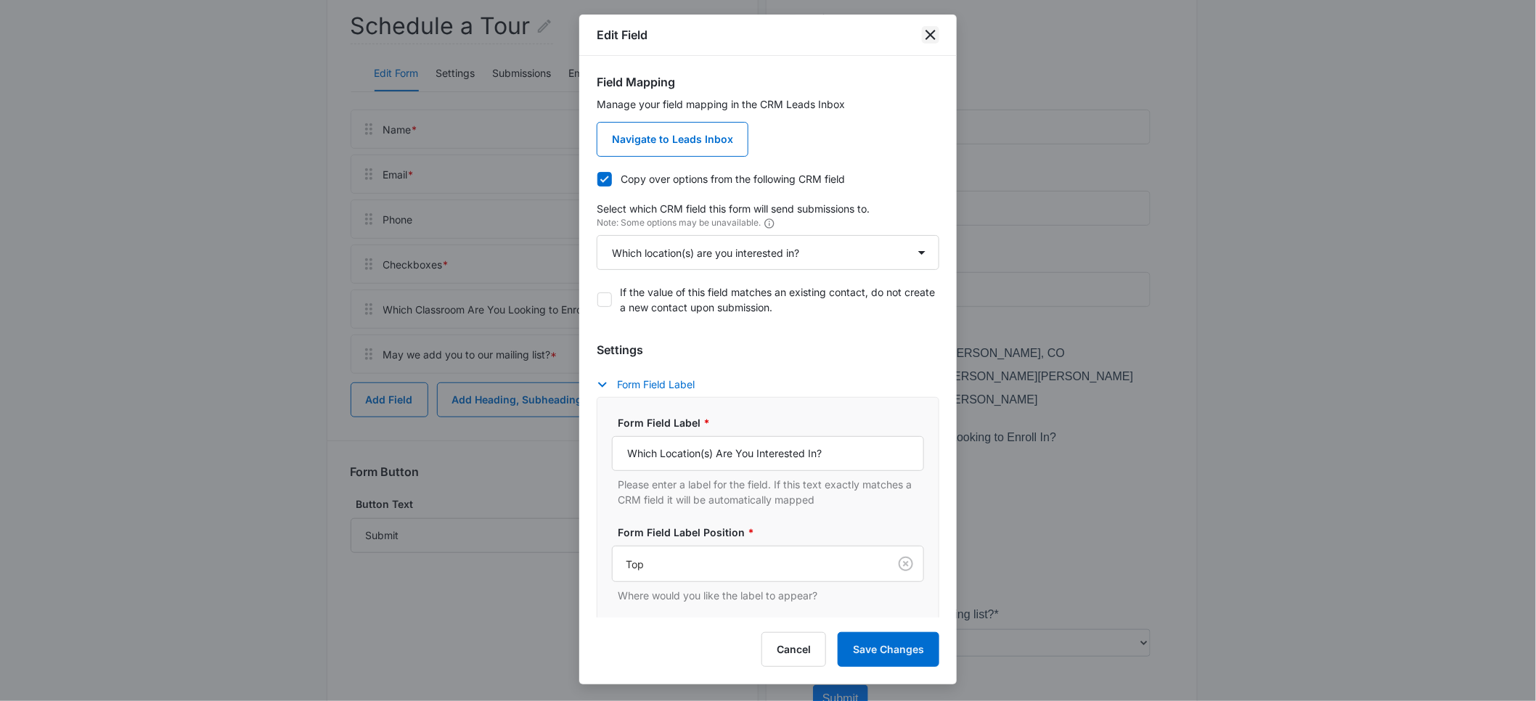
click at [933, 30] on icon "close" at bounding box center [930, 34] width 17 height 17
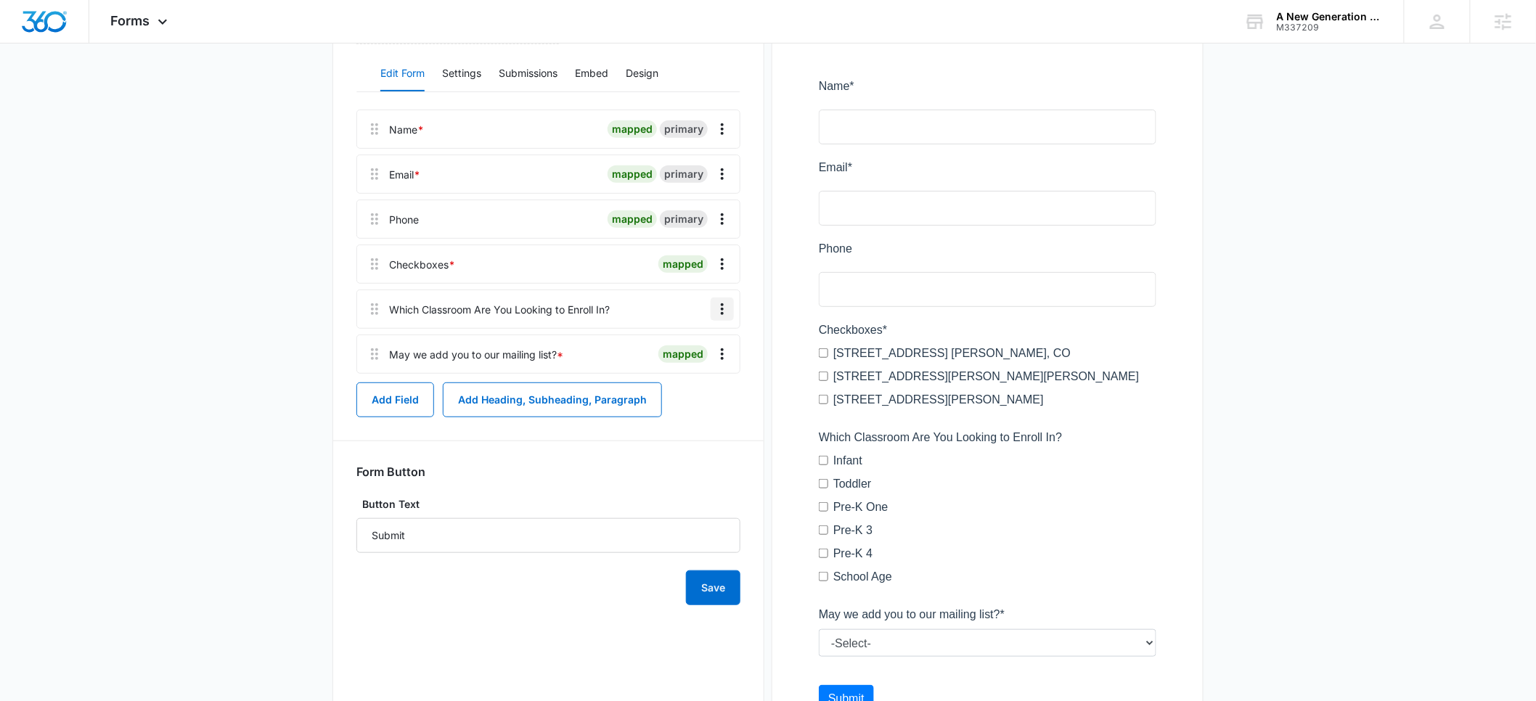
click at [720, 309] on icon "Overflow Menu" at bounding box center [721, 308] width 17 height 17
click at [689, 345] on div "Edit" at bounding box center [683, 350] width 30 height 10
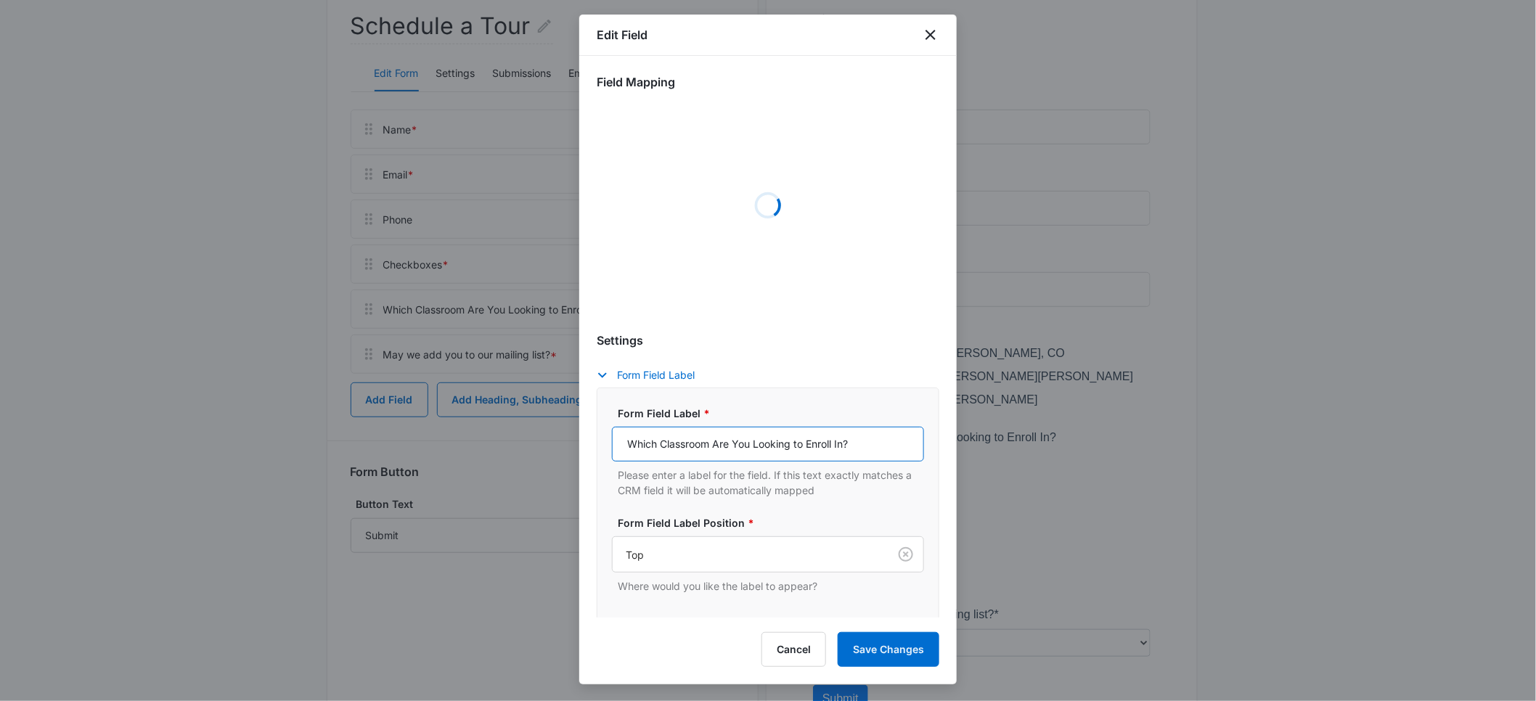
click at [712, 445] on div "Form Field Label * Which Classroom Are You Looking to Enroll In? Please enter a…" at bounding box center [768, 532] width 312 height 253
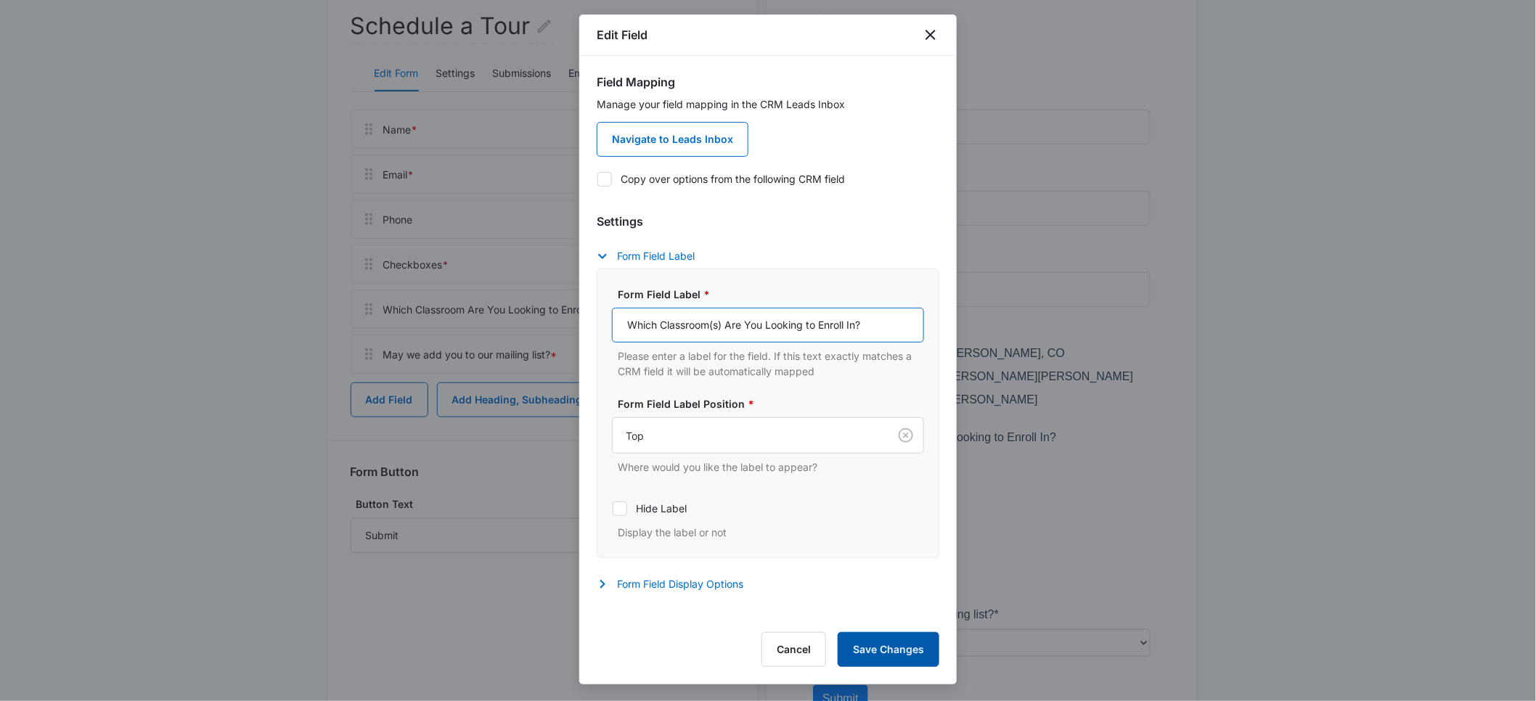
type input "Which Classroom(s) Are You Looking to Enroll In?"
click at [880, 644] on button "Save Changes" at bounding box center [888, 649] width 102 height 35
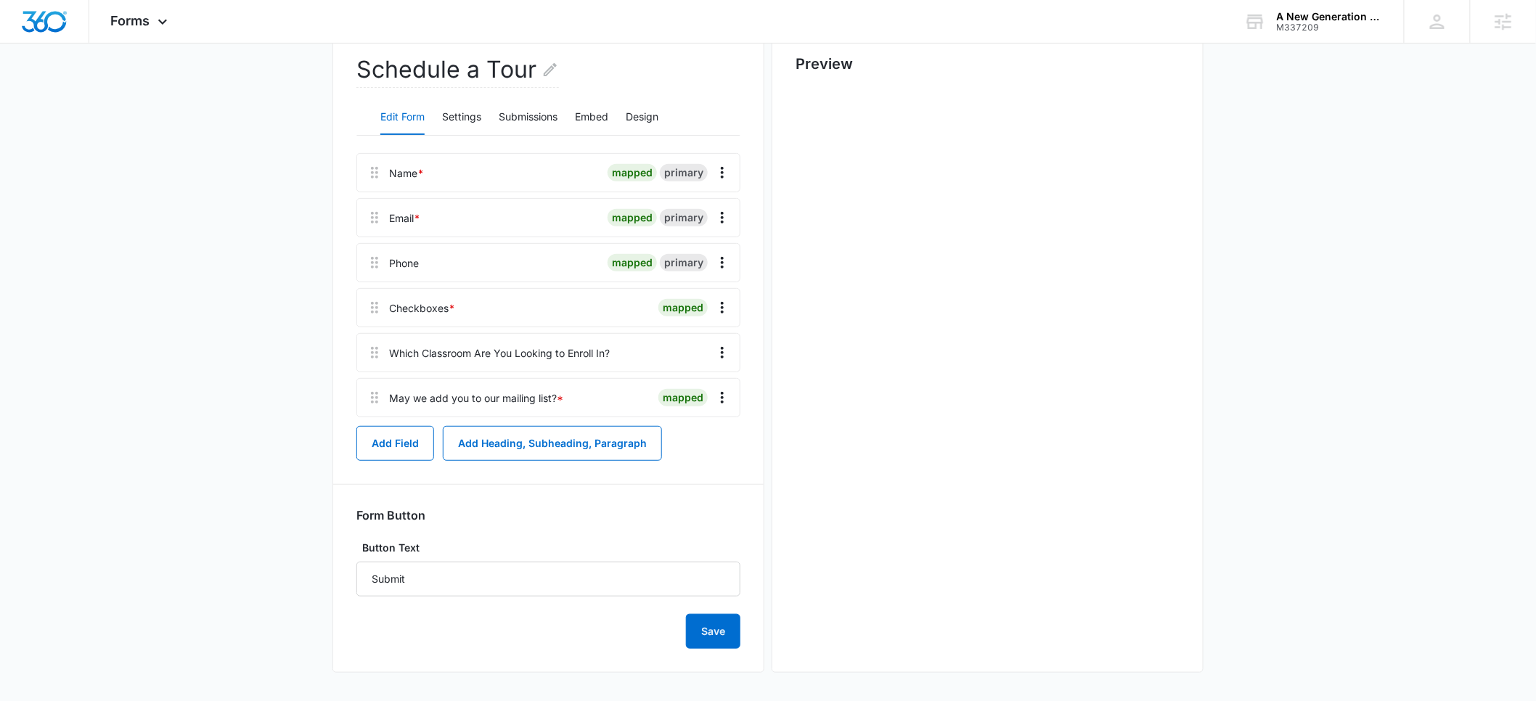
scroll to position [0, 0]
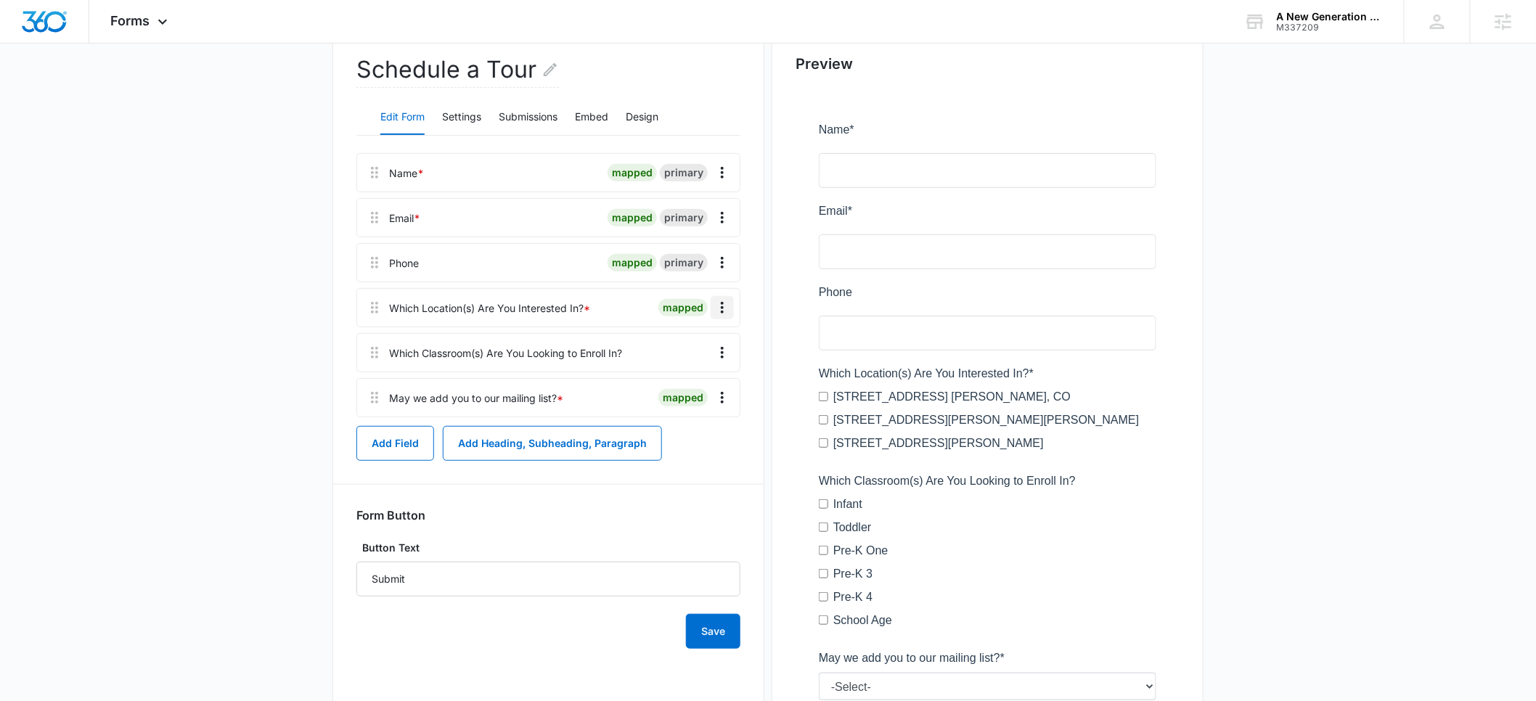
click at [724, 304] on icon "Overflow Menu" at bounding box center [721, 307] width 17 height 17
click at [239, 362] on main "Edit Form Schedule a Tour Edit Form Settings Submissions Embed Design Name * ma…" at bounding box center [768, 399] width 1536 height 909
click at [721, 350] on icon "Overflow Menu" at bounding box center [721, 352] width 17 height 17
click at [693, 393] on div "Edit" at bounding box center [683, 393] width 30 height 10
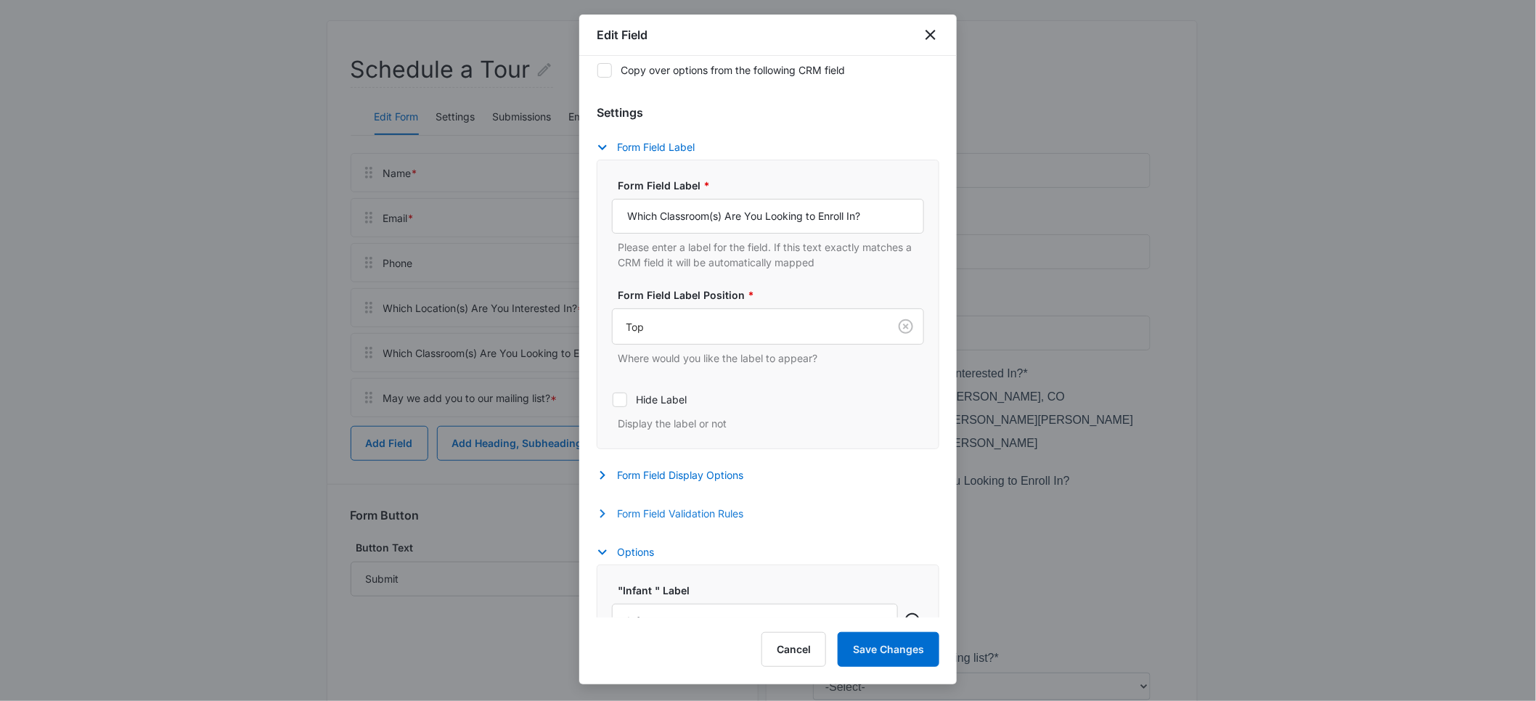
click at [671, 515] on button "Form Field Validation Rules" at bounding box center [677, 513] width 161 height 17
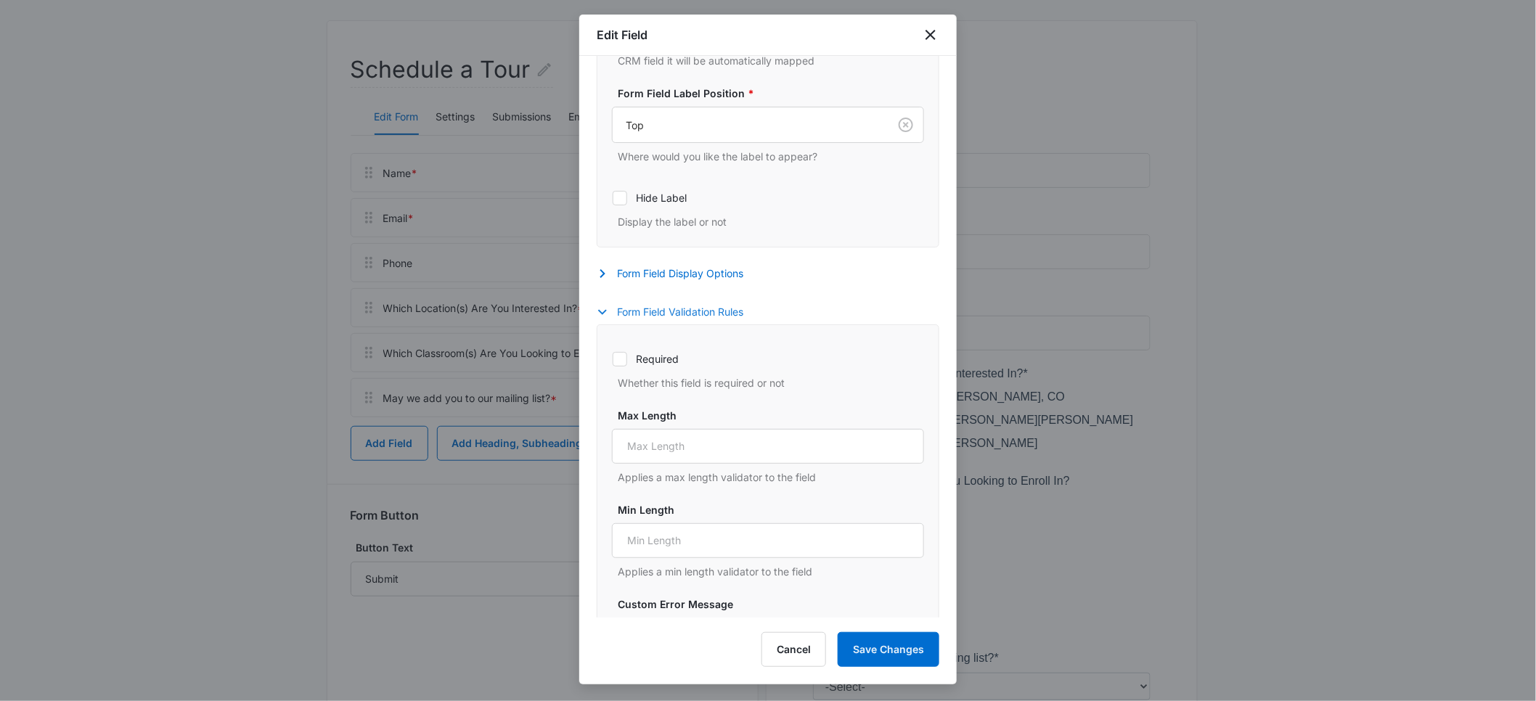
scroll to position [364, 0]
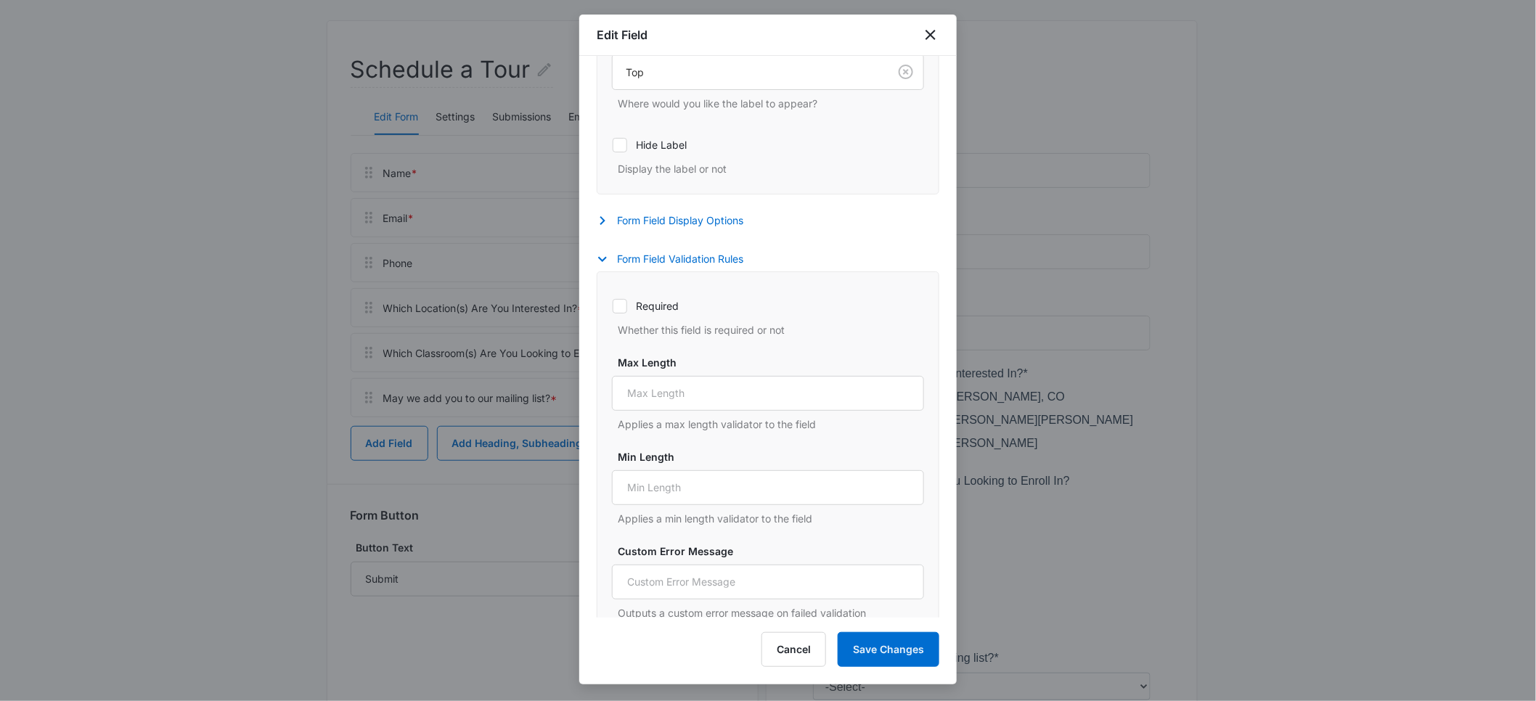
click at [620, 309] on icon at bounding box center [619, 306] width 9 height 7
click at [613, 306] on input "Required" at bounding box center [612, 306] width 1 height 1
checkbox input "true"
click at [883, 660] on button "Save Changes" at bounding box center [888, 649] width 102 height 35
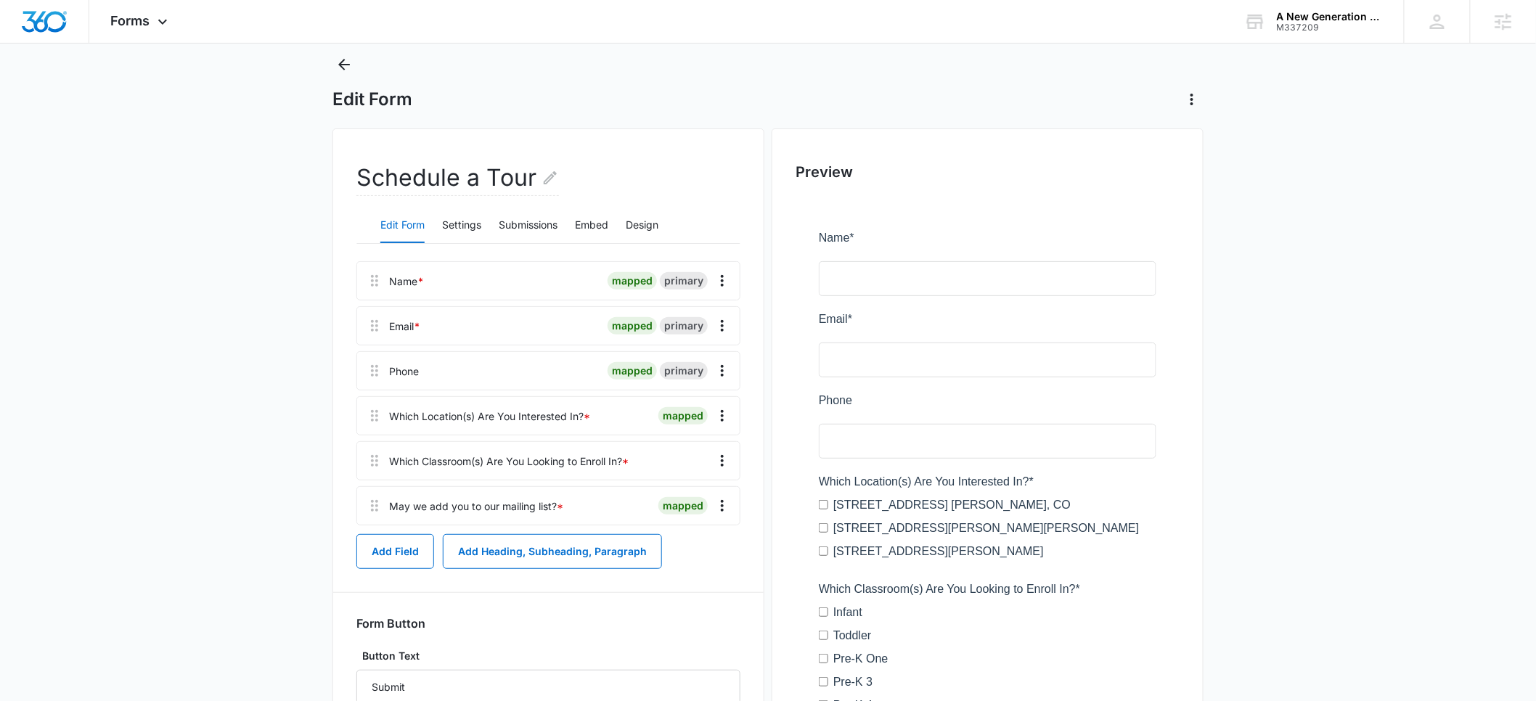
scroll to position [0, 0]
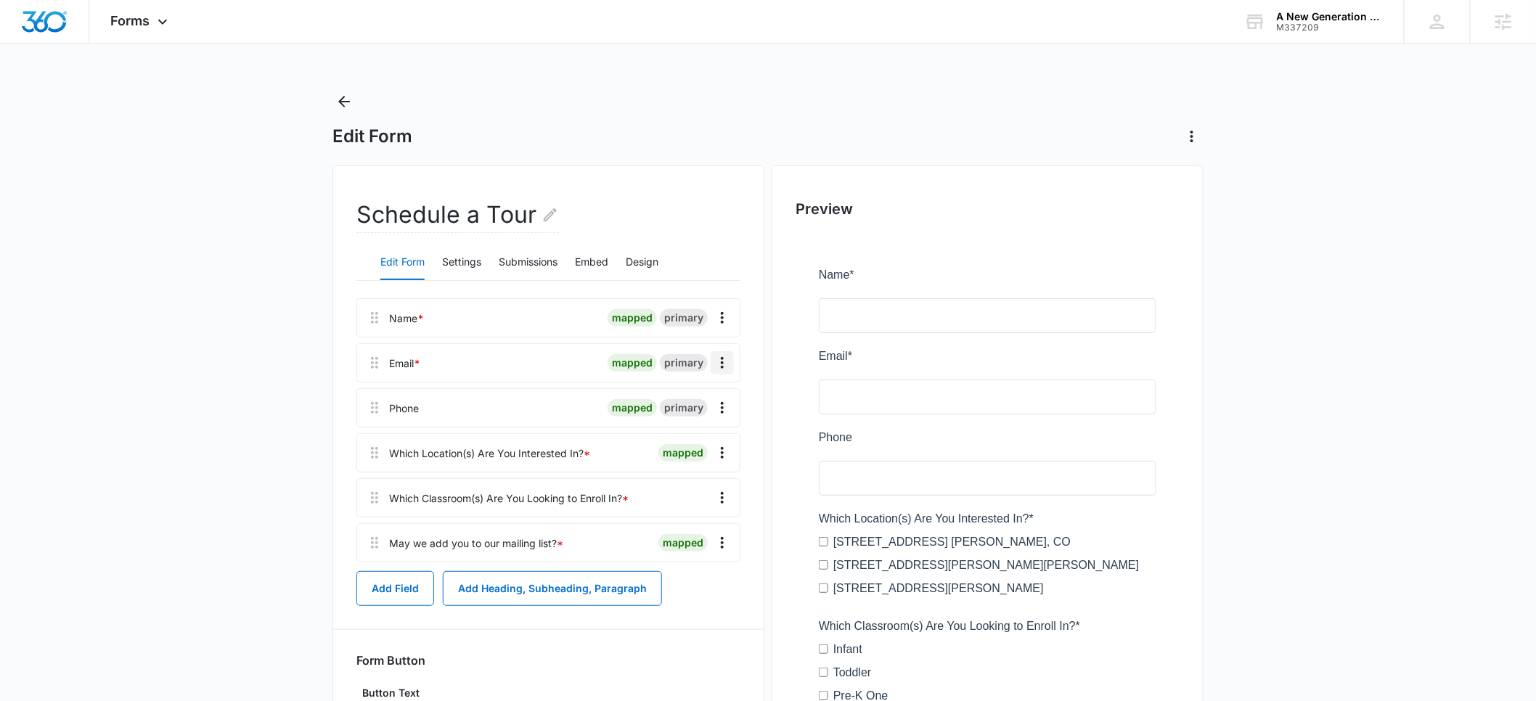
click at [723, 362] on icon "Overflow Menu" at bounding box center [722, 363] width 3 height 12
click at [687, 401] on div "Edit" at bounding box center [683, 403] width 30 height 10
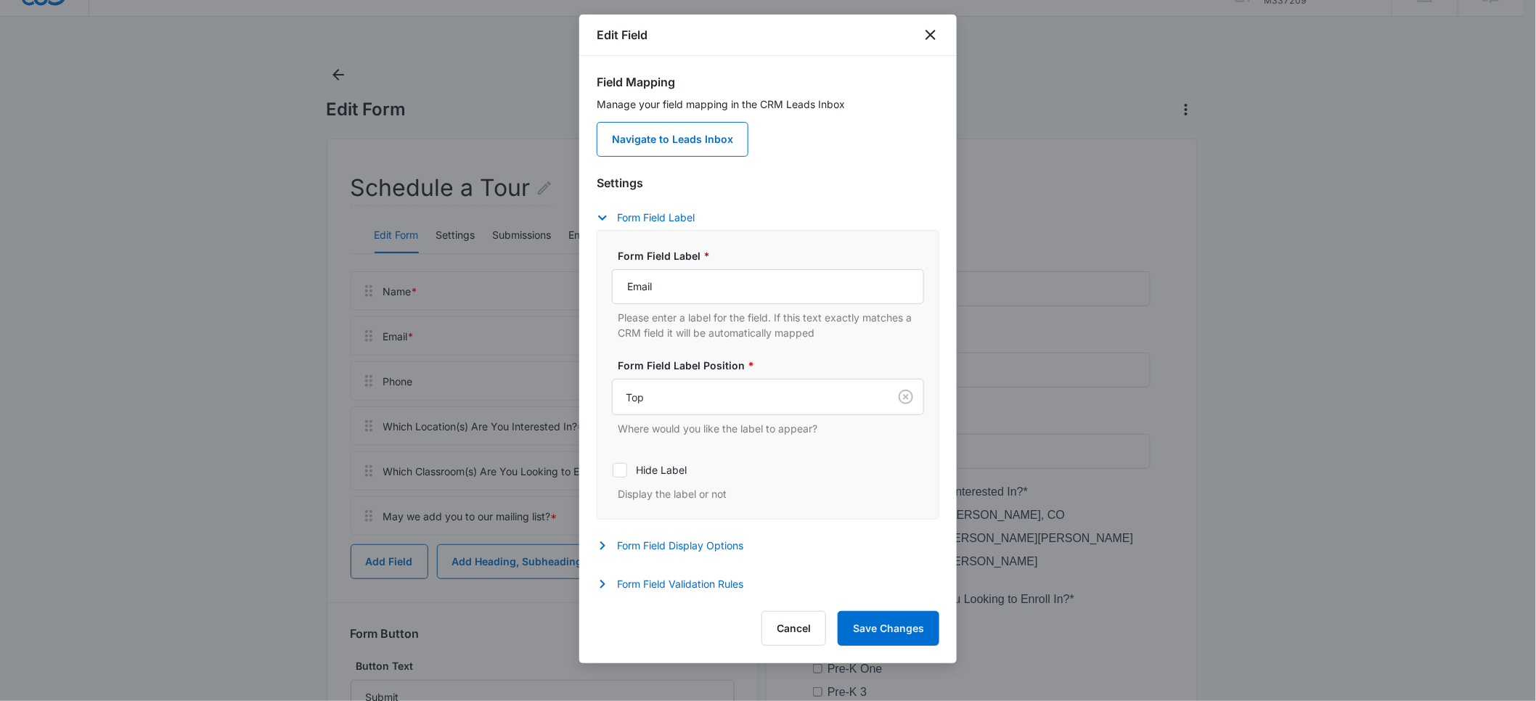
scroll to position [28, 0]
click at [673, 549] on button "Form Field Display Options" at bounding box center [677, 545] width 161 height 17
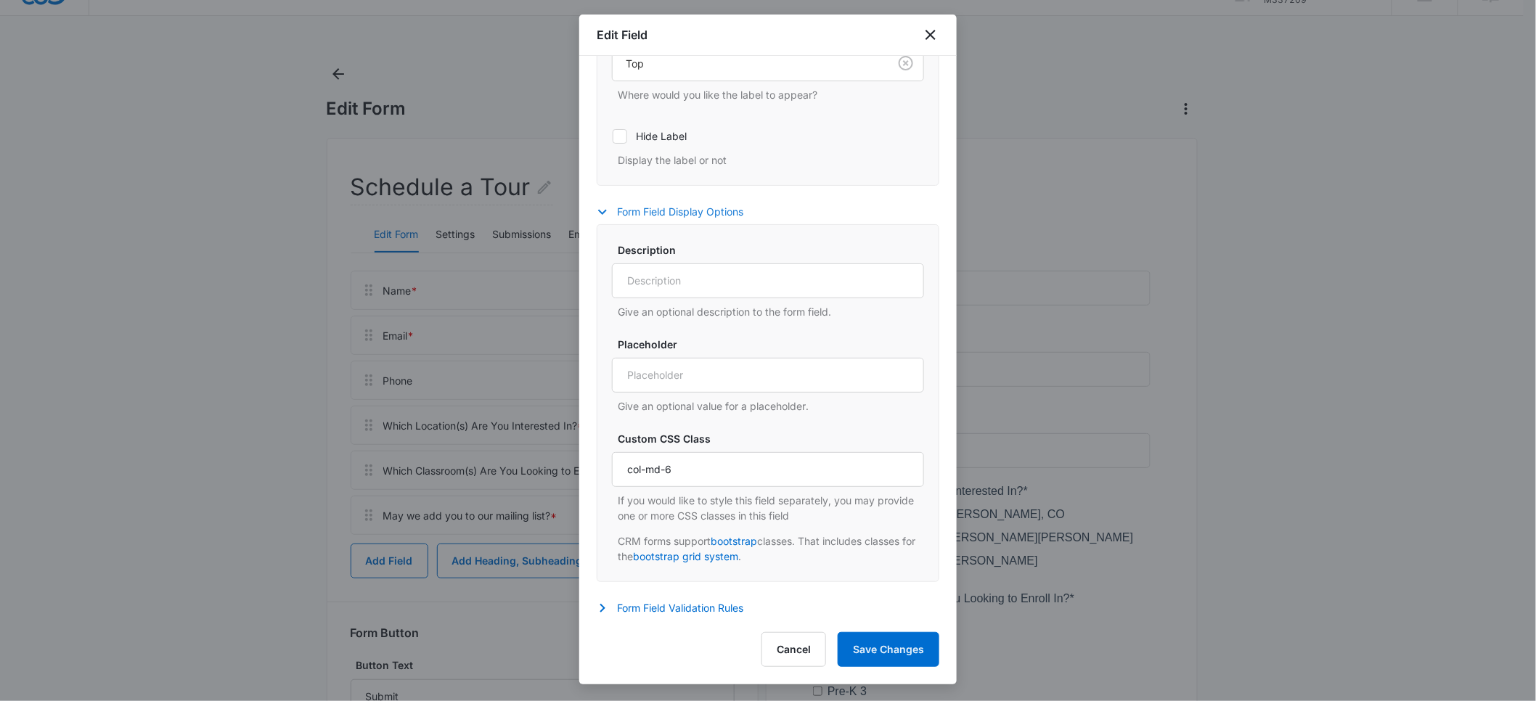
scroll to position [339, 0]
click at [696, 470] on input "col-md-6" at bounding box center [768, 466] width 312 height 35
drag, startPoint x: 722, startPoint y: 467, endPoint x: 602, endPoint y: 469, distance: 119.8
click at [602, 469] on div "Description Give an optional description to the form field. Placeholder Give an…" at bounding box center [768, 400] width 343 height 358
type input "col-6 col-6"
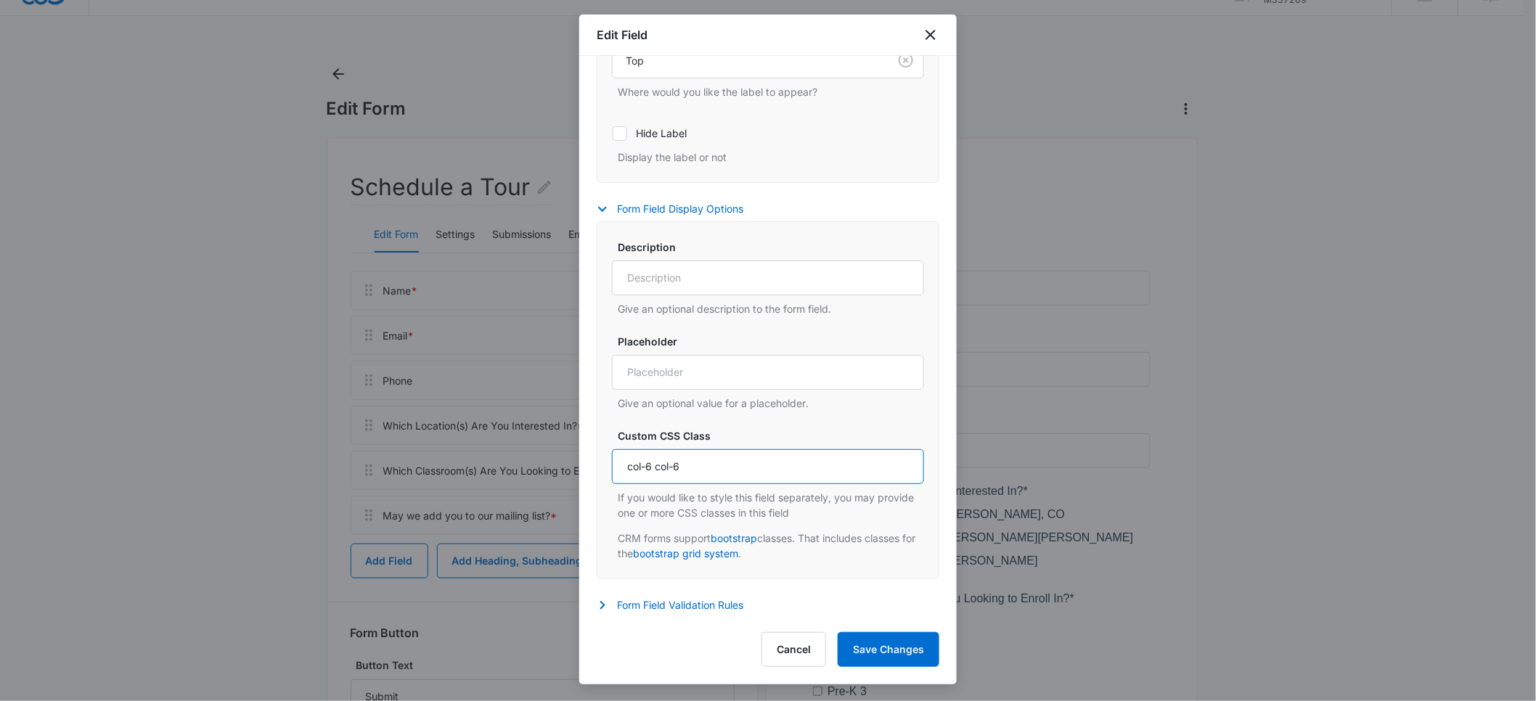
drag, startPoint x: 719, startPoint y: 476, endPoint x: 597, endPoint y: 469, distance: 122.9
click at [597, 469] on div "Description Give an optional description to the form field. Placeholder Give an…" at bounding box center [768, 400] width 343 height 358
click at [899, 650] on button "Save Changes" at bounding box center [888, 649] width 102 height 35
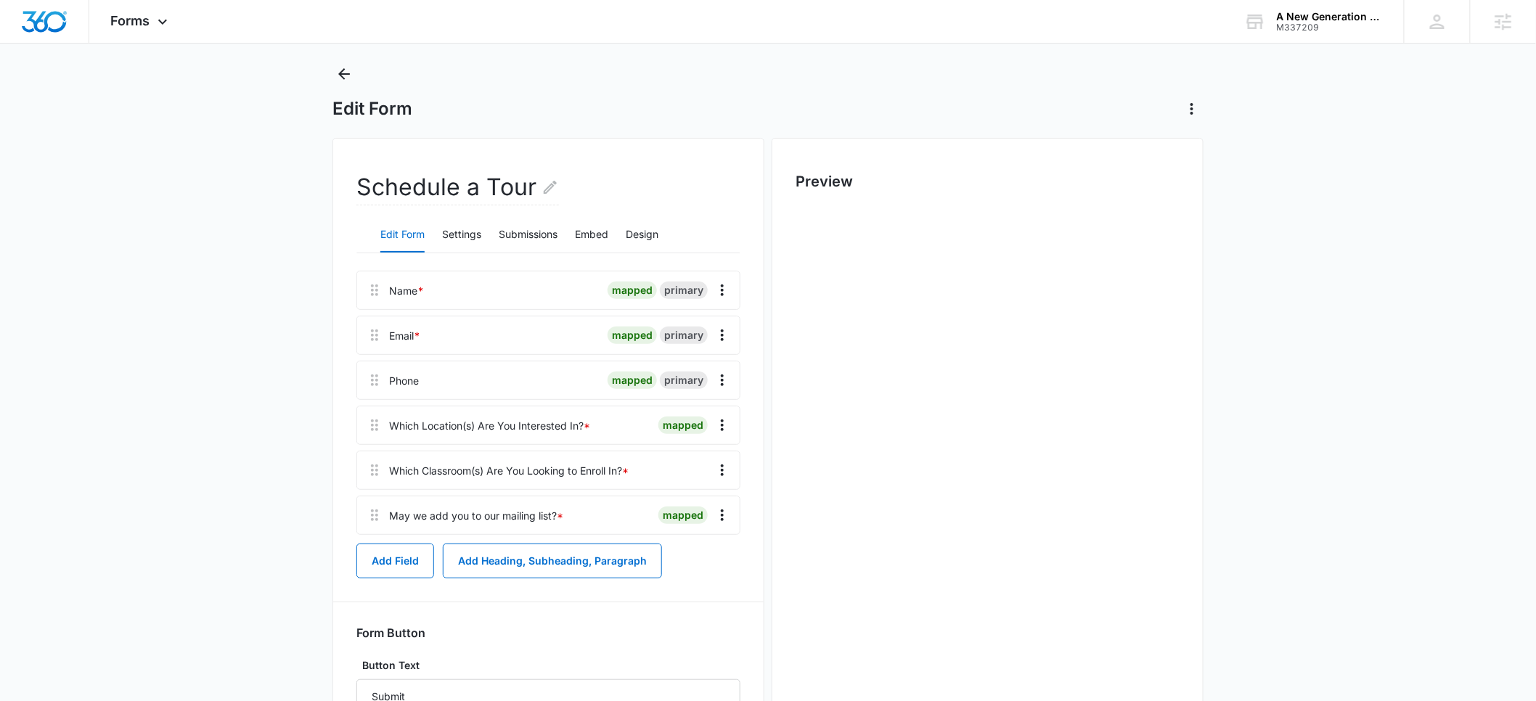
scroll to position [0, 0]
click at [722, 382] on icon "Overflow Menu" at bounding box center [721, 380] width 17 height 17
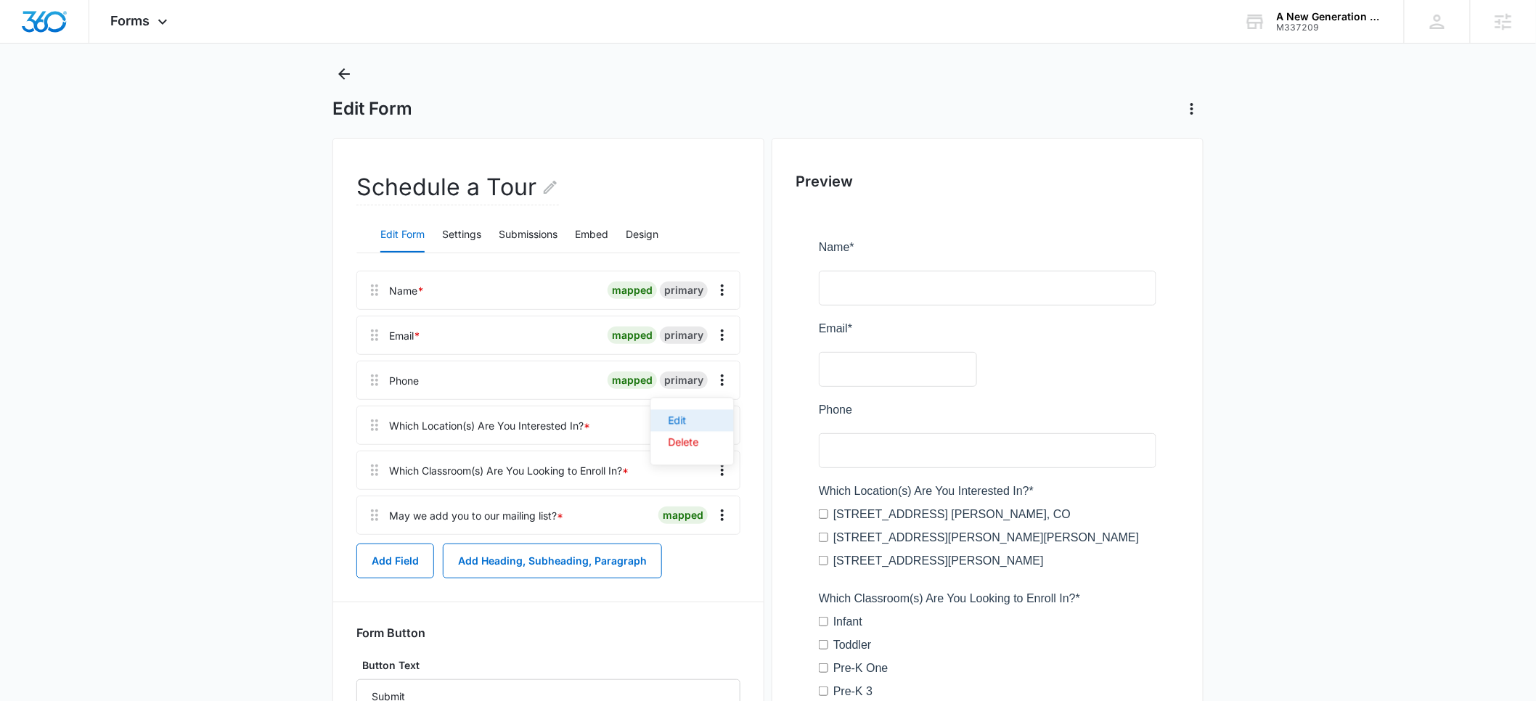
click at [686, 417] on div "Edit" at bounding box center [683, 421] width 30 height 10
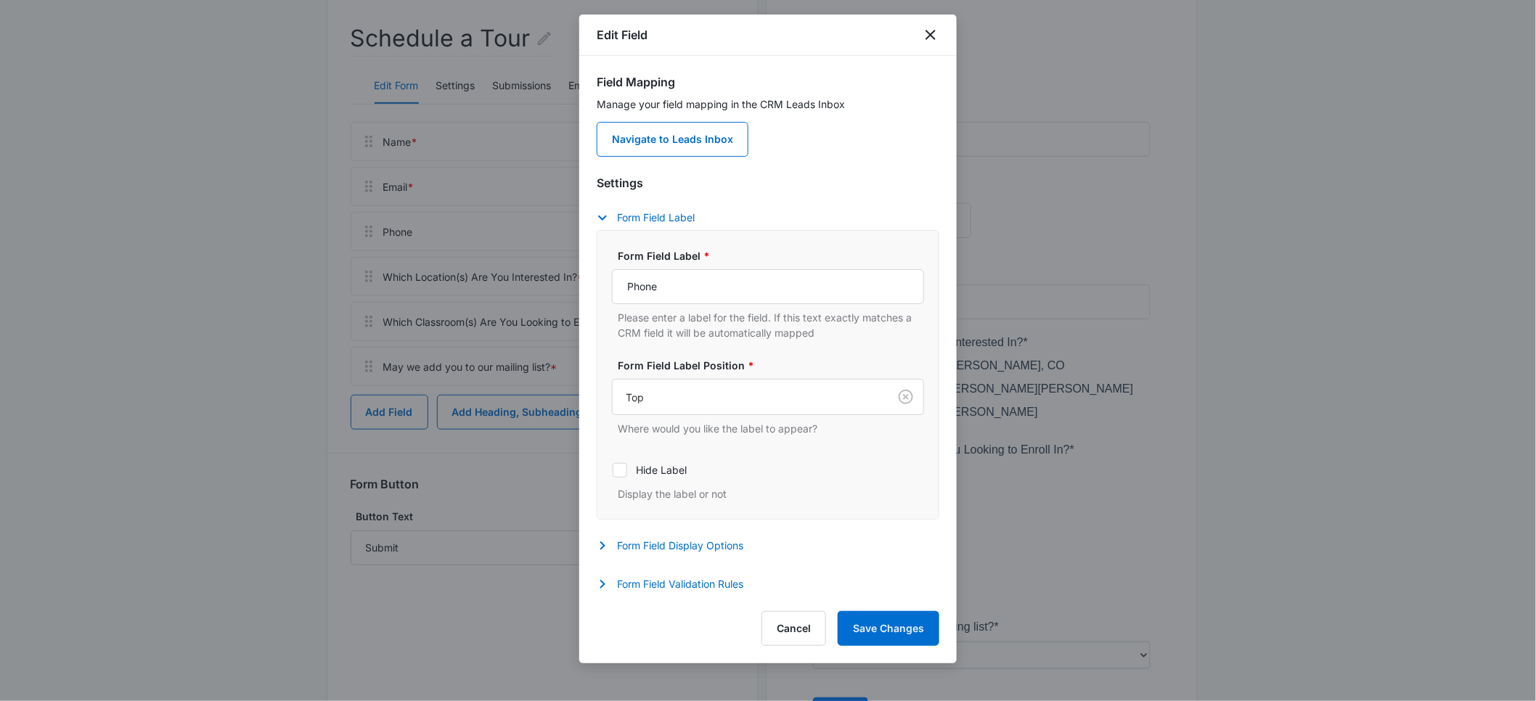
scroll to position [208, 0]
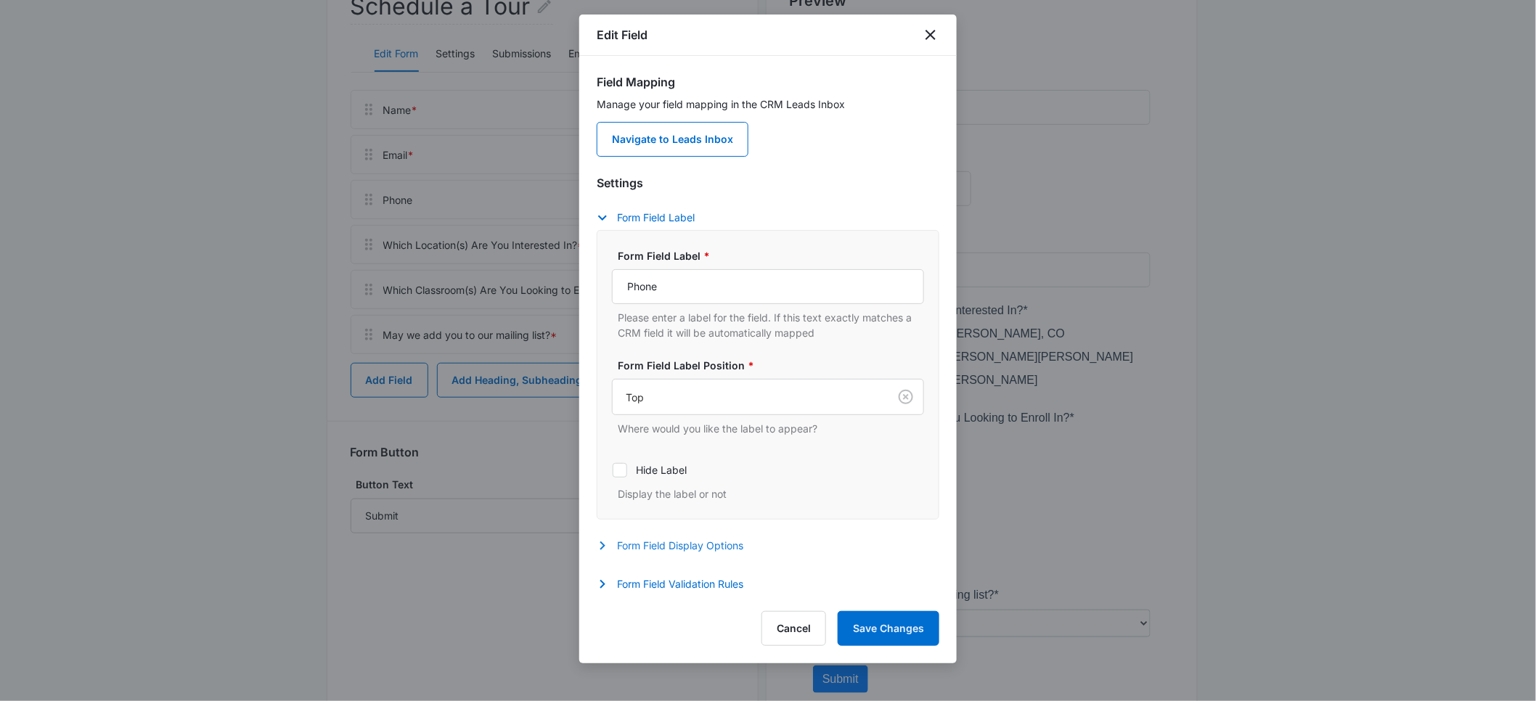
click at [681, 552] on button "Form Field Display Options" at bounding box center [677, 545] width 161 height 17
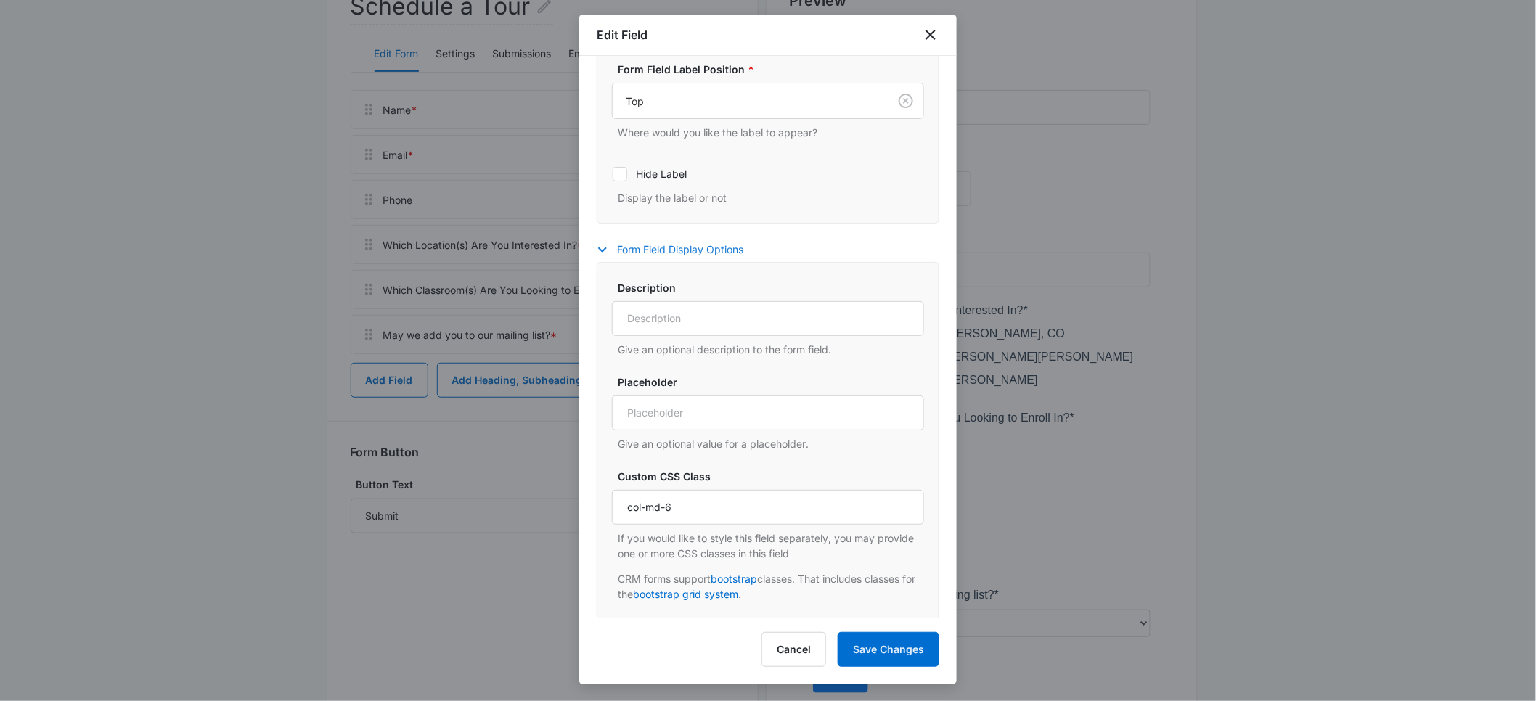
scroll to position [339, 0]
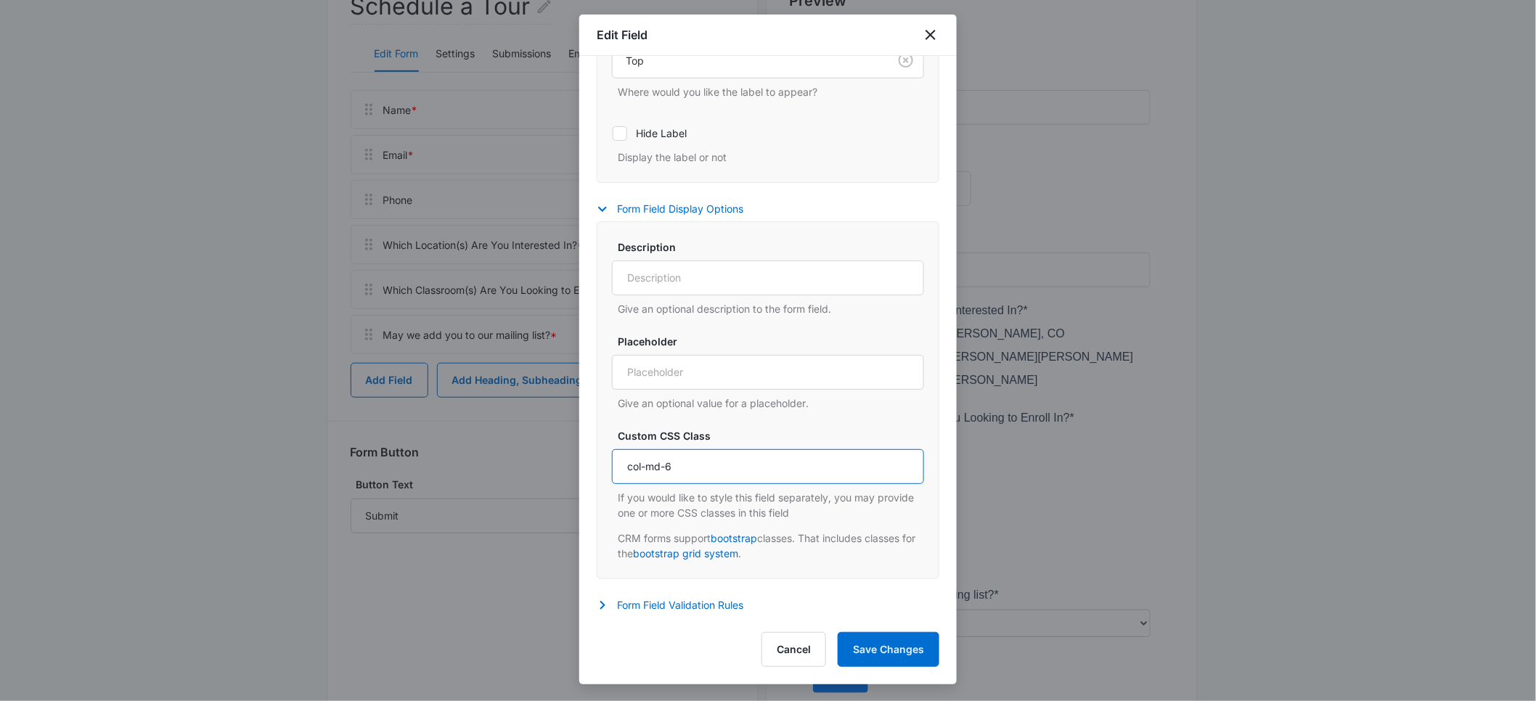
drag, startPoint x: 697, startPoint y: 464, endPoint x: 601, endPoint y: 464, distance: 95.8
click at [601, 464] on div "Description Give an optional description to the form field. Placeholder Give an…" at bounding box center [768, 400] width 343 height 358
paste input "6 col"
type input "col-6 col-6"
click at [887, 644] on button "Save Changes" at bounding box center [888, 649] width 102 height 35
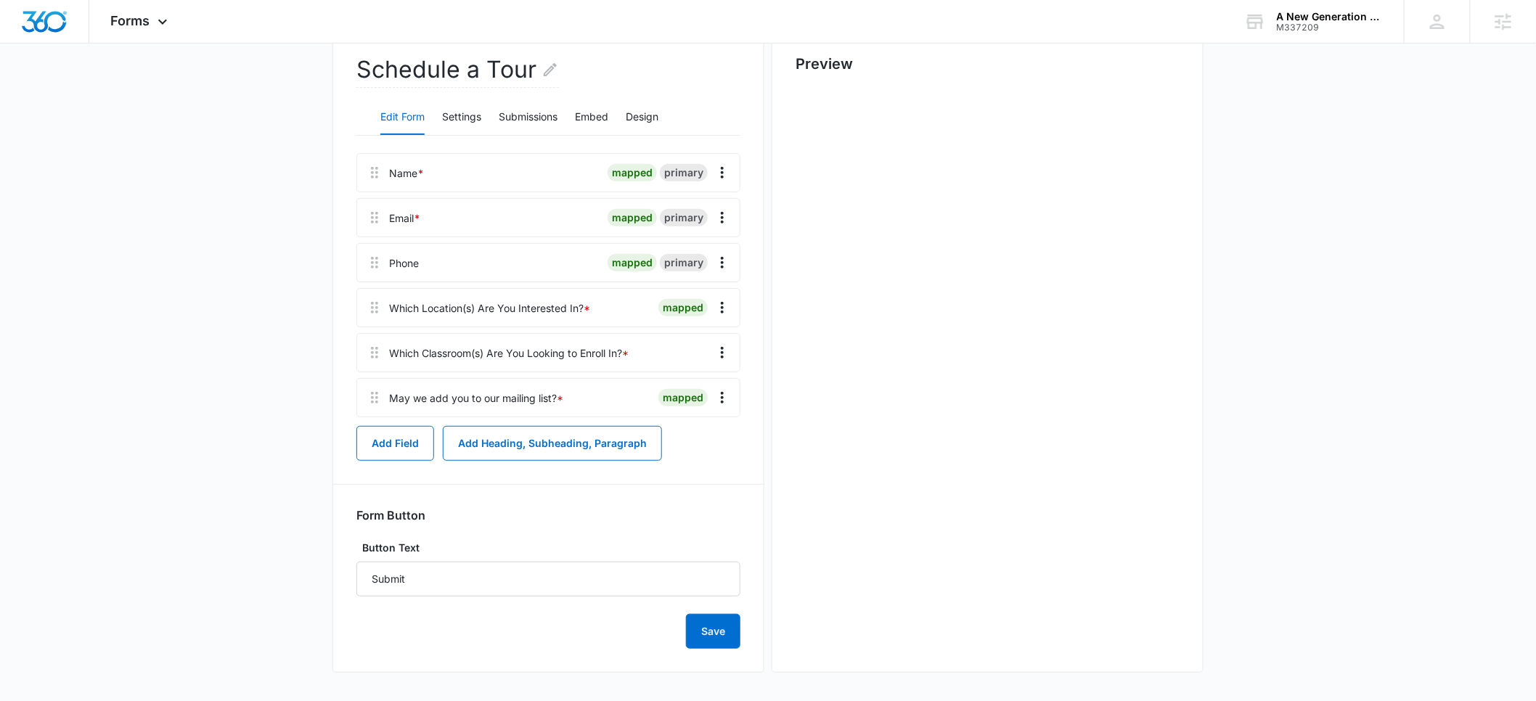
scroll to position [0, 0]
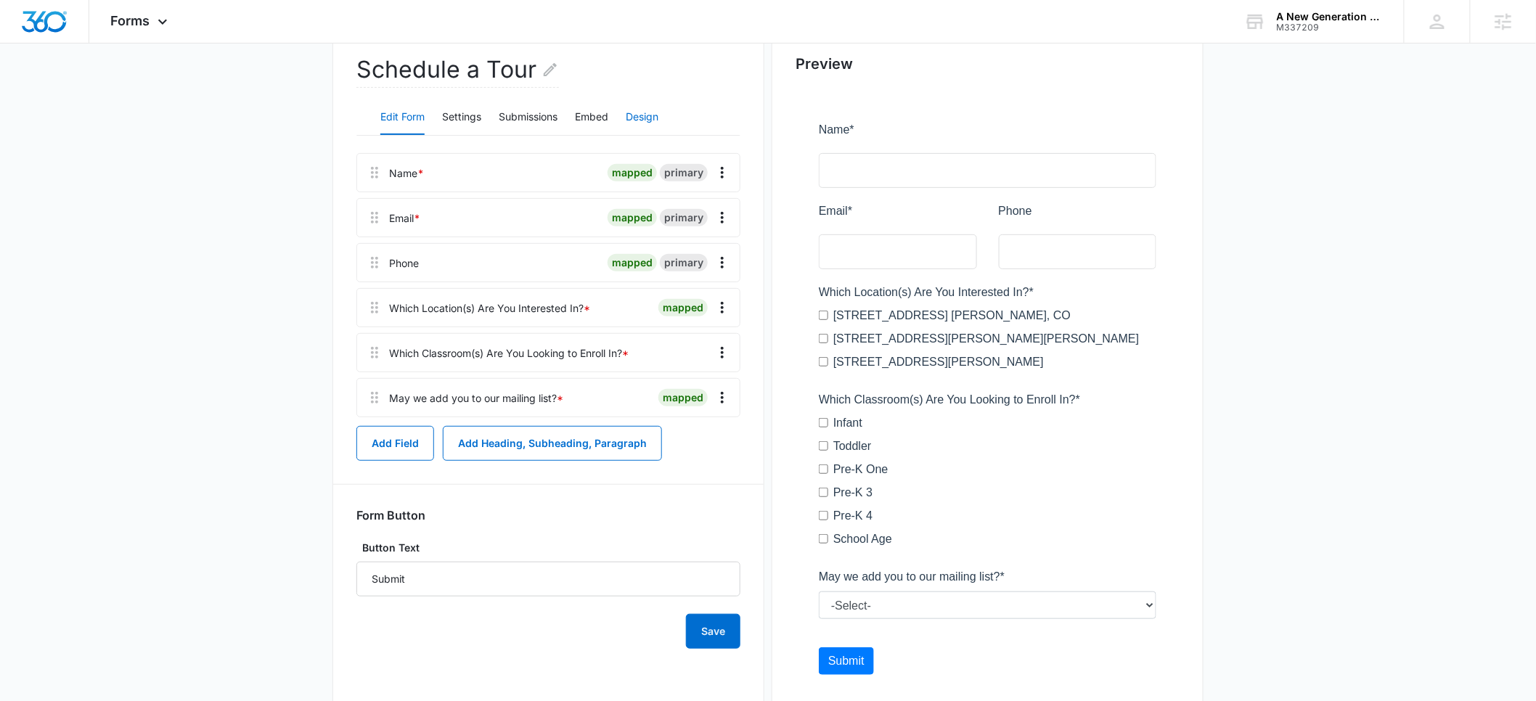
click at [637, 120] on button "Design" at bounding box center [642, 117] width 33 height 35
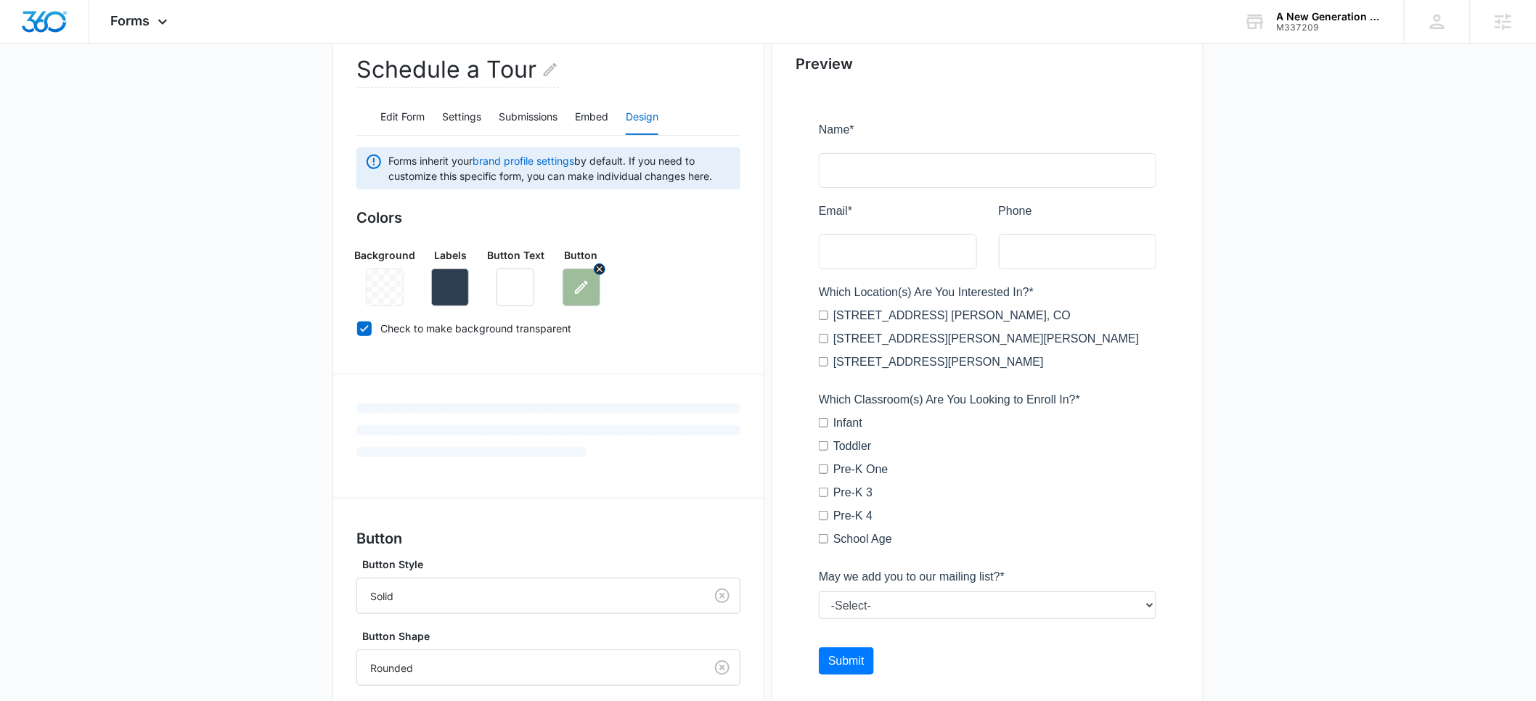
click at [585, 290] on icon "button" at bounding box center [581, 287] width 17 height 17
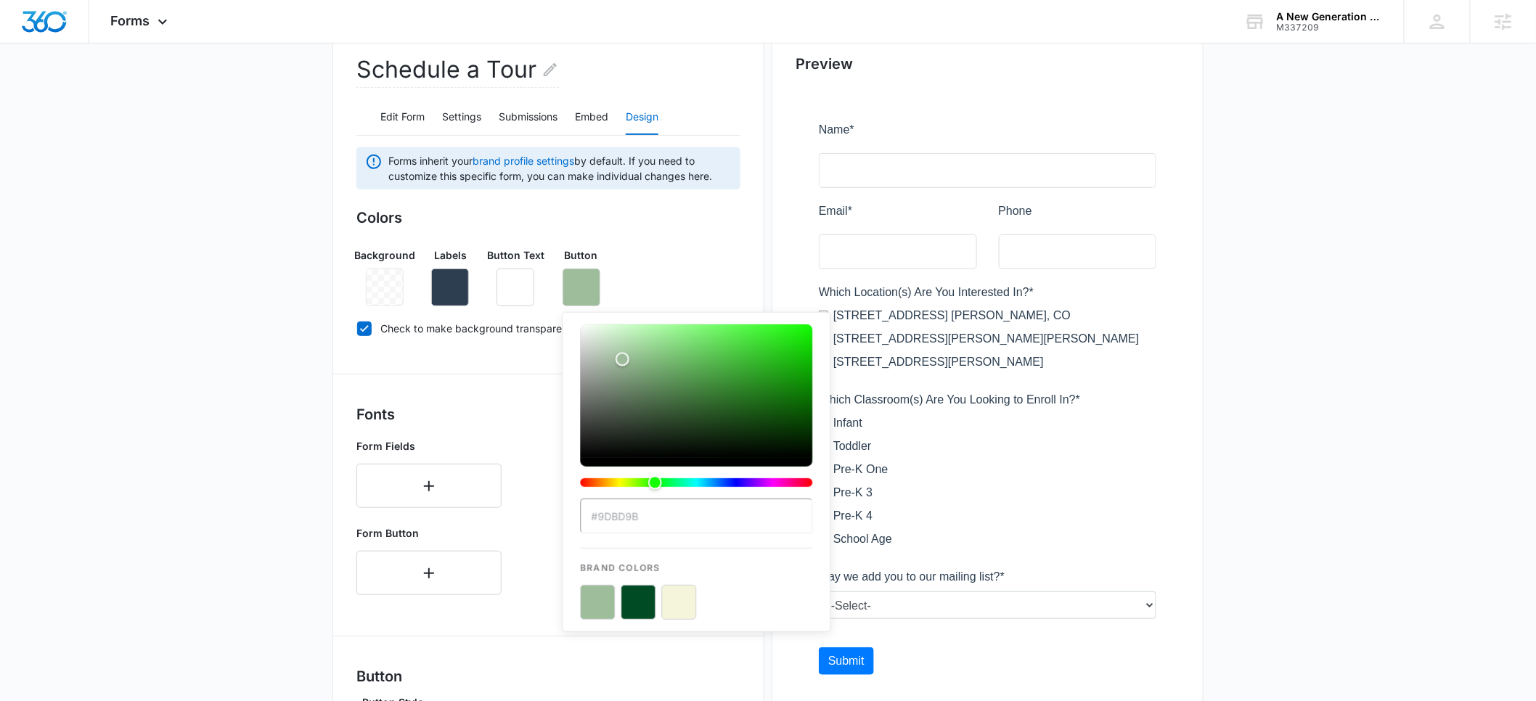
click at [637, 602] on button "color-picker-container" at bounding box center [638, 602] width 35 height 35
type input "#004B23"
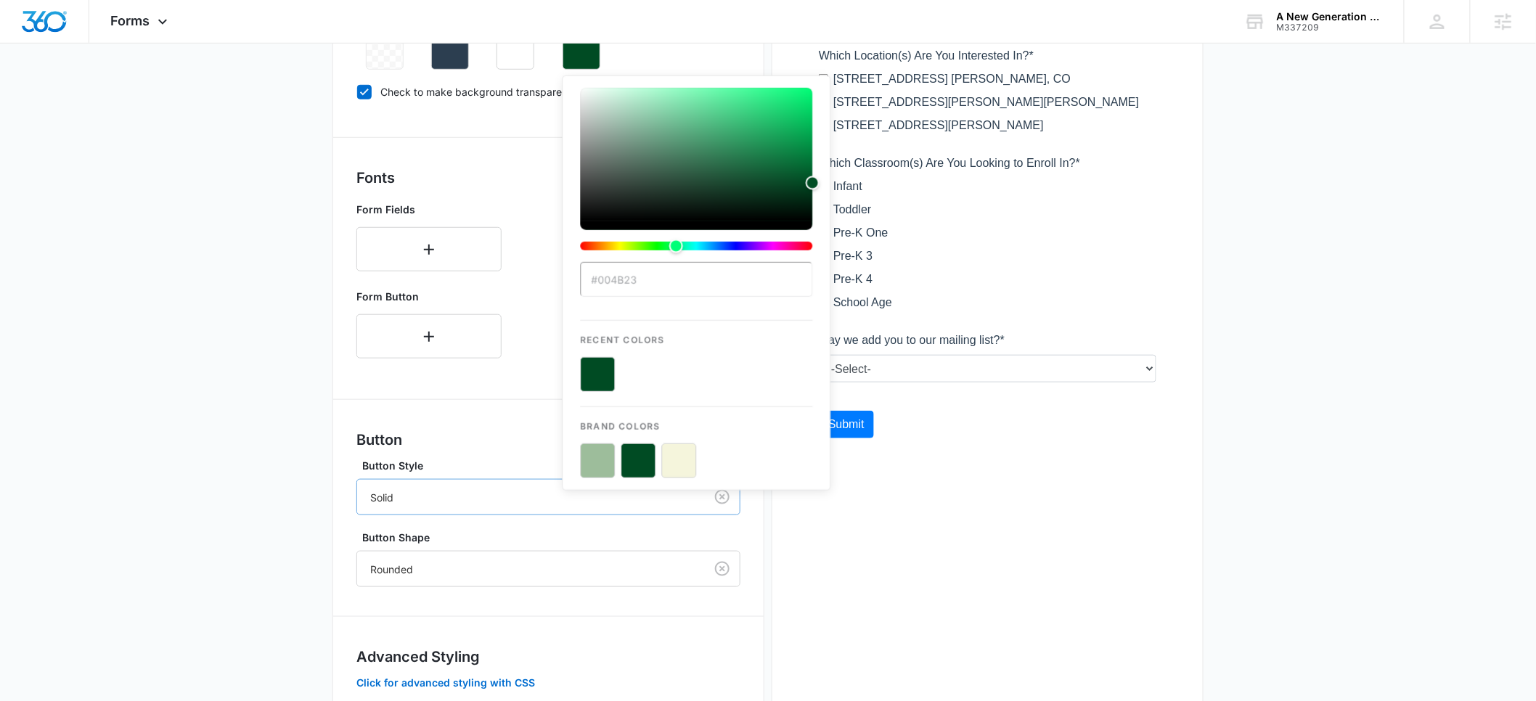
scroll to position [390, 0]
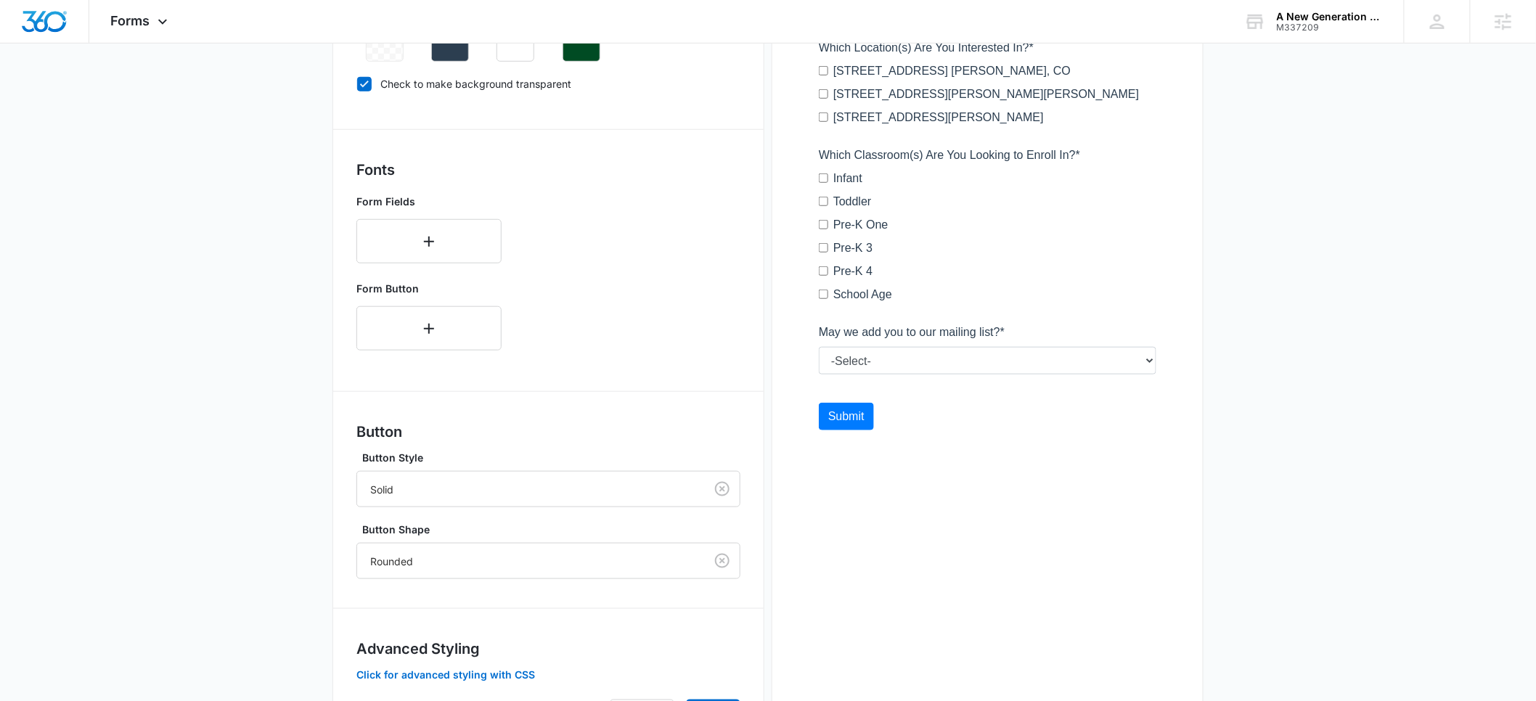
click at [301, 419] on main "Edit Form Schedule a Tour Edit Form Settings Submissions Embed Design Forms inh…" at bounding box center [768, 243] width 1536 height 1087
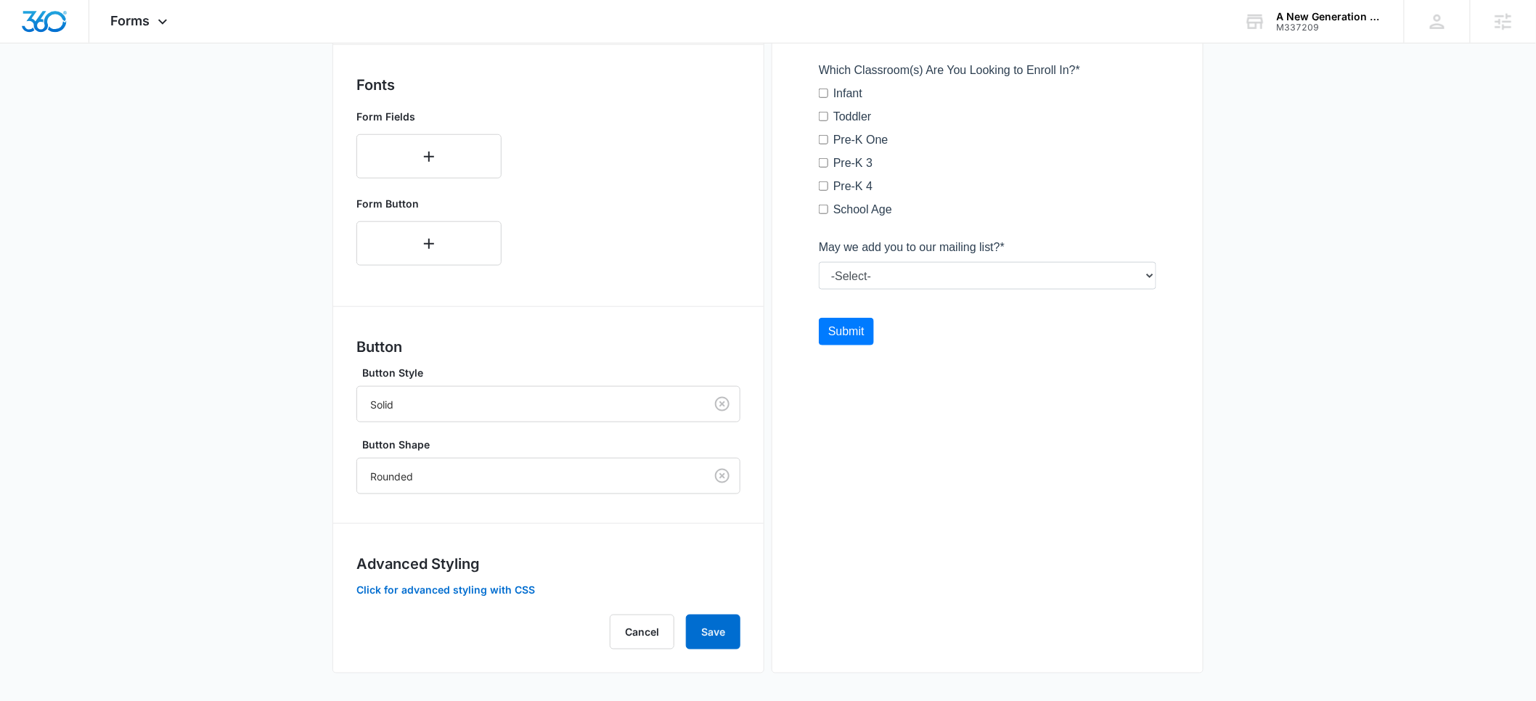
scroll to position [475, 0]
click at [703, 634] on button "Save" at bounding box center [713, 631] width 54 height 35
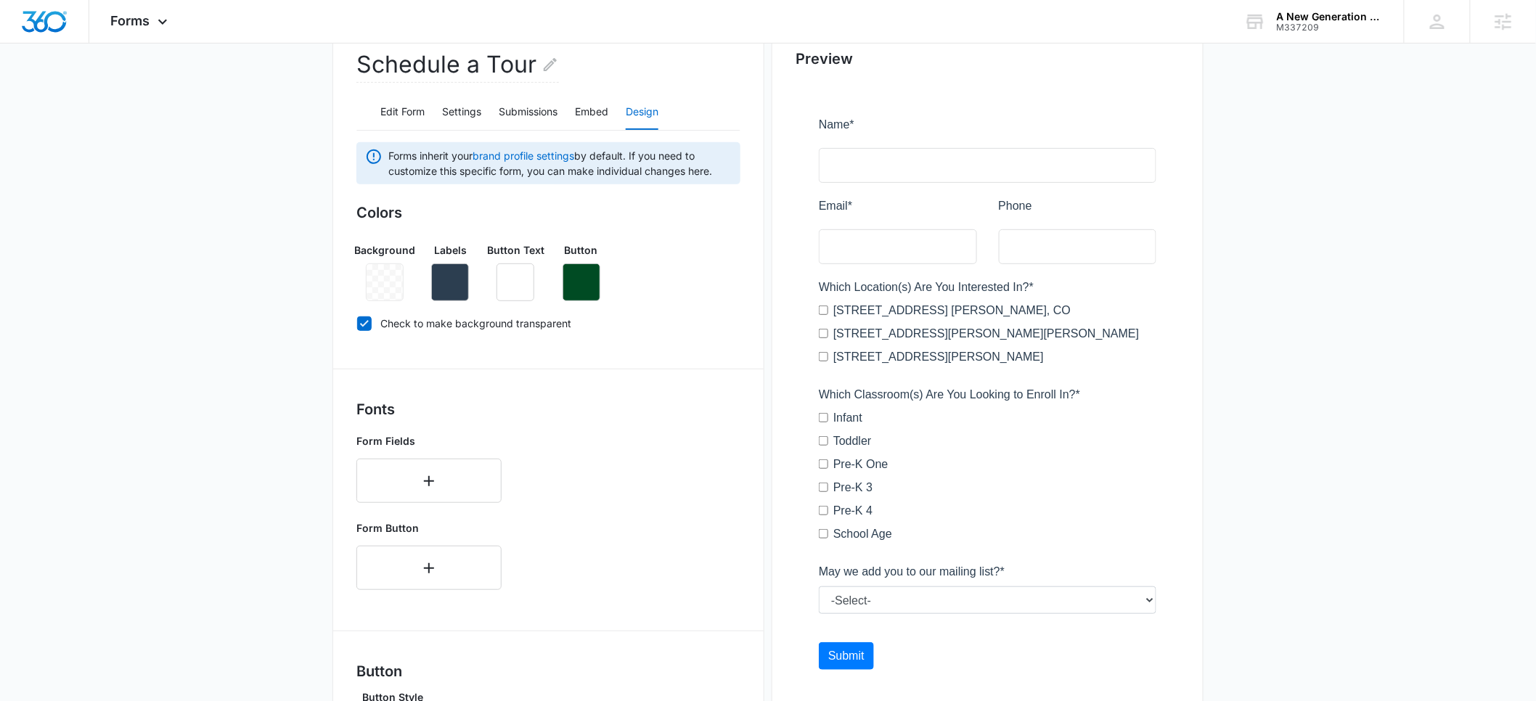
scroll to position [0, 0]
